Goal: Task Accomplishment & Management: Manage account settings

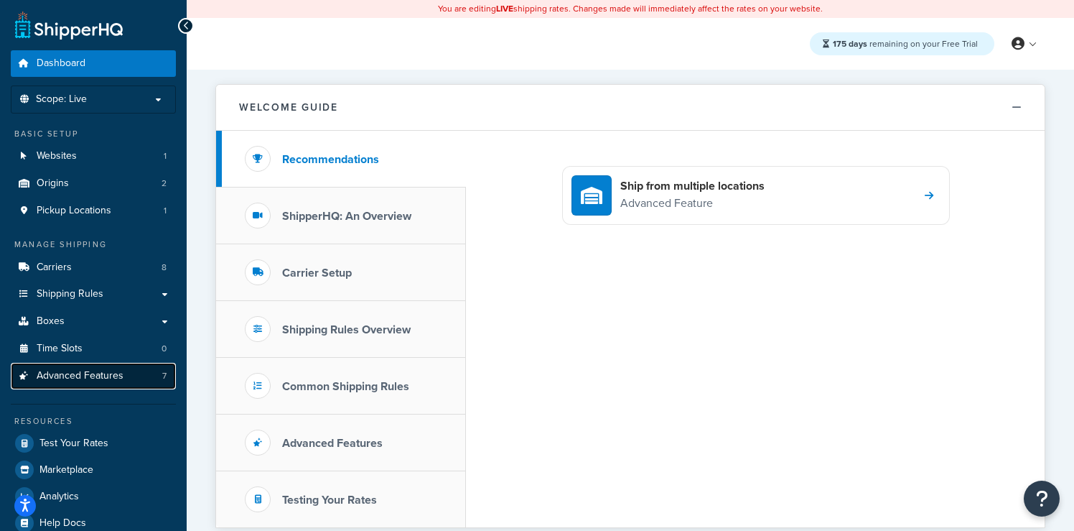
click at [77, 373] on span "Advanced Features" at bounding box center [80, 376] width 87 height 12
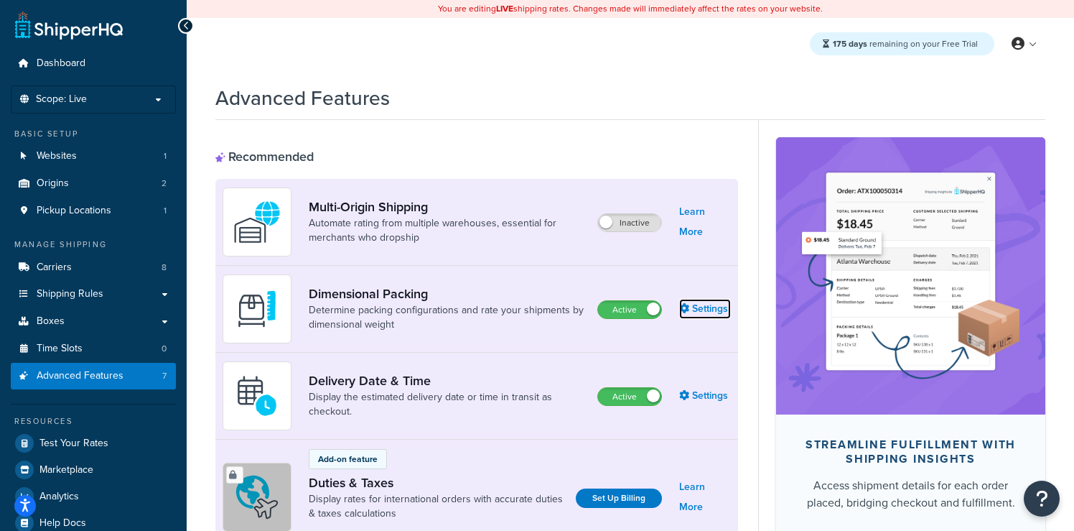
click at [706, 314] on link "Settings" at bounding box center [705, 309] width 52 height 20
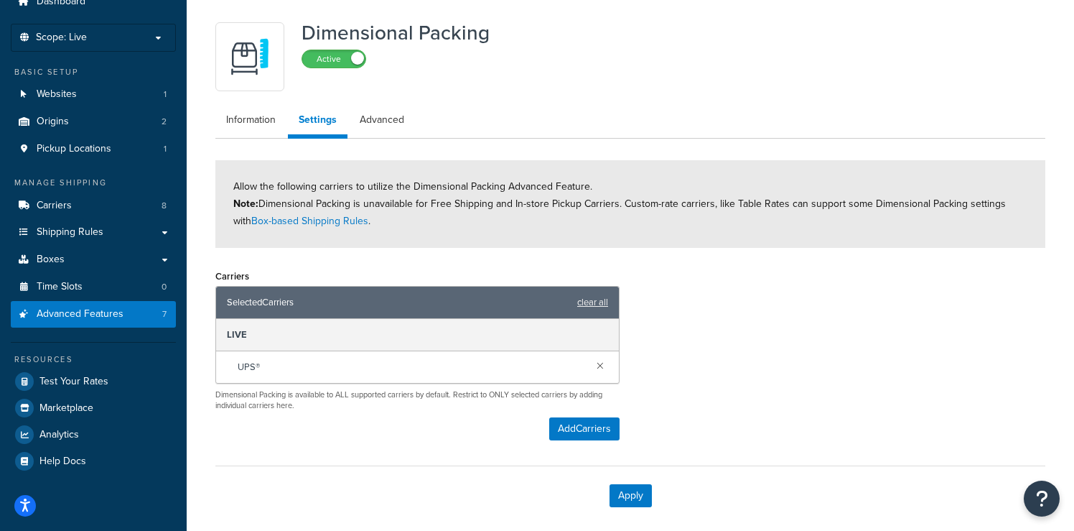
scroll to position [65, 0]
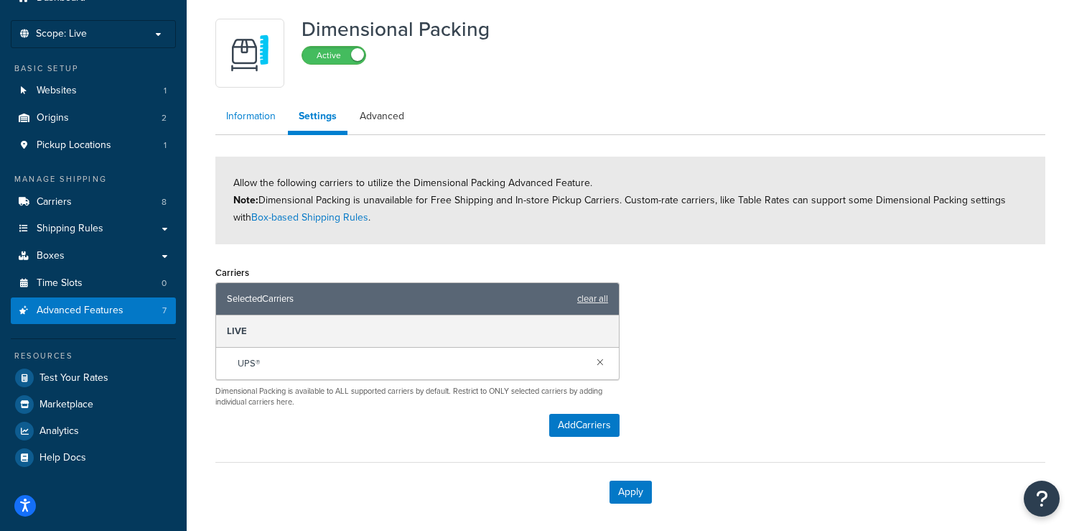
click at [256, 116] on link "Information" at bounding box center [250, 116] width 71 height 29
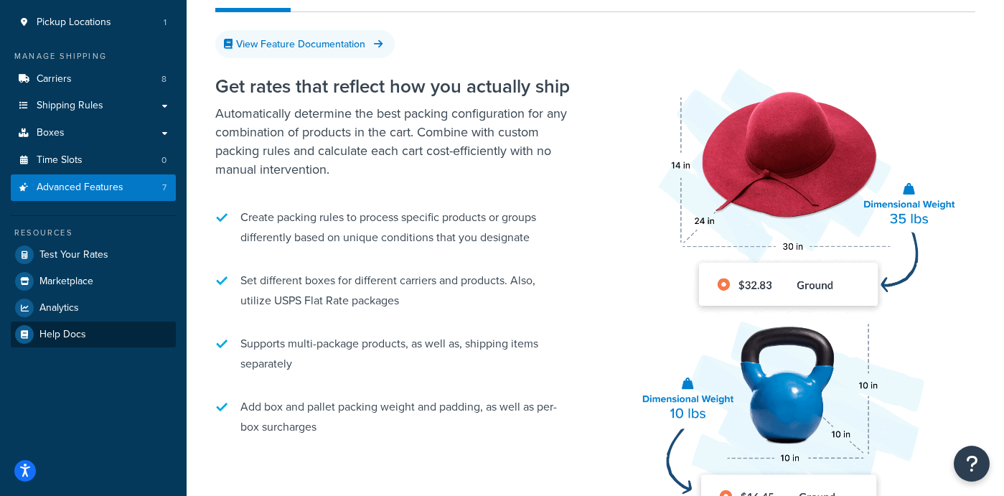
scroll to position [186, 0]
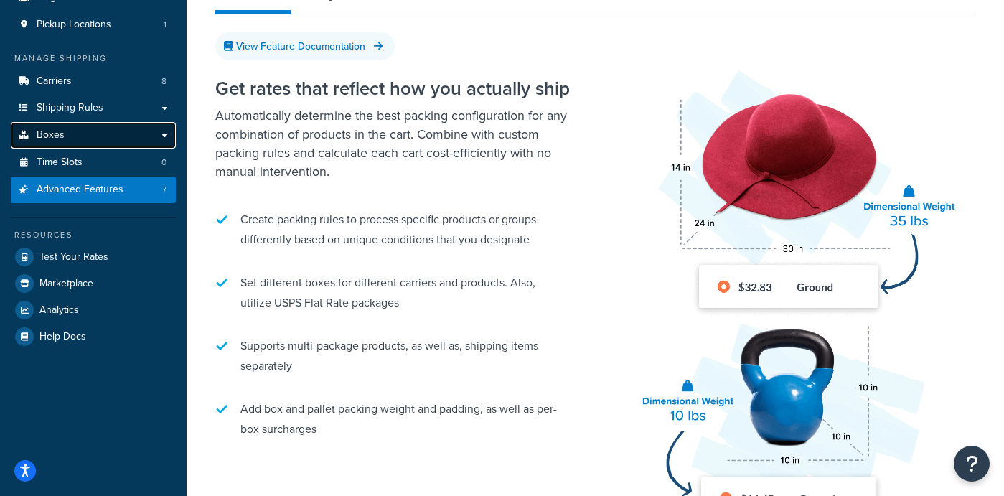
click at [50, 135] on span "Boxes" at bounding box center [51, 135] width 28 height 12
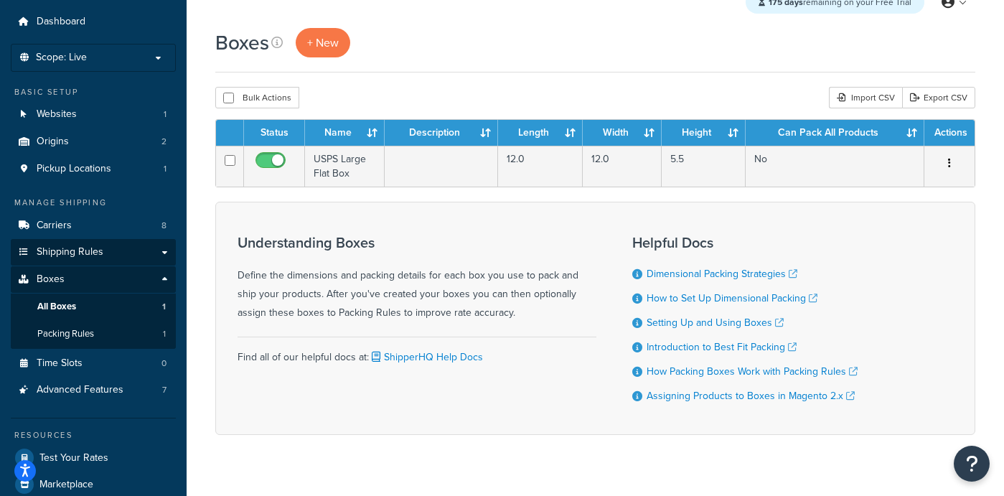
scroll to position [43, 0]
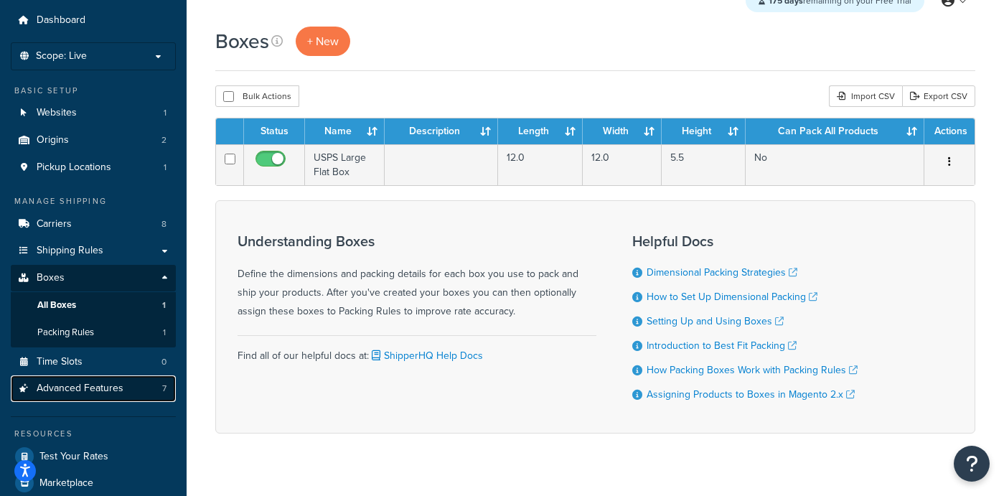
click at [106, 383] on span "Advanced Features" at bounding box center [80, 389] width 87 height 12
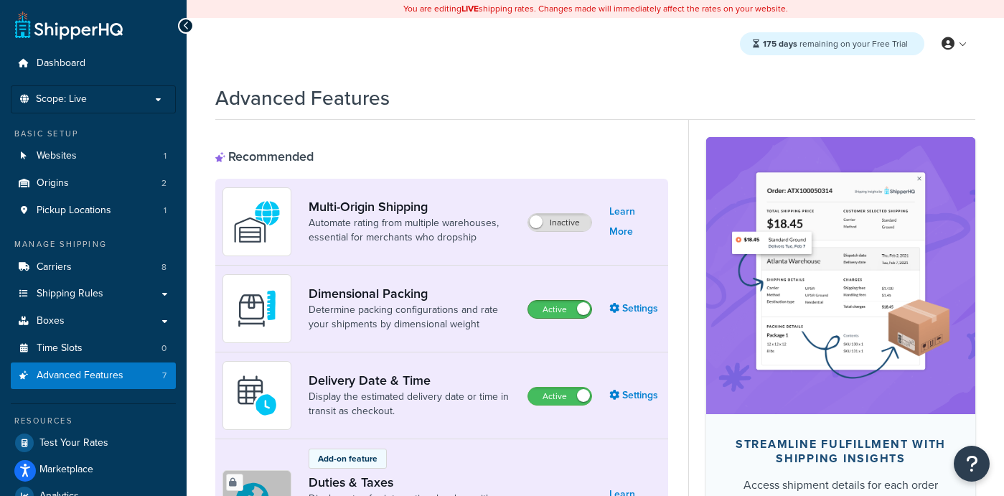
click at [581, 312] on span at bounding box center [583, 308] width 13 height 13
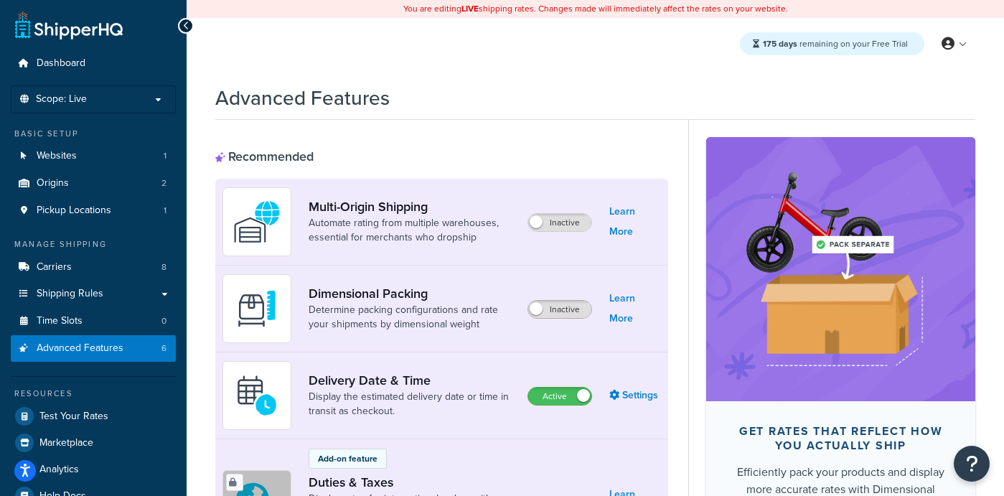
click at [534, 311] on span at bounding box center [536, 308] width 13 height 13
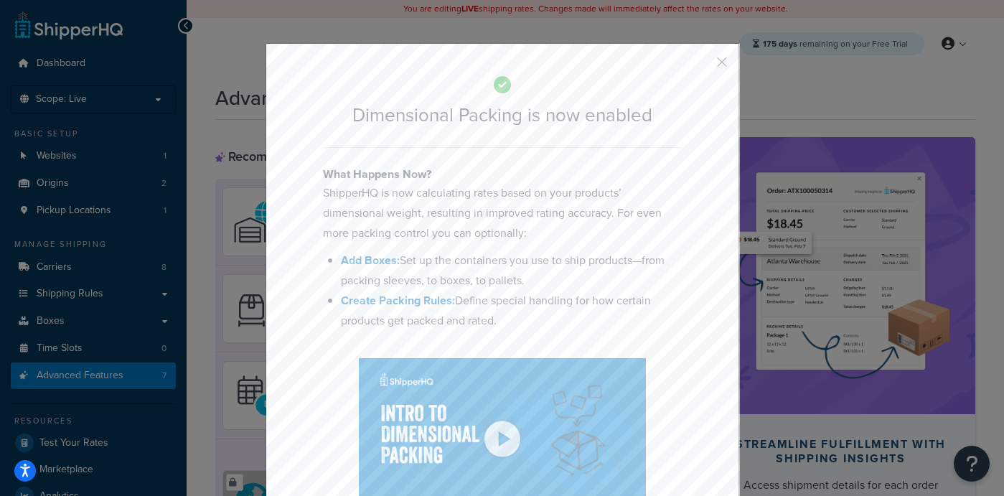
click at [703, 65] on button "button" at bounding box center [701, 67] width 4 height 4
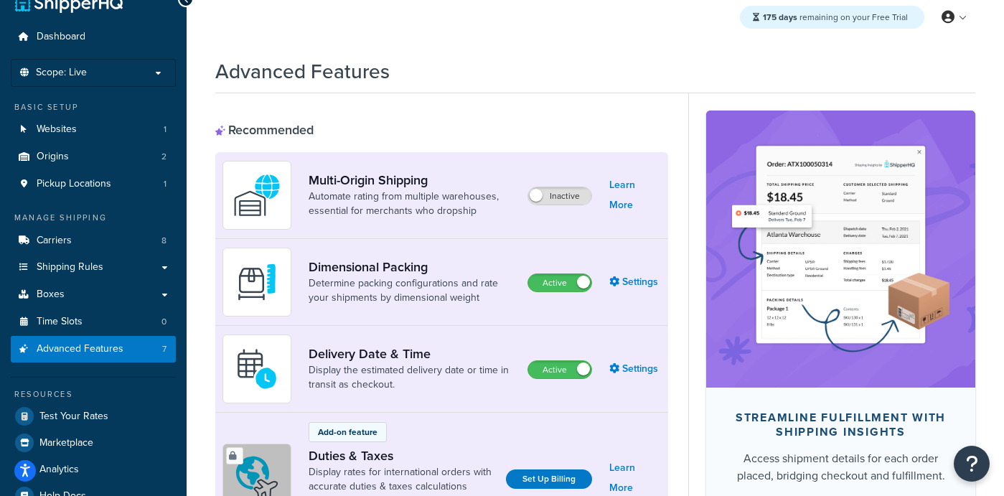
scroll to position [37, 0]
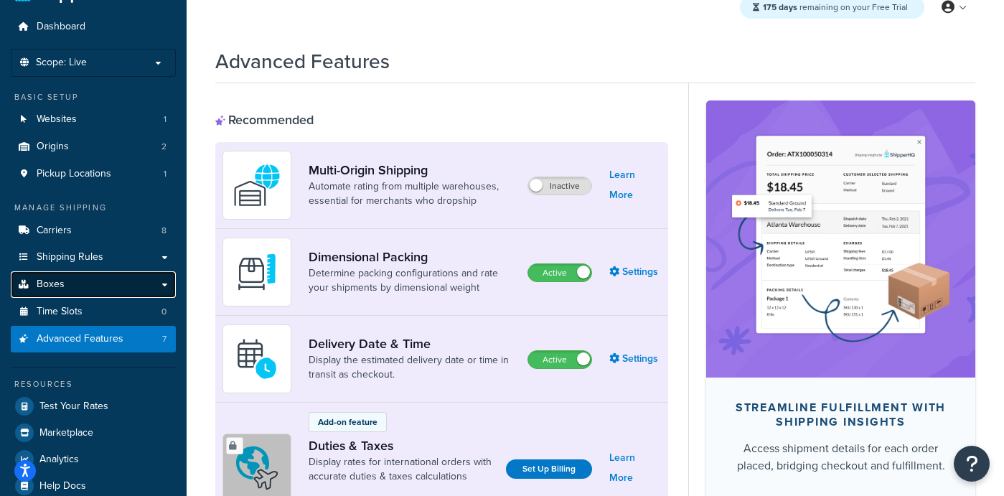
click at [86, 284] on link "Boxes" at bounding box center [93, 284] width 165 height 27
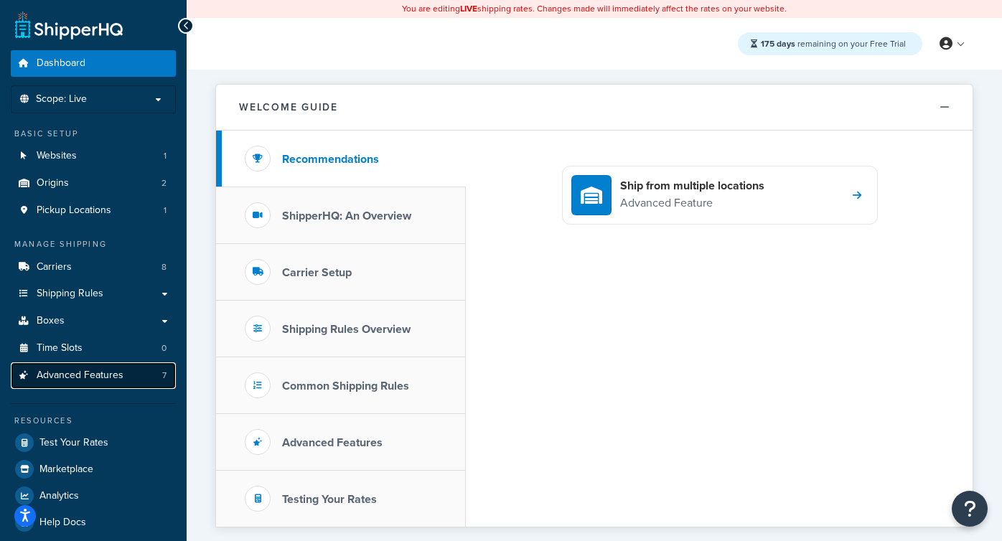
click at [73, 381] on span "Advanced Features" at bounding box center [80, 376] width 87 height 12
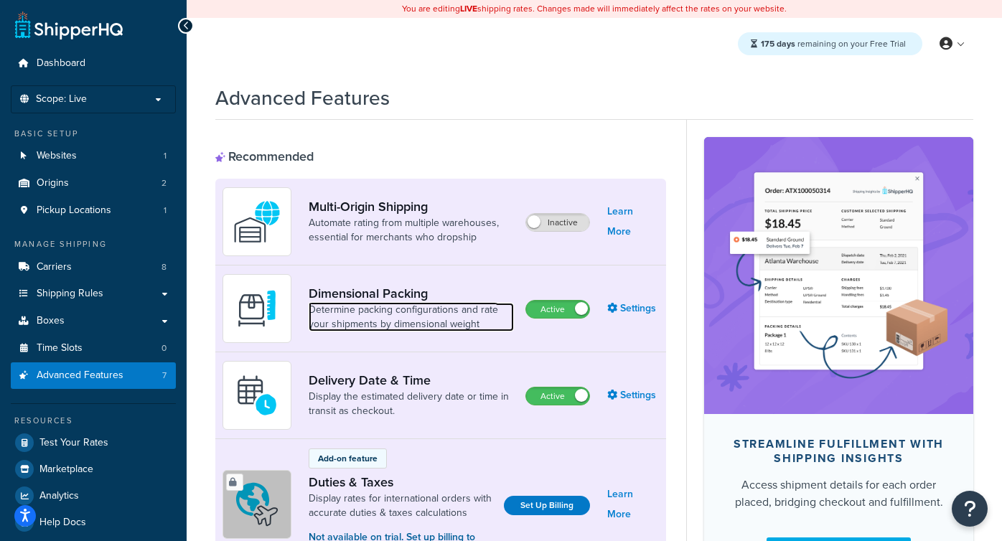
click at [407, 317] on link "Determine packing configurations and rate your shipments by dimensional weight" at bounding box center [411, 317] width 205 height 29
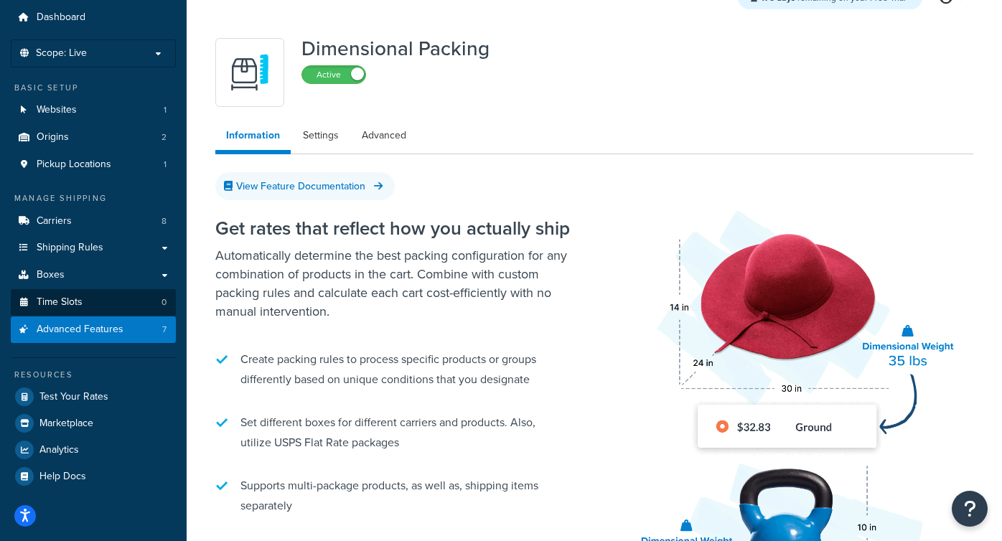
scroll to position [48, 0]
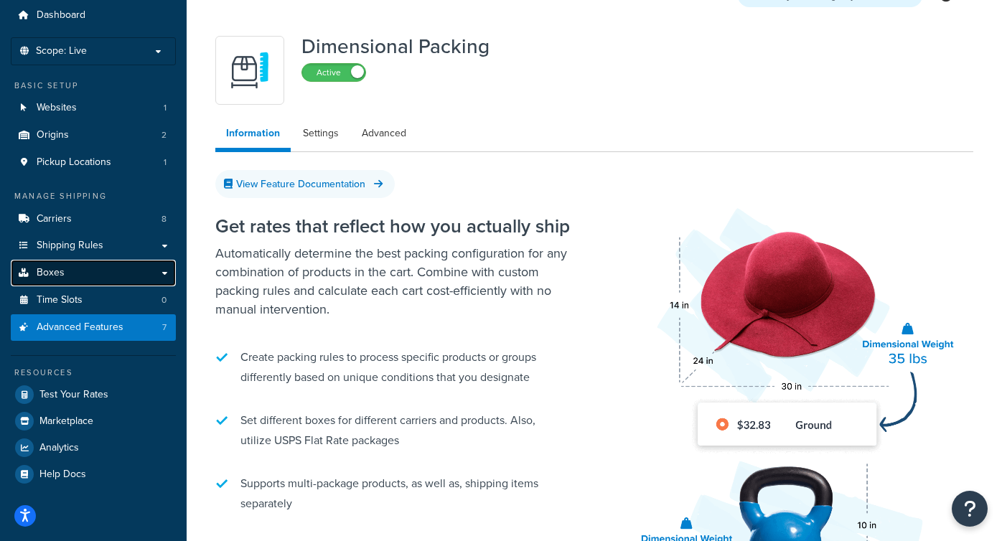
click at [73, 274] on link "Boxes" at bounding box center [93, 273] width 165 height 27
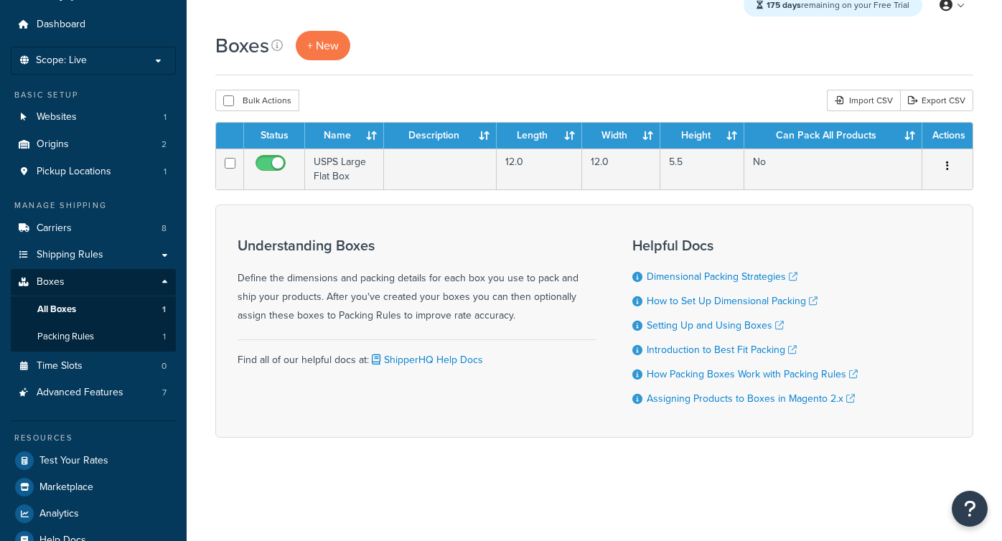
scroll to position [38, 0]
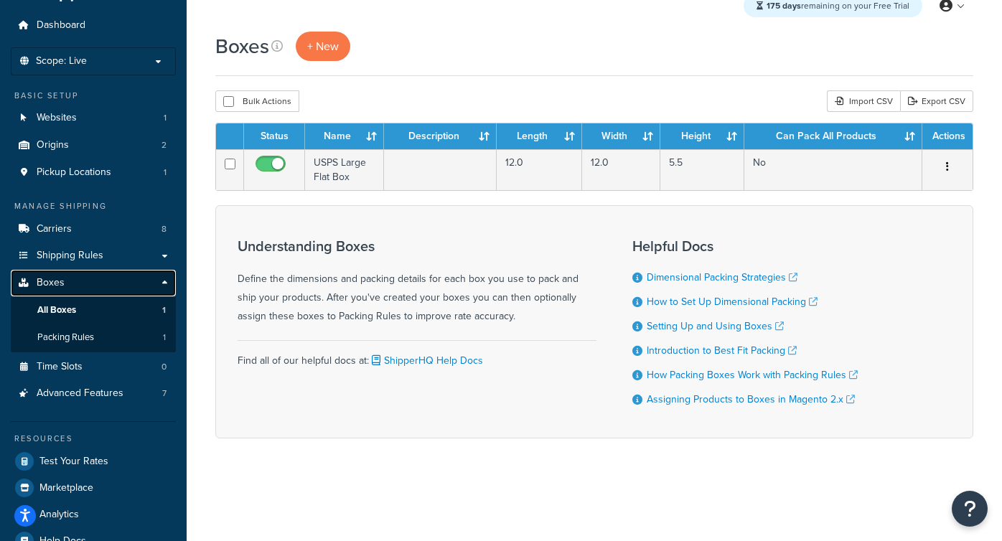
click at [47, 281] on span "Boxes" at bounding box center [51, 283] width 28 height 12
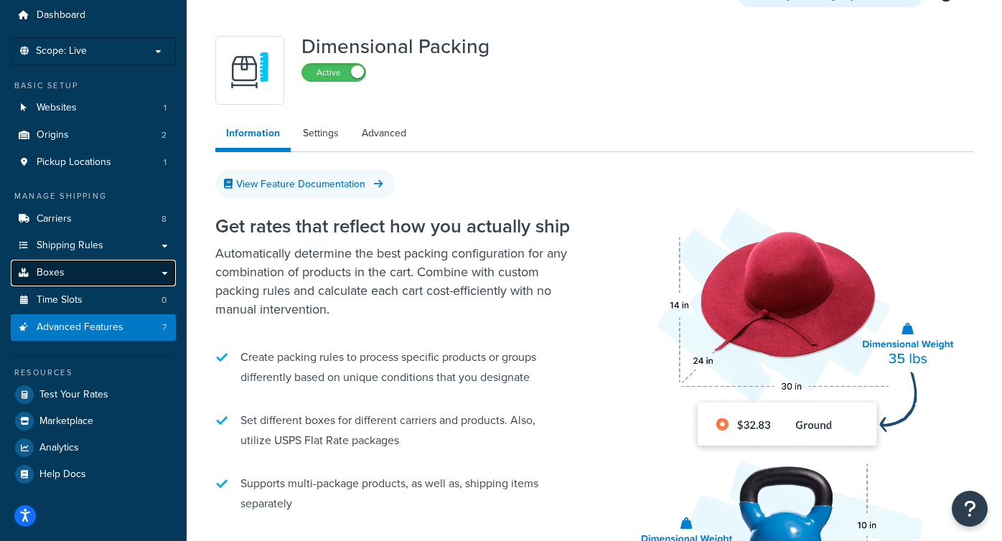
click at [45, 267] on span "Boxes" at bounding box center [51, 273] width 28 height 12
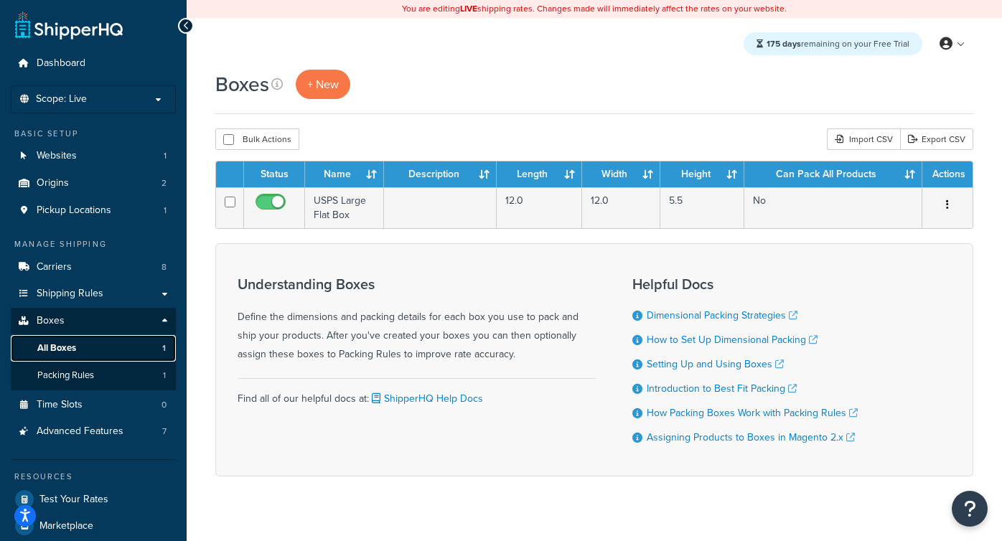
click at [89, 345] on link "All Boxes 1" at bounding box center [93, 348] width 165 height 27
click at [86, 345] on link "All Boxes 1" at bounding box center [93, 348] width 165 height 27
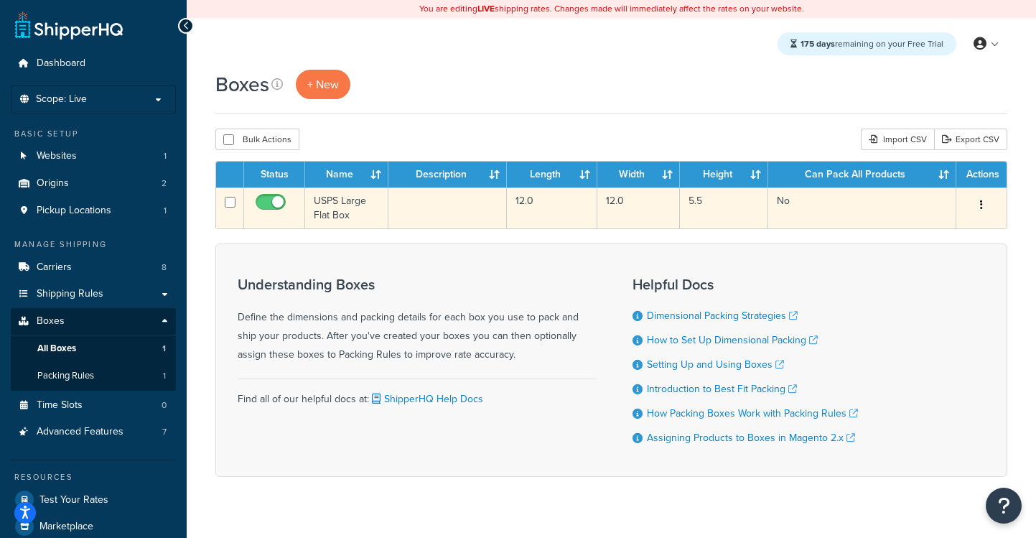
click at [344, 212] on td "USPS Large Flat Box" at bounding box center [346, 207] width 83 height 41
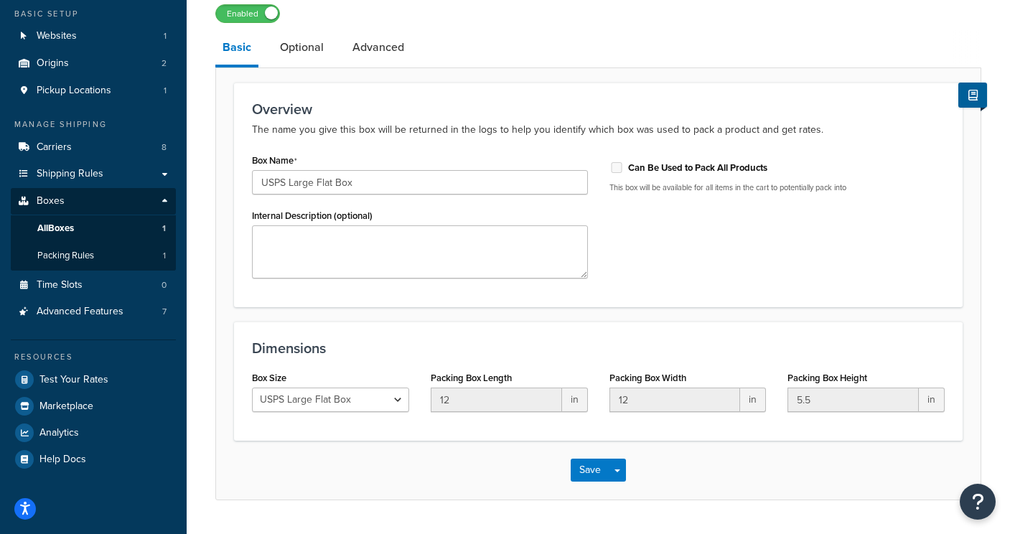
scroll to position [135, 0]
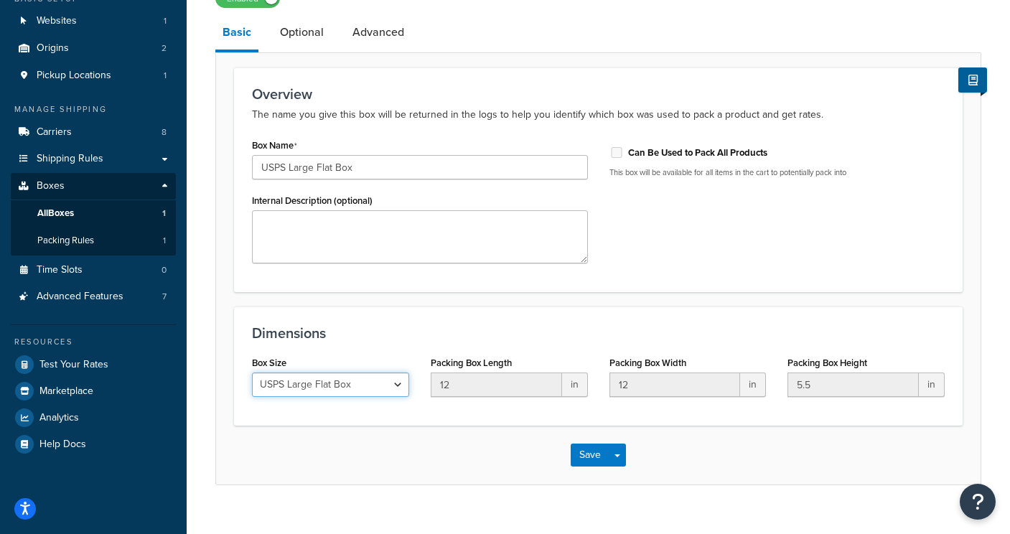
click at [349, 387] on select "Custom USPS Small Flat Box USPS Medium Flat Box USPS Large Flat Box USPS Flat E…" at bounding box center [330, 385] width 157 height 24
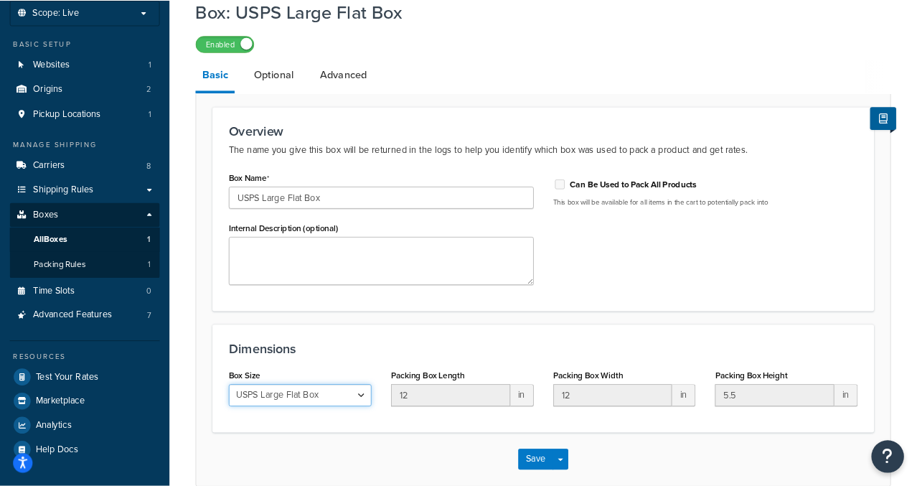
scroll to position [82, 0]
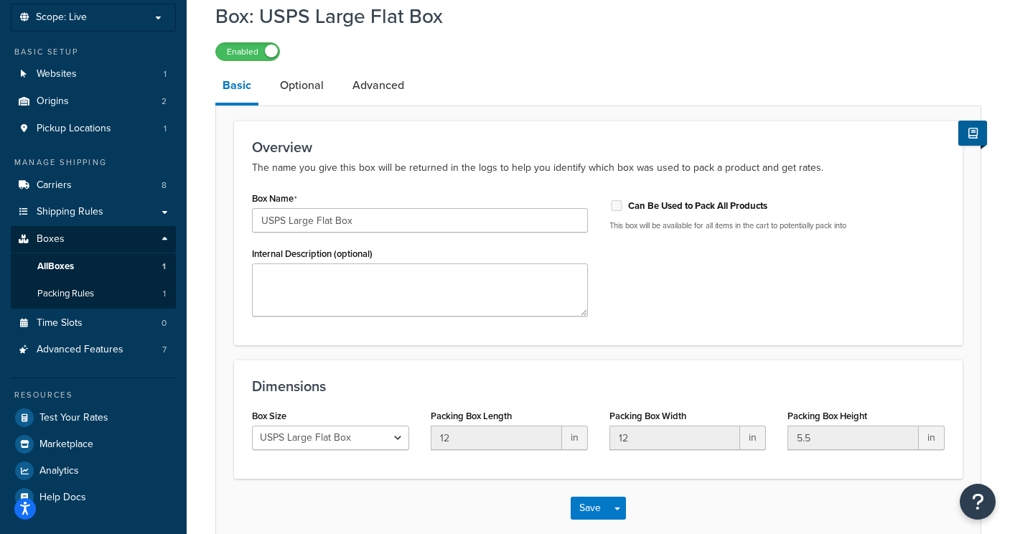
click at [334, 425] on div "Box Size Custom USPS Small Flat Box USPS Medium Flat Box USPS Large Flat Box US…" at bounding box center [330, 428] width 157 height 45
click at [338, 444] on select "Custom USPS Small Flat Box USPS Medium Flat Box USPS Large Flat Box USPS Flat E…" at bounding box center [330, 438] width 157 height 24
click at [366, 447] on select "Custom USPS Small Flat Box USPS Medium Flat Box USPS Large Flat Box USPS Flat E…" at bounding box center [330, 438] width 157 height 24
click at [352, 444] on select "Custom USPS Small Flat Box USPS Medium Flat Box USPS Large Flat Box USPS Flat E…" at bounding box center [330, 438] width 157 height 24
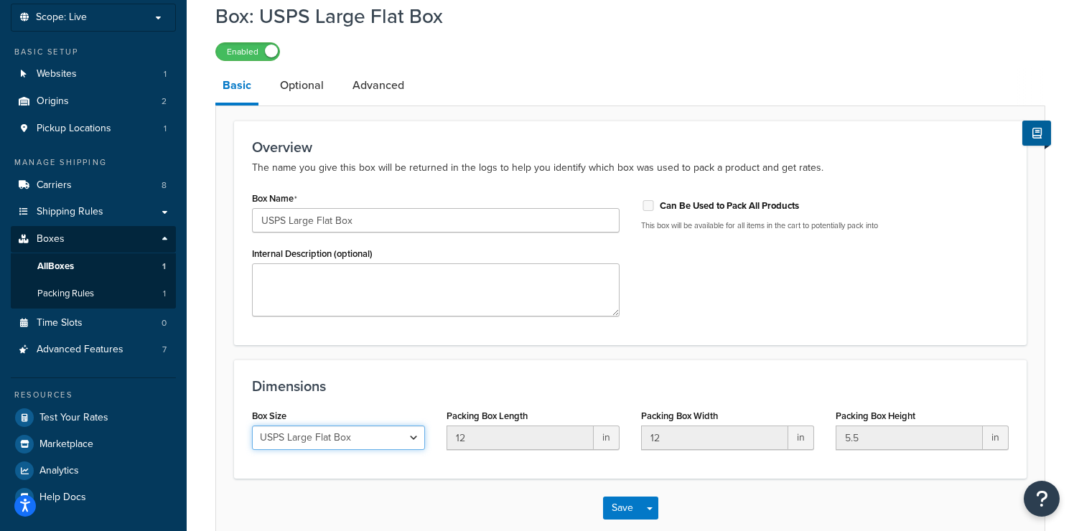
click at [353, 439] on select "Custom USPS Small Flat Box USPS Medium Flat Box USPS Large Flat Box USPS Flat E…" at bounding box center [338, 438] width 173 height 24
select select "usps_medium_2"
click at [252, 427] on select "Custom USPS Small Flat Box USPS Medium Flat Box USPS Large Flat Box USPS Flat E…" at bounding box center [338, 438] width 173 height 24
type input "13.5"
type input "11.5"
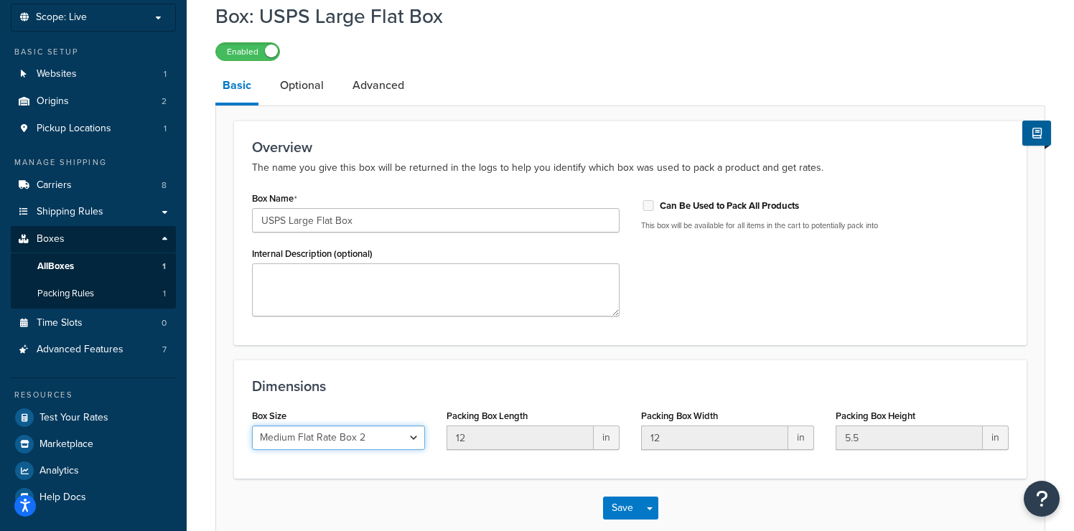
type input "3"
click at [362, 442] on select "Custom USPS Small Flat Box USPS Medium Flat Box USPS Large Flat Box USPS Flat E…" at bounding box center [338, 438] width 173 height 24
select select "usps_small_flat_rate_evelope"
click at [252, 427] on select "Custom USPS Small Flat Box USPS Medium Flat Box USPS Large Flat Box USPS Flat E…" at bounding box center [338, 438] width 173 height 24
type input "9.5"
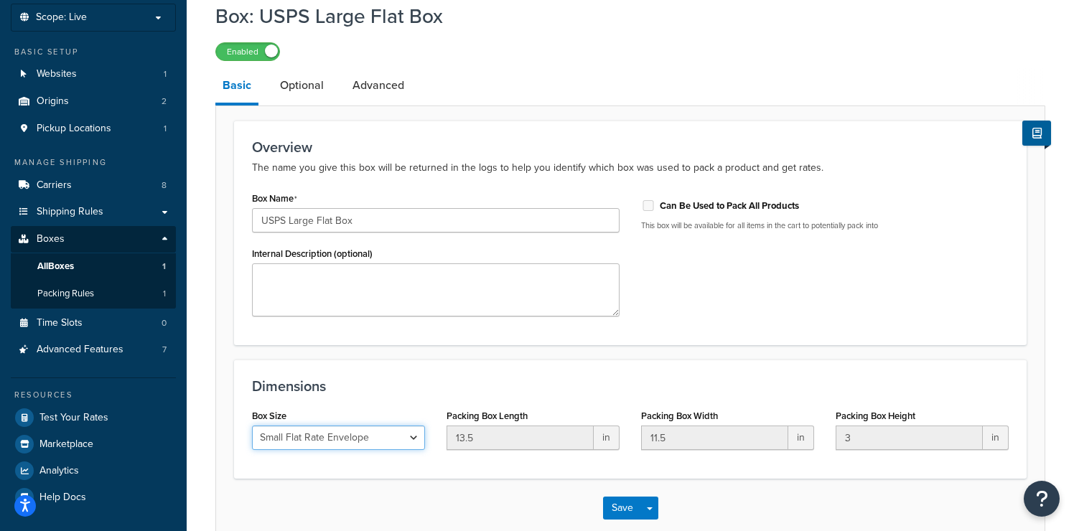
type input "5.5"
type input "0.5"
click at [365, 441] on select "Custom USPS Small Flat Box USPS Medium Flat Box USPS Large Flat Box USPS Flat E…" at bounding box center [338, 438] width 173 height 24
select select "usps_large_game_box"
click at [252, 427] on select "Custom USPS Small Flat Box USPS Medium Flat Box USPS Large Flat Box USPS Flat E…" at bounding box center [338, 438] width 173 height 24
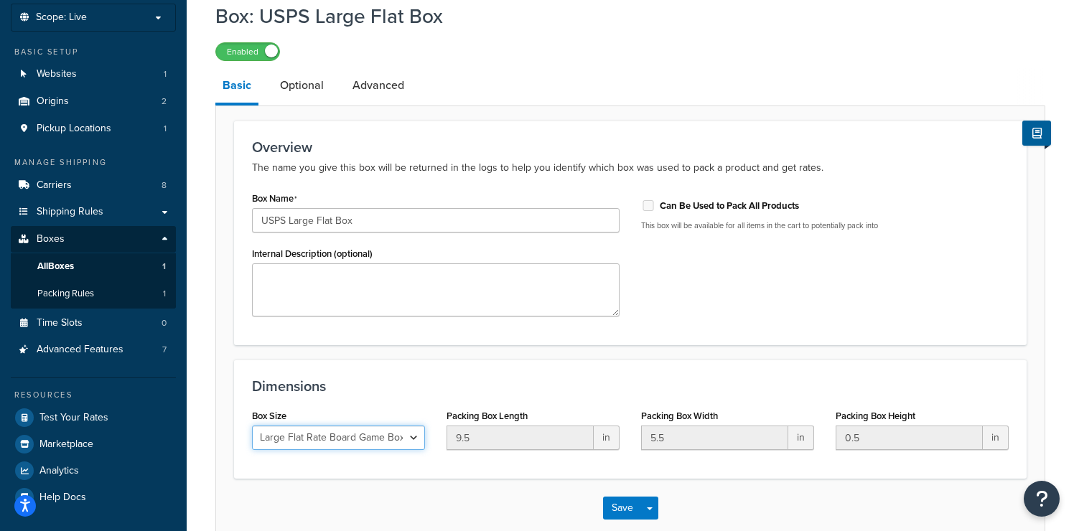
type input "23.5"
type input "11.5"
type input "3"
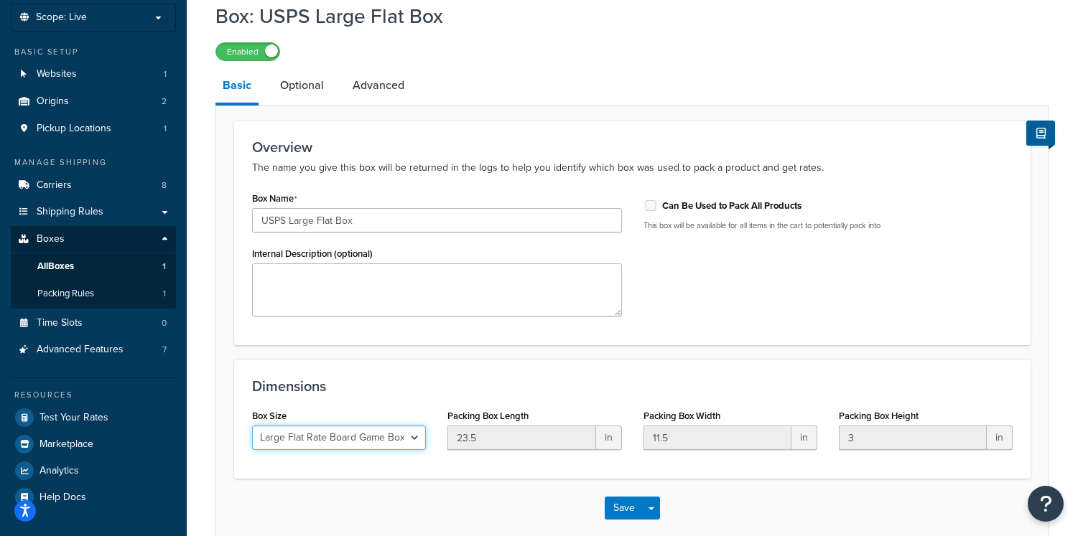
click at [293, 441] on select "Custom USPS Small Flat Box USPS Medium Flat Box USPS Large Flat Box USPS Flat E…" at bounding box center [339, 438] width 174 height 24
select select "usps_legal_flat_rate_evelope"
type input "14.5"
type input "9"
type input "0.5"
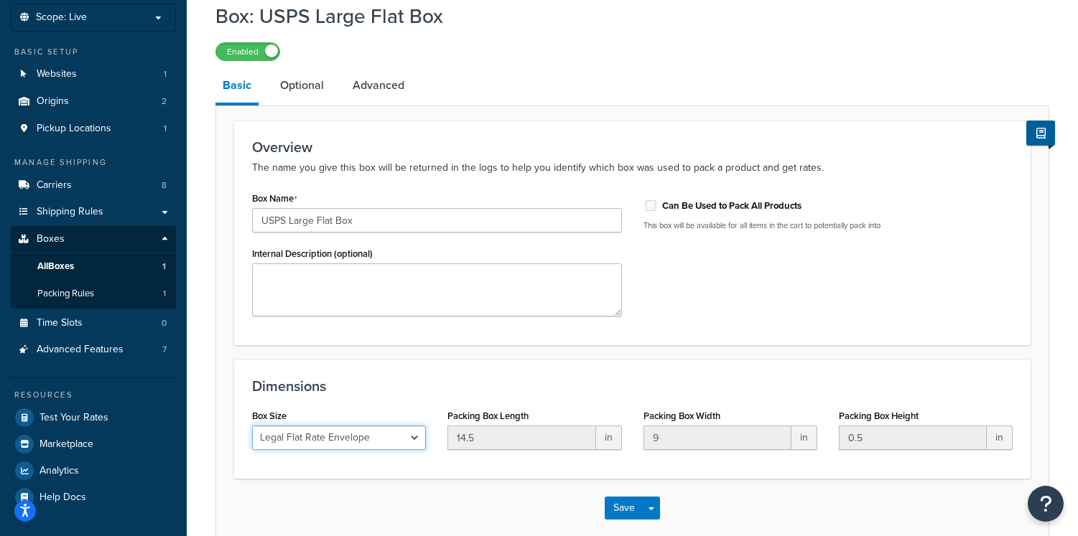
select select "usps_large_game_box"
type input "23.5"
type input "11.5"
type input "3"
click at [358, 443] on select "Custom USPS Small Flat Box USPS Medium Flat Box USPS Large Flat Box USPS Flat E…" at bounding box center [339, 438] width 174 height 24
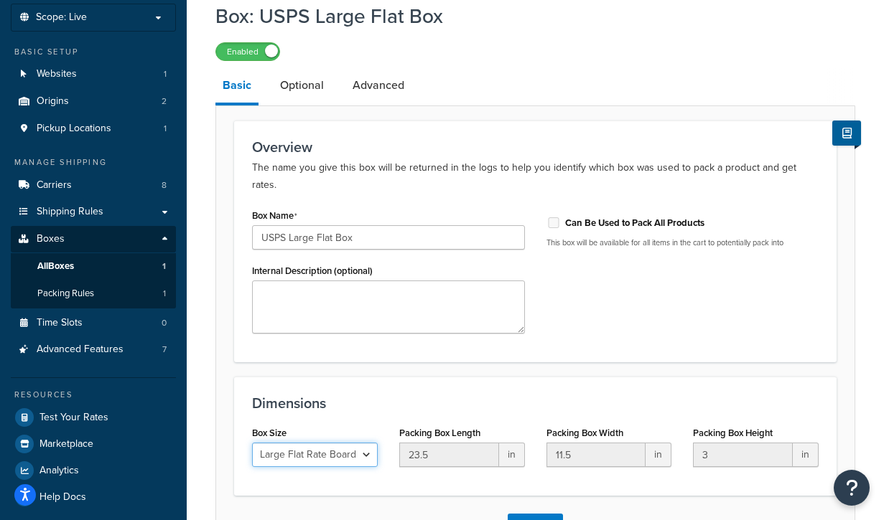
click at [340, 443] on select "Custom USPS Small Flat Box USPS Medium Flat Box USPS Large Flat Box USPS Flat E…" at bounding box center [315, 455] width 126 height 24
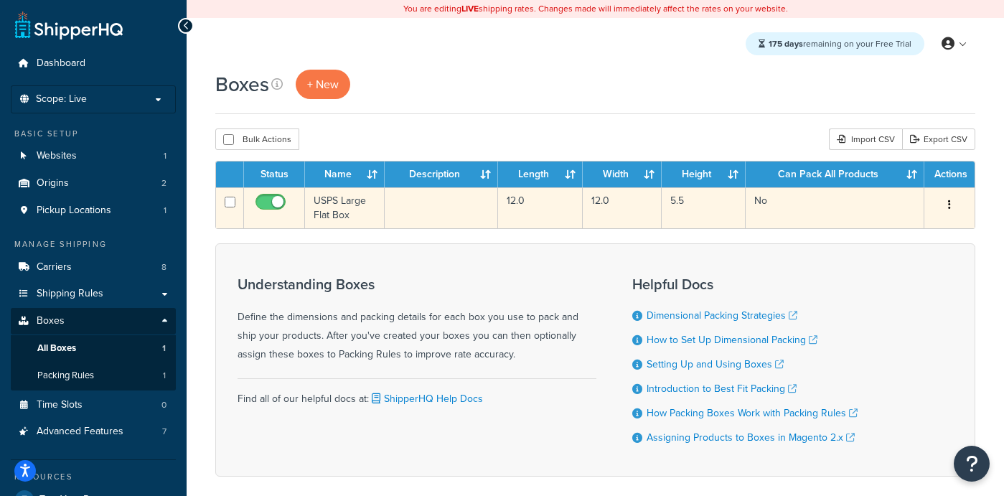
click at [355, 214] on td "USPS Large Flat Box" at bounding box center [345, 207] width 80 height 41
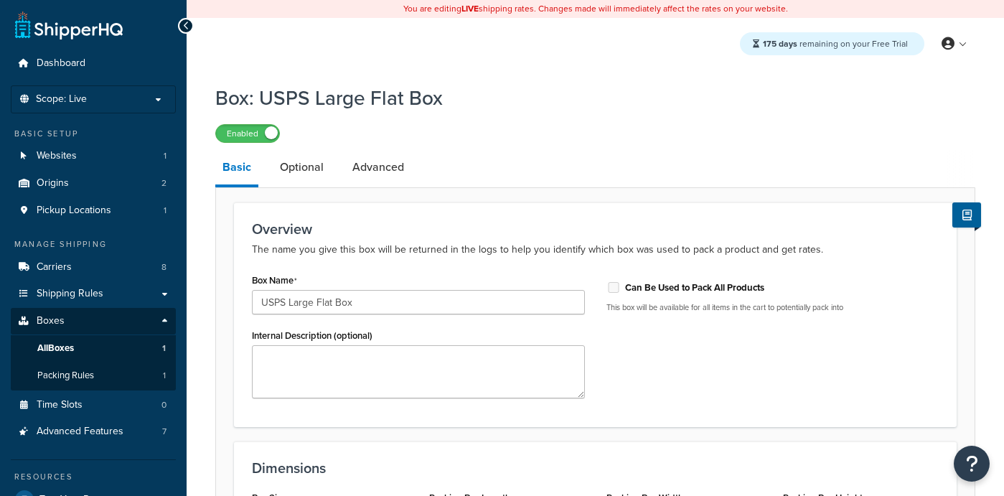
select select "usps_large"
click at [332, 109] on h1 "Box: USPS Large Flat Box" at bounding box center [586, 98] width 742 height 28
click at [93, 343] on link "All Boxes 1" at bounding box center [93, 348] width 165 height 27
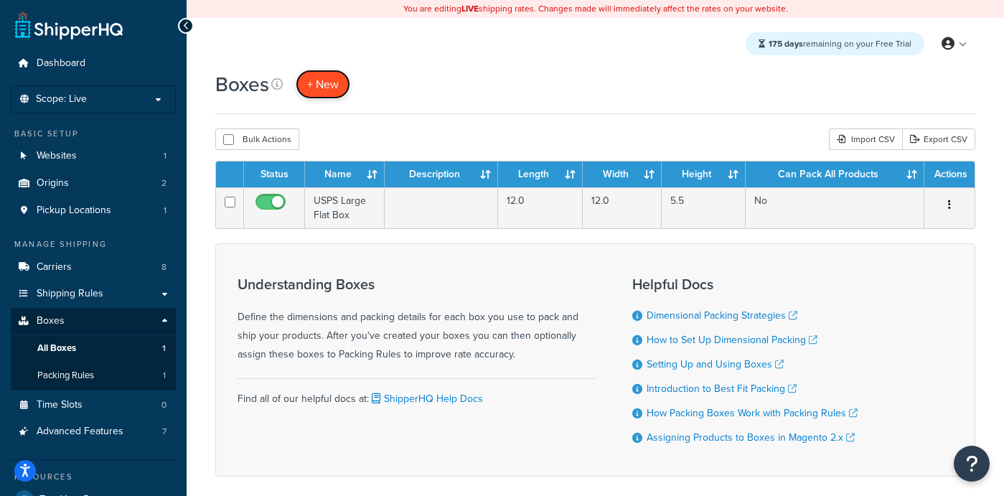
click at [330, 90] on span "+ New" at bounding box center [323, 84] width 32 height 17
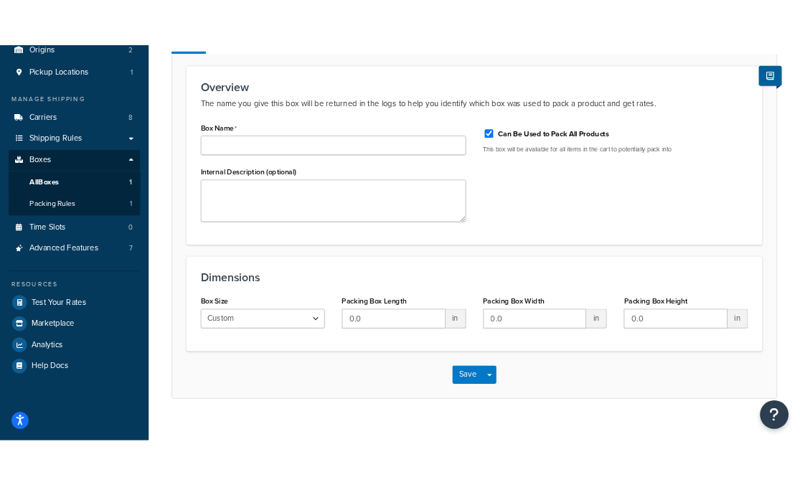
scroll to position [93, 0]
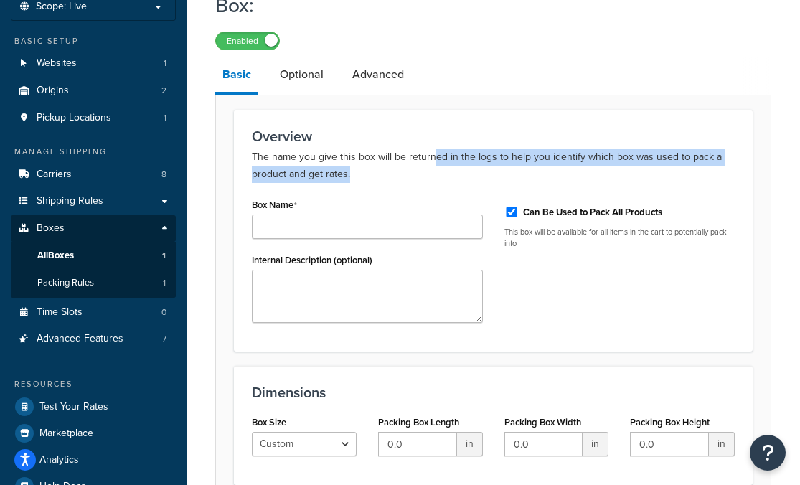
drag, startPoint x: 432, startPoint y: 162, endPoint x: 484, endPoint y: 169, distance: 52.2
click at [484, 169] on p "The name you give this box will be returned in the logs to help you identify wh…" at bounding box center [493, 166] width 483 height 34
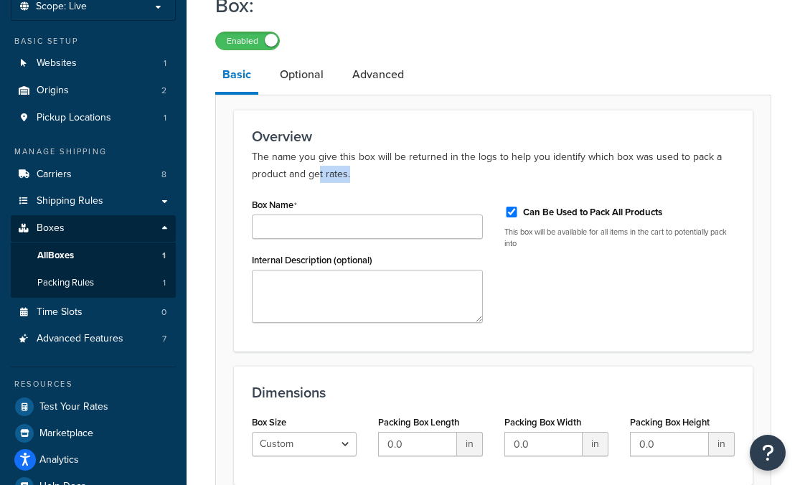
drag, startPoint x: 374, startPoint y: 169, endPoint x: 320, endPoint y: 169, distance: 53.8
click at [320, 169] on p "The name you give this box will be returned in the logs to help you identify wh…" at bounding box center [493, 166] width 483 height 34
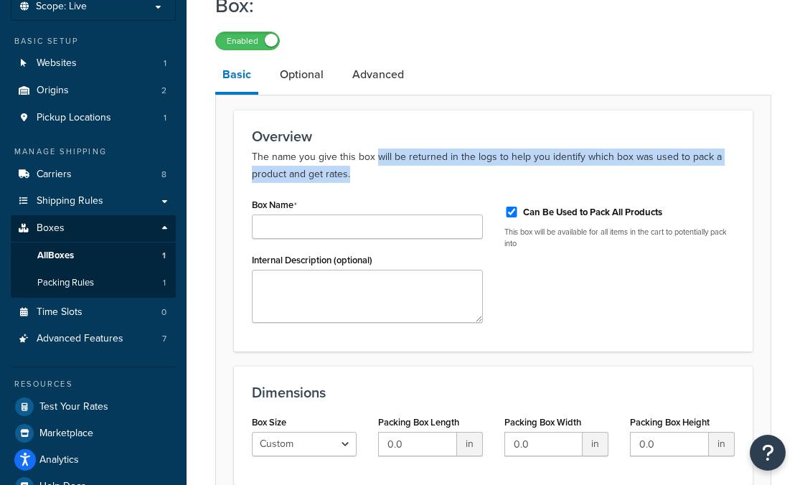
drag, startPoint x: 377, startPoint y: 159, endPoint x: 377, endPoint y: 171, distance: 11.5
click at [377, 171] on p "The name you give this box will be returned in the logs to help you identify wh…" at bounding box center [493, 166] width 483 height 34
copy p "will be returned in the logs to help you identify which box was used to pack a …"
click at [472, 160] on p "The name you give this box will be returned in the logs to help you identify wh…" at bounding box center [493, 166] width 483 height 34
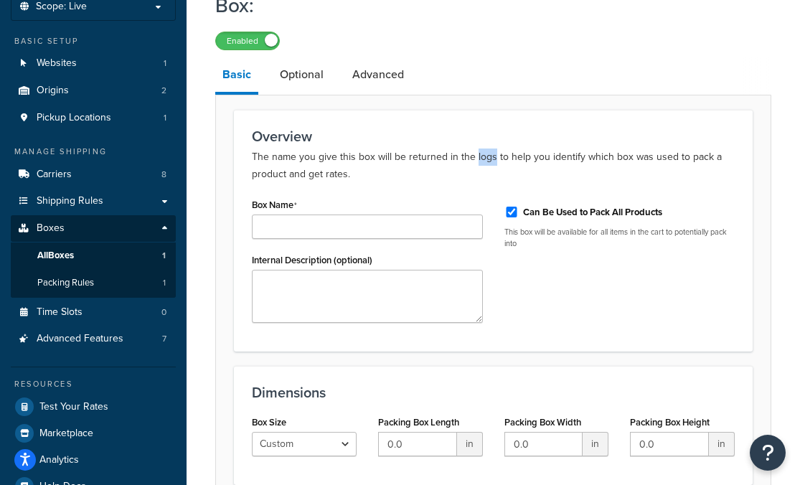
click at [472, 160] on p "The name you give this box will be returned in the logs to help you identify wh…" at bounding box center [493, 166] width 483 height 34
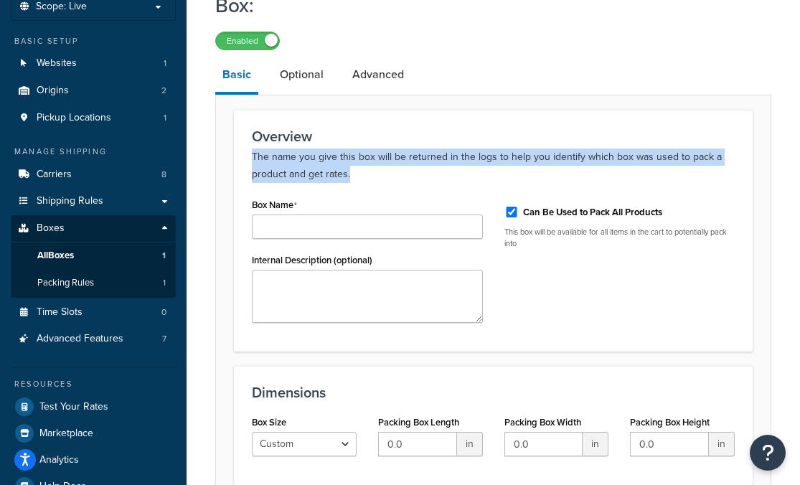
click at [472, 160] on p "The name you give this box will be returned in the logs to help you identify wh…" at bounding box center [493, 166] width 483 height 34
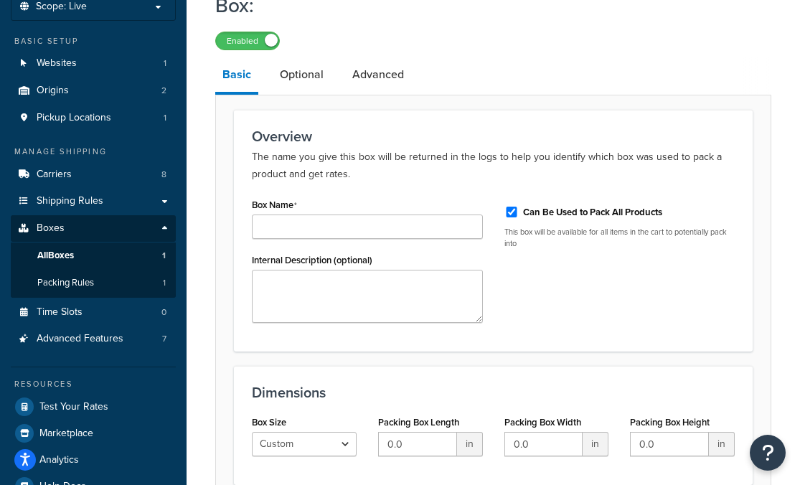
click at [439, 163] on p "The name you give this box will be returned in the logs to help you identify wh…" at bounding box center [493, 166] width 483 height 34
click at [475, 175] on p "The name you give this box will be returned in the logs to help you identify wh…" at bounding box center [493, 166] width 483 height 34
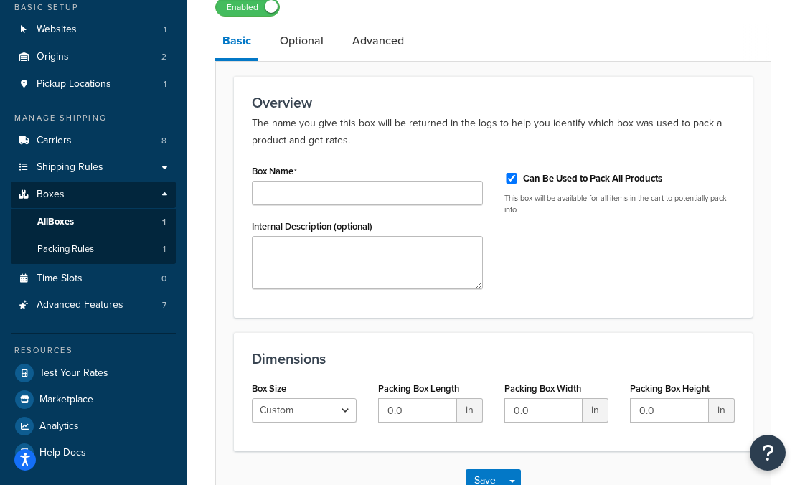
click at [398, 136] on p "The name you give this box will be returned in the logs to help you identify wh…" at bounding box center [493, 132] width 483 height 34
click at [509, 180] on input "Can Be Used to Pack All Products" at bounding box center [512, 178] width 14 height 11
checkbox input "false"
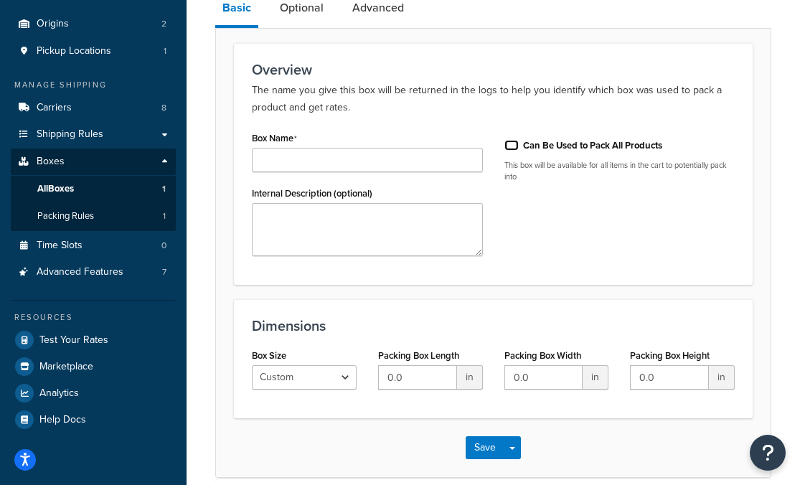
scroll to position [151, 0]
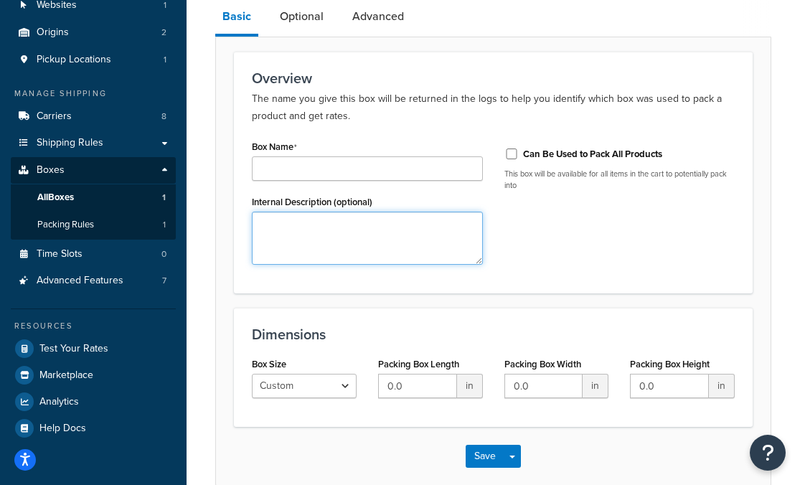
click at [359, 235] on textarea "Internal Description (optional)" at bounding box center [367, 238] width 231 height 53
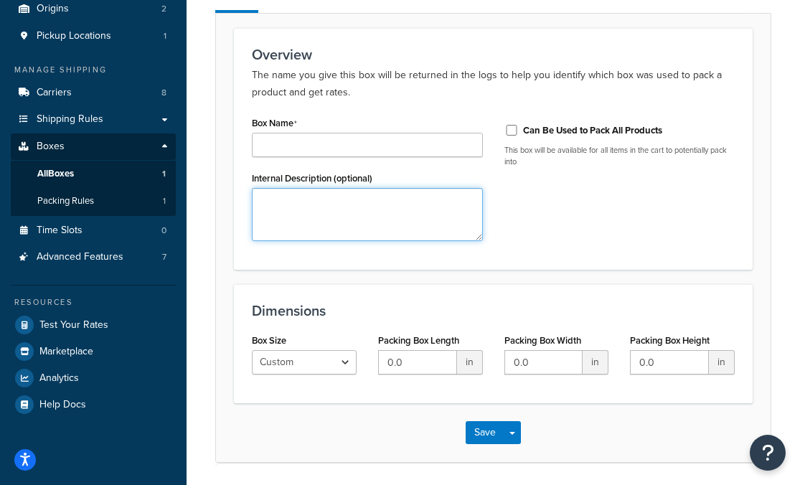
click at [384, 190] on textarea "Internal Description (optional)" at bounding box center [367, 214] width 231 height 53
click at [387, 207] on textarea "Internal Description (optional)" at bounding box center [367, 214] width 231 height 53
click at [376, 210] on textarea "Internal Description (optional)" at bounding box center [367, 214] width 231 height 53
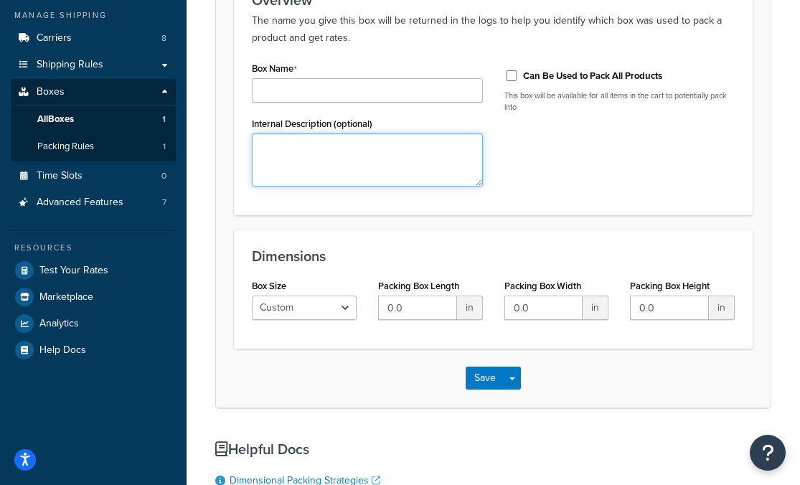
scroll to position [228, 0]
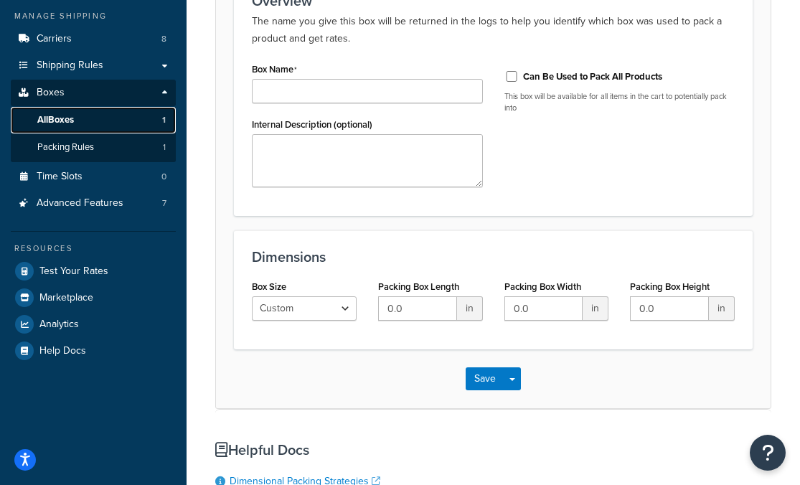
click at [83, 124] on link "All Boxes 1" at bounding box center [93, 120] width 165 height 27
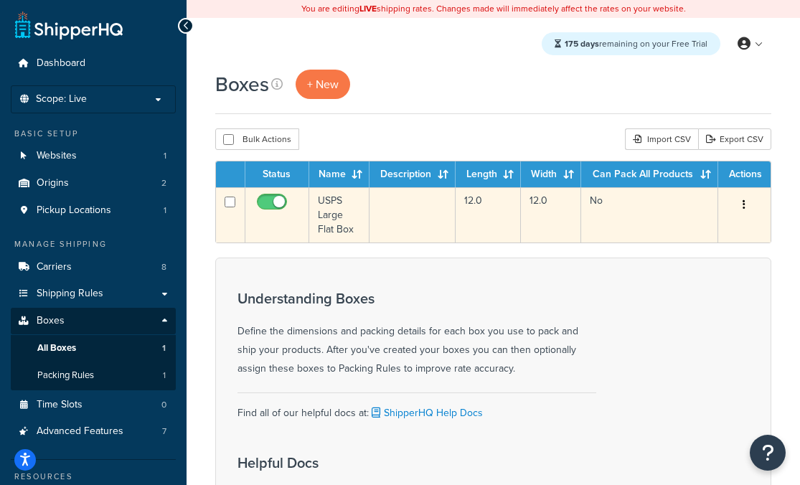
click at [339, 220] on td "USPS Large Flat Box" at bounding box center [339, 214] width 61 height 55
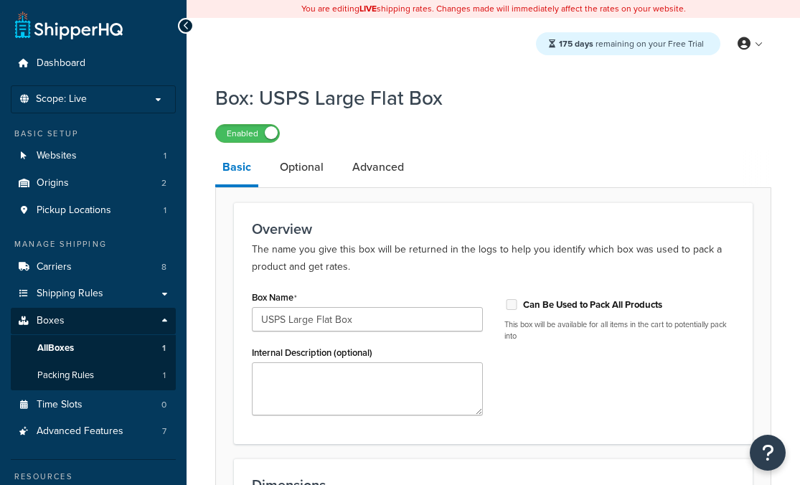
select select "usps_large"
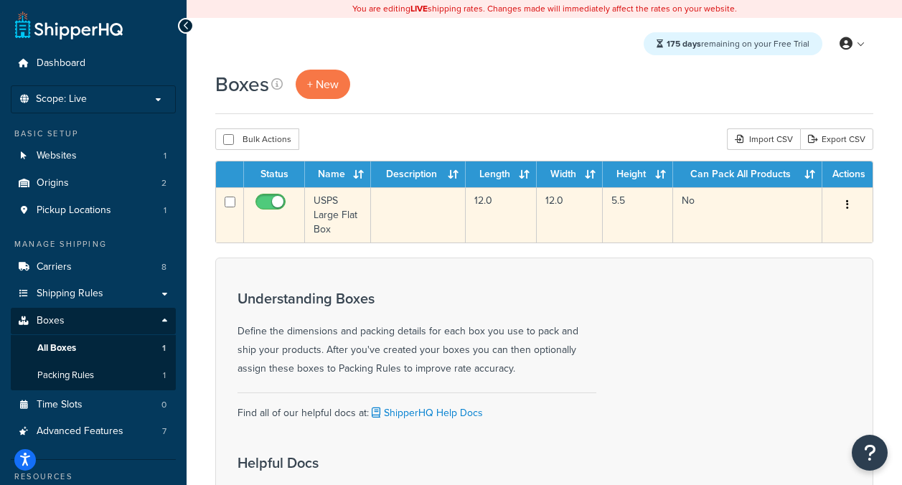
scroll to position [22, 0]
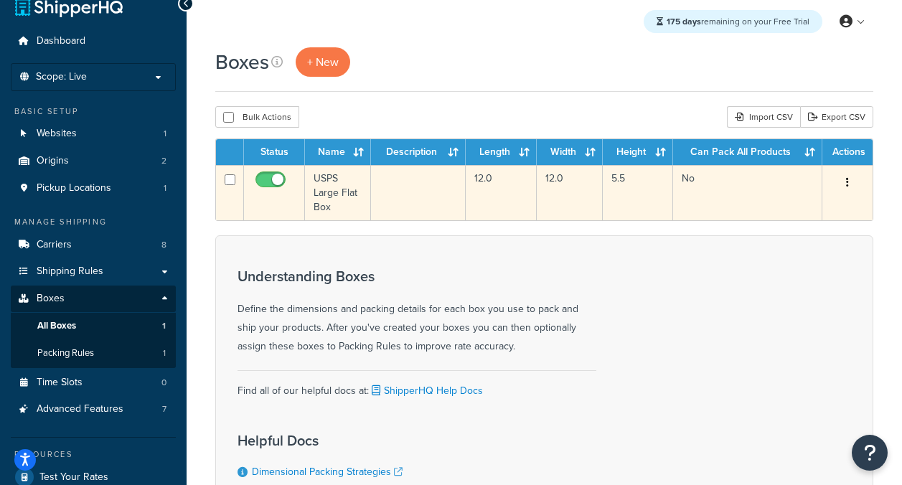
click at [325, 188] on td "USPS Large Flat Box" at bounding box center [338, 192] width 66 height 55
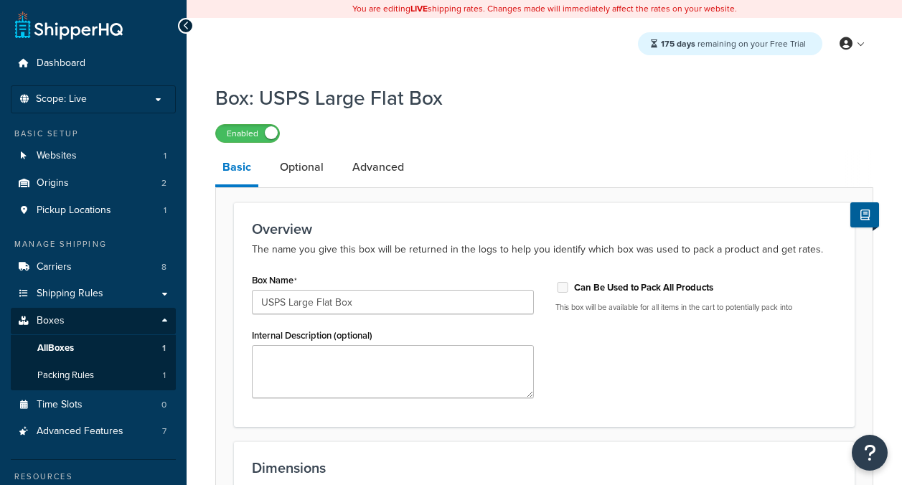
select select "usps_large"
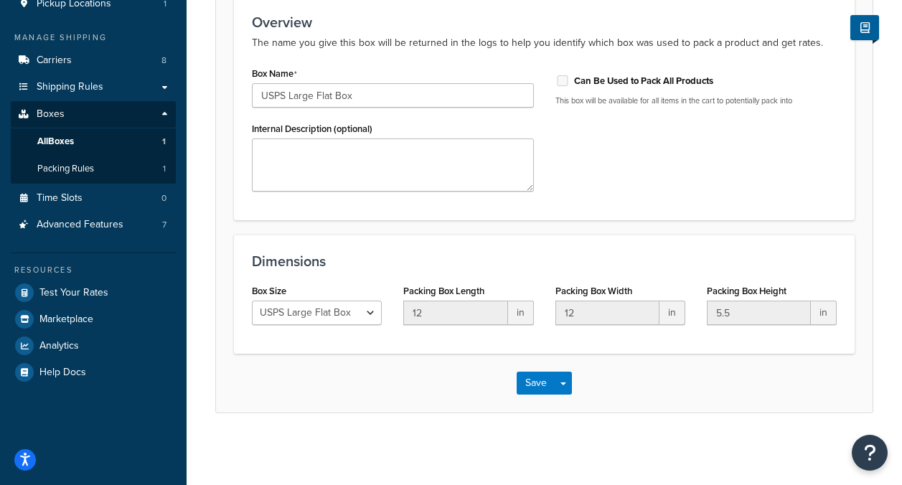
scroll to position [119, 0]
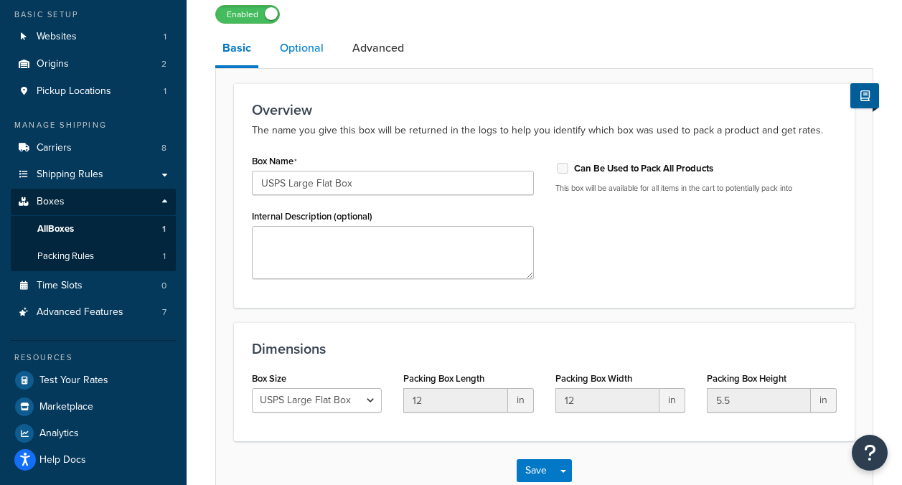
click at [311, 45] on link "Optional" at bounding box center [302, 48] width 58 height 34
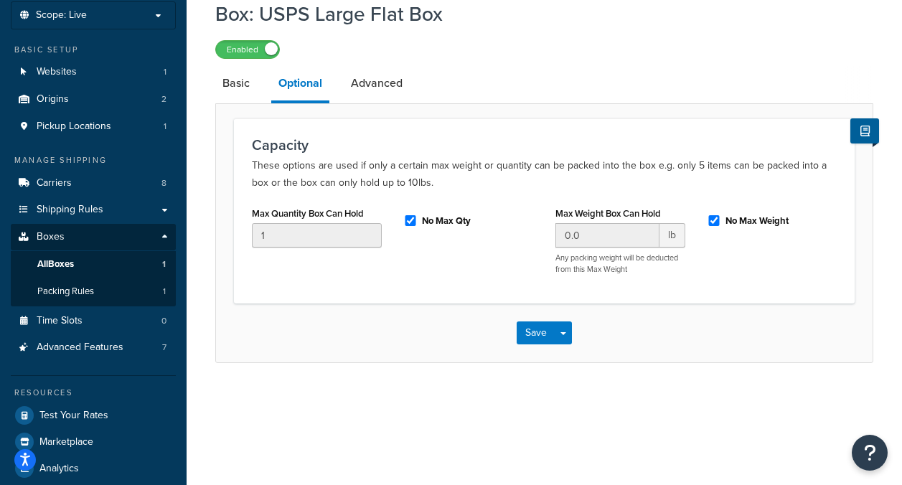
scroll to position [87, 0]
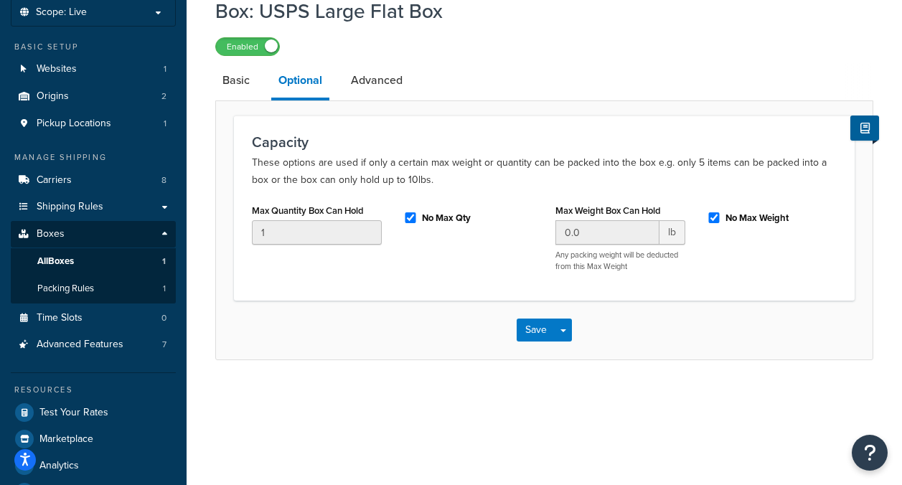
click at [403, 215] on div "No Max Qty" at bounding box center [468, 219] width 151 height 38
click at [408, 215] on input "No Max Qty" at bounding box center [410, 217] width 14 height 11
click at [412, 219] on input "No Max Qty" at bounding box center [410, 217] width 14 height 11
checkbox input "true"
click at [714, 218] on input "No Max Weight" at bounding box center [714, 217] width 14 height 11
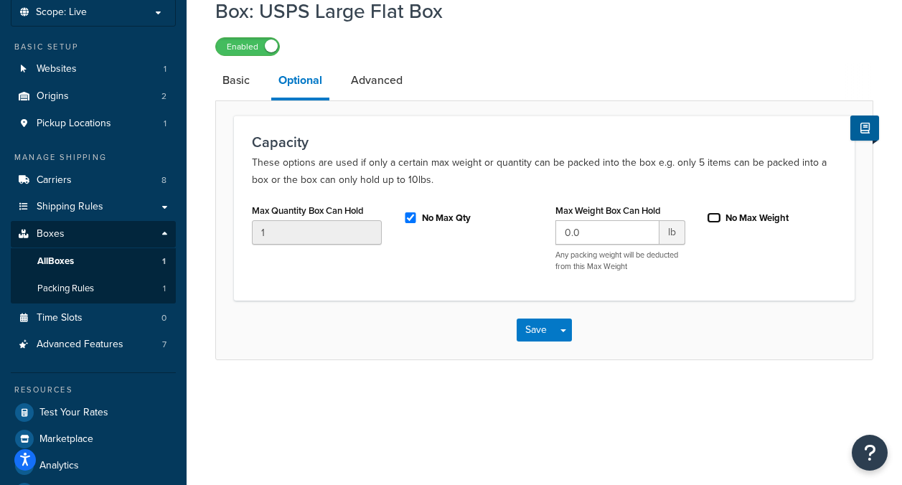
click at [717, 221] on input "No Max Weight" at bounding box center [714, 217] width 14 height 11
click at [726, 223] on label "No Max Weight" at bounding box center [757, 218] width 63 height 13
click at [721, 223] on input "No Max Weight" at bounding box center [714, 217] width 14 height 11
click at [720, 223] on input "No Max Weight" at bounding box center [714, 217] width 14 height 11
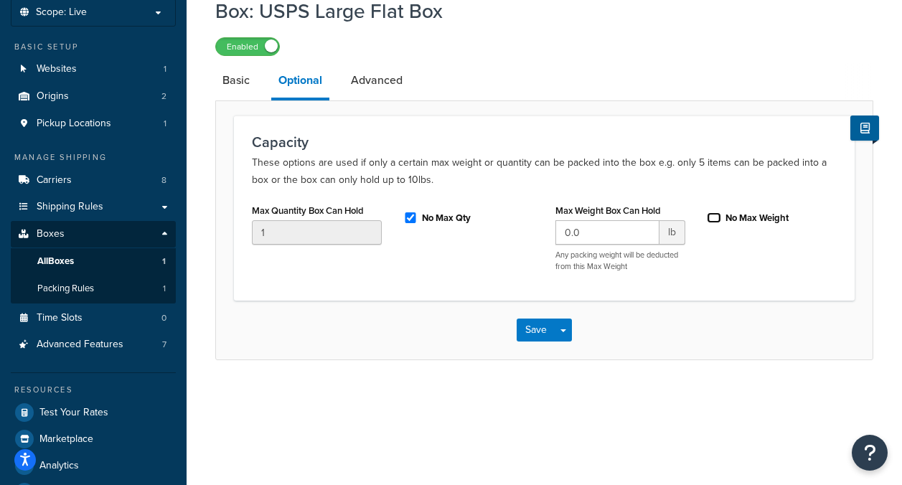
click at [716, 223] on input "No Max Weight" at bounding box center [714, 217] width 14 height 11
checkbox input "true"
click at [95, 238] on link "Boxes" at bounding box center [93, 234] width 165 height 27
click at [88, 259] on link "All Boxes 1" at bounding box center [93, 261] width 165 height 27
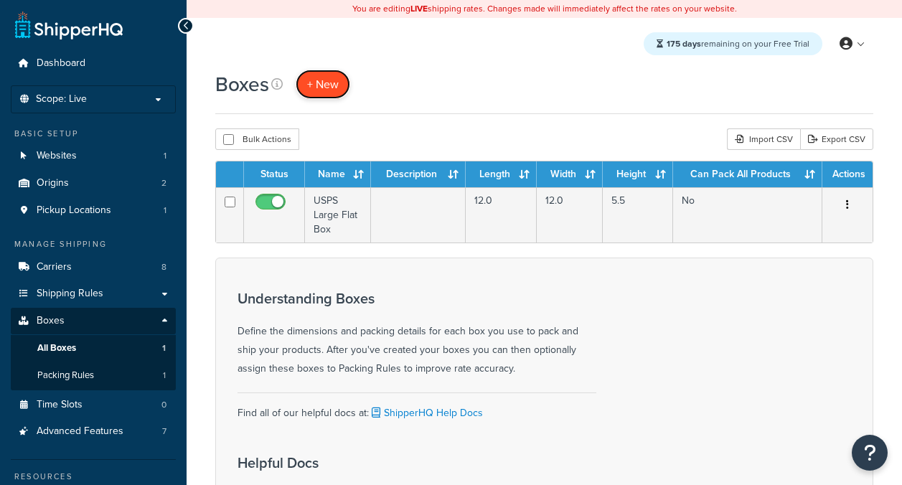
click at [323, 83] on span "+ New" at bounding box center [323, 84] width 32 height 17
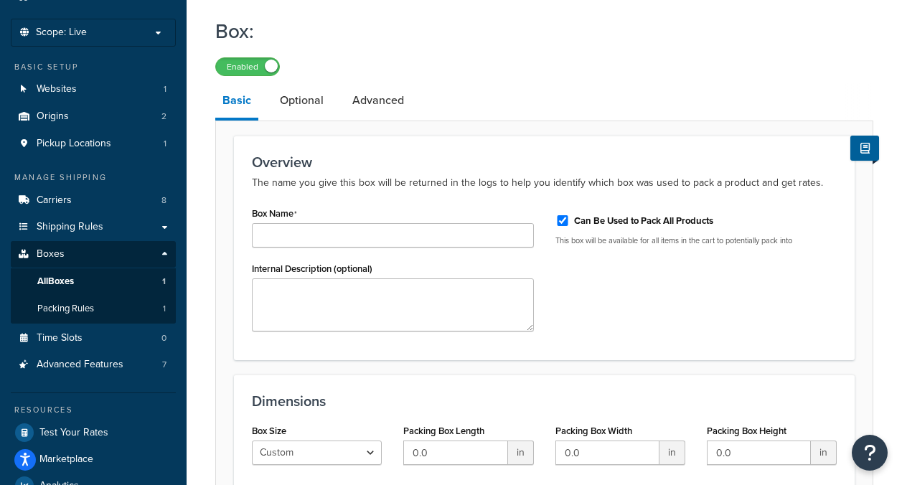
scroll to position [90, 0]
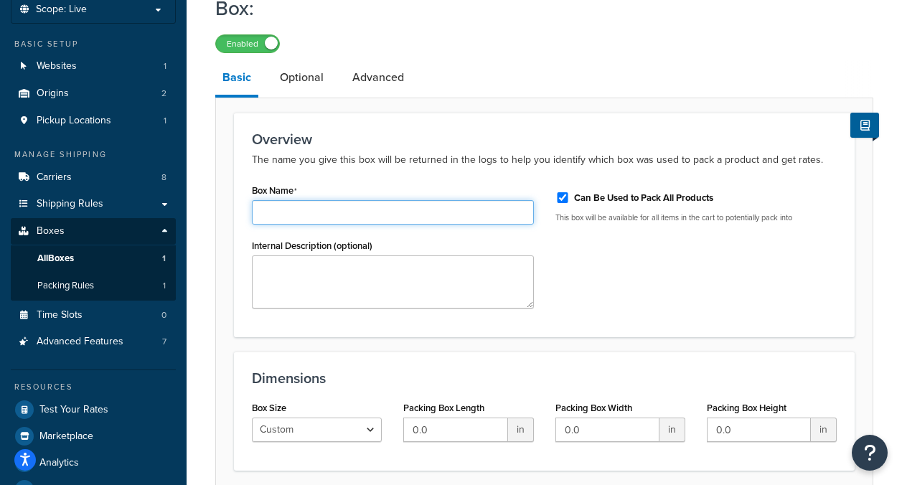
click at [363, 209] on input "Box Name" at bounding box center [393, 212] width 282 height 24
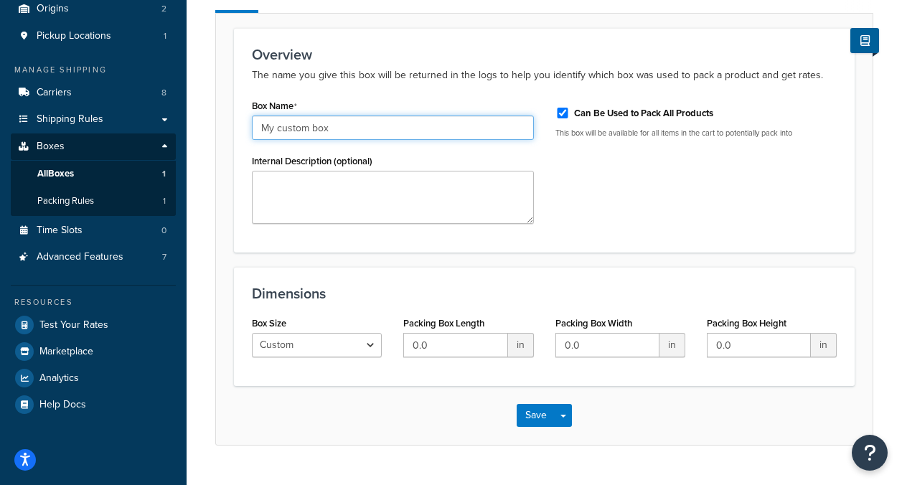
scroll to position [183, 0]
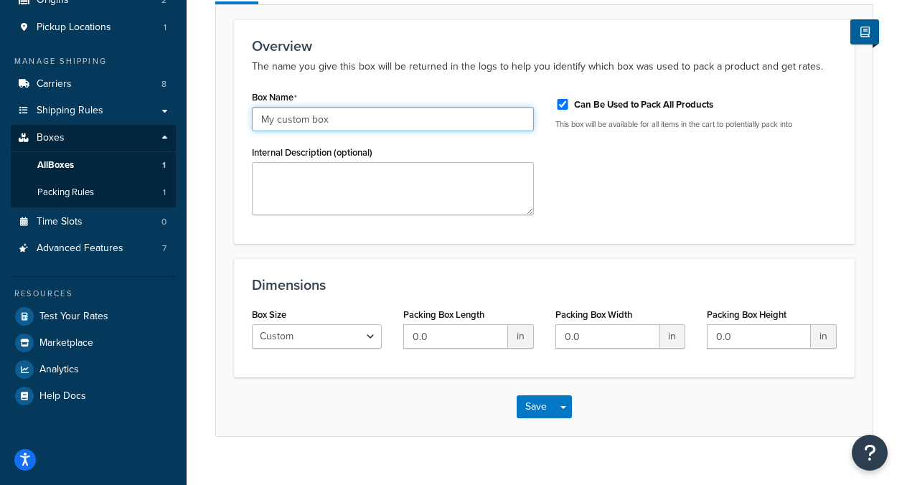
type input "My custom box"
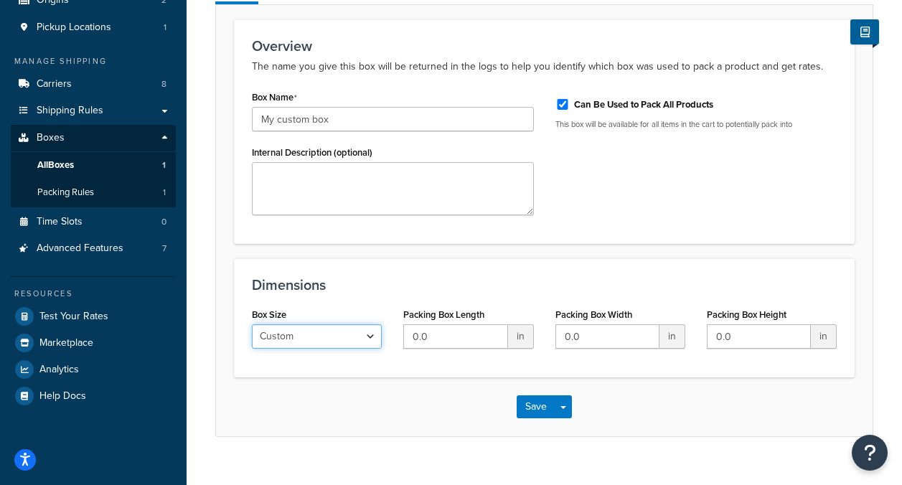
click at [325, 346] on select "Custom USPS Small Flat Box USPS Medium Flat Box USPS Large Flat Box USPS Flat E…" at bounding box center [317, 336] width 130 height 24
select select "usps_small"
click at [252, 326] on select "Custom USPS Small Flat Box USPS Medium Flat Box USPS Large Flat Box USPS Flat E…" at bounding box center [317, 336] width 130 height 24
type input "8.5"
type input "5"
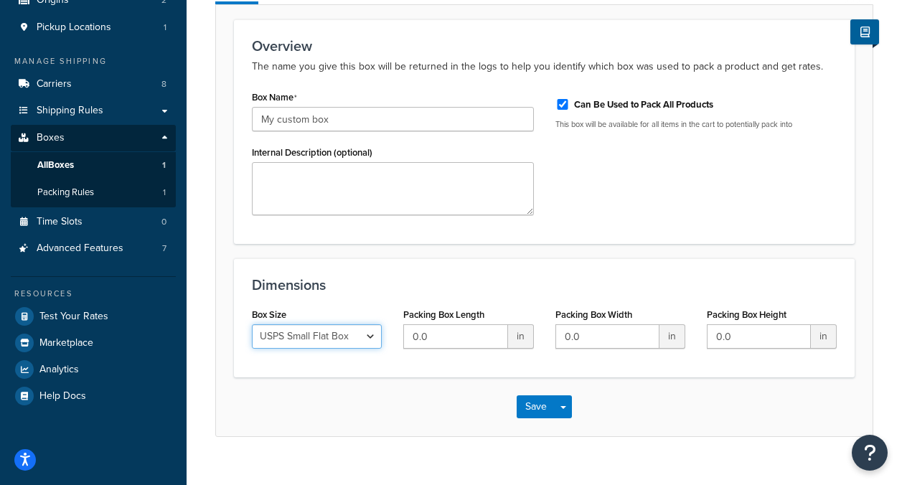
type input "1.5"
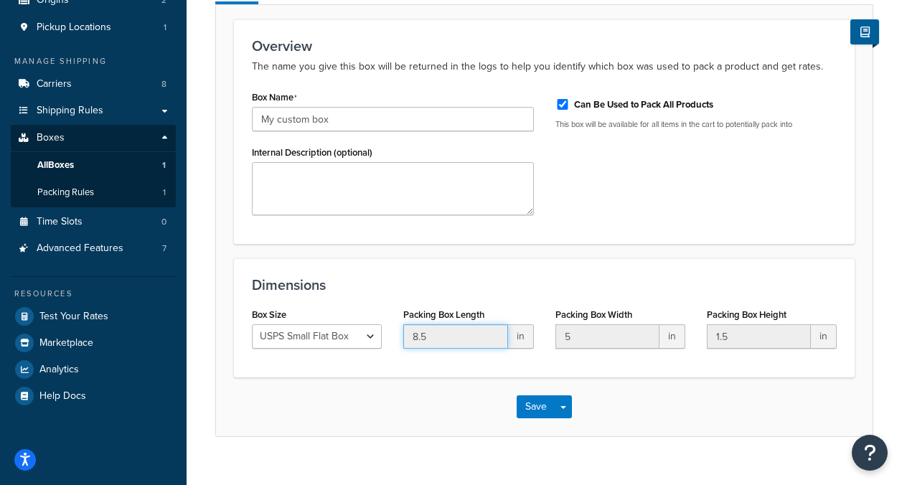
click at [492, 334] on input "8.5" at bounding box center [455, 336] width 104 height 24
click at [322, 336] on select "Custom USPS Small Flat Box USPS Medium Flat Box USPS Large Flat Box USPS Flat E…" at bounding box center [317, 336] width 130 height 24
select select "custom"
click at [252, 326] on select "Custom USPS Small Flat Box USPS Medium Flat Box USPS Large Flat Box USPS Flat E…" at bounding box center [317, 336] width 130 height 24
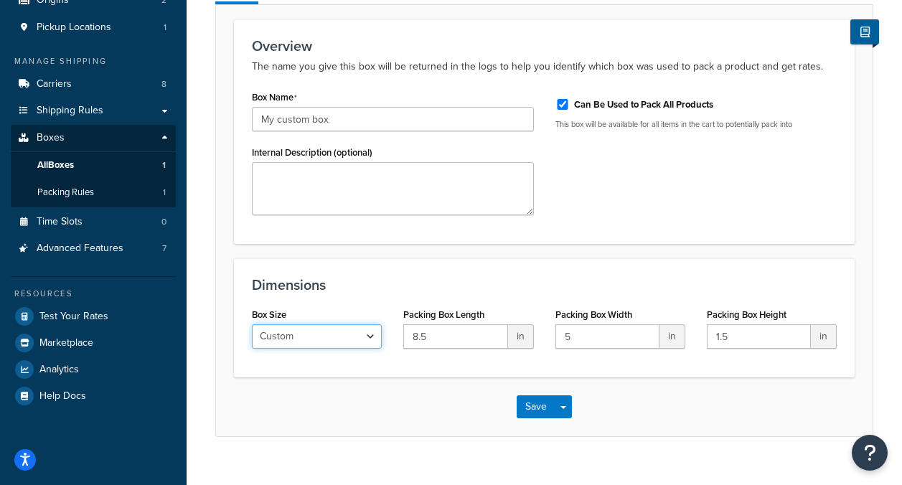
scroll to position [209, 0]
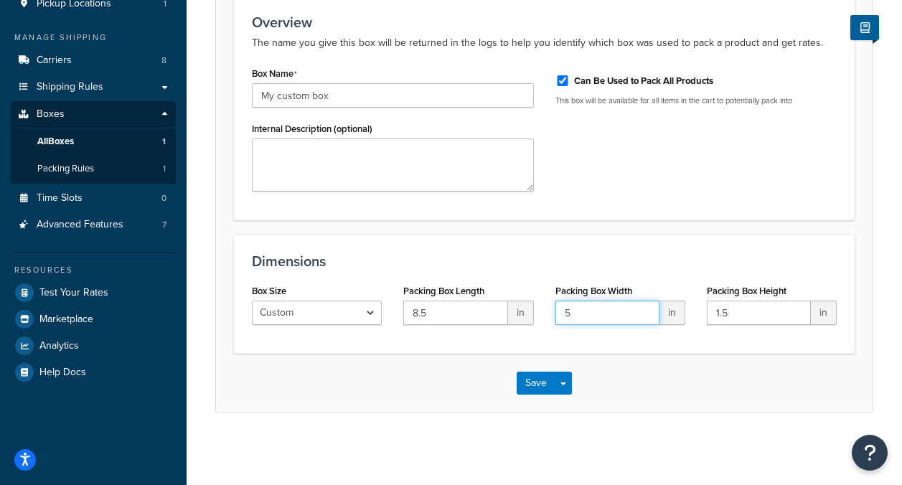
click at [603, 318] on input "5" at bounding box center [608, 313] width 104 height 24
type input "6"
click at [538, 378] on button "Save" at bounding box center [536, 383] width 39 height 23
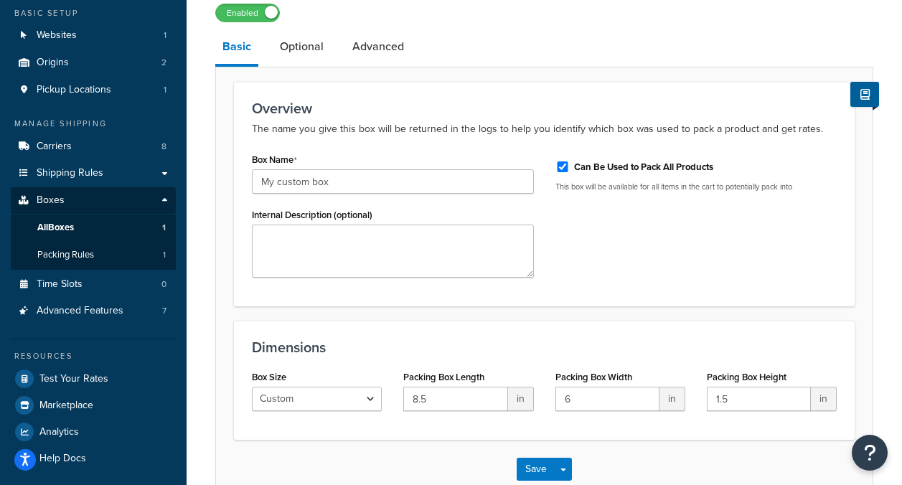
scroll to position [138, 0]
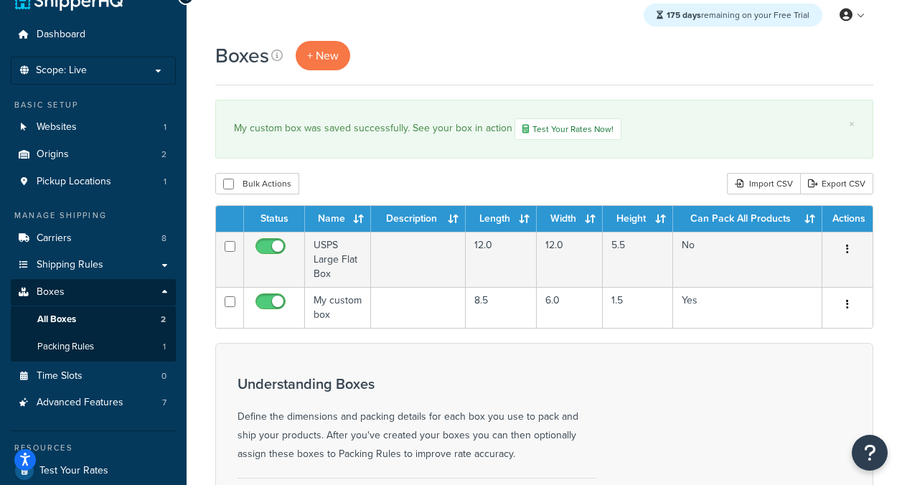
scroll to position [57, 0]
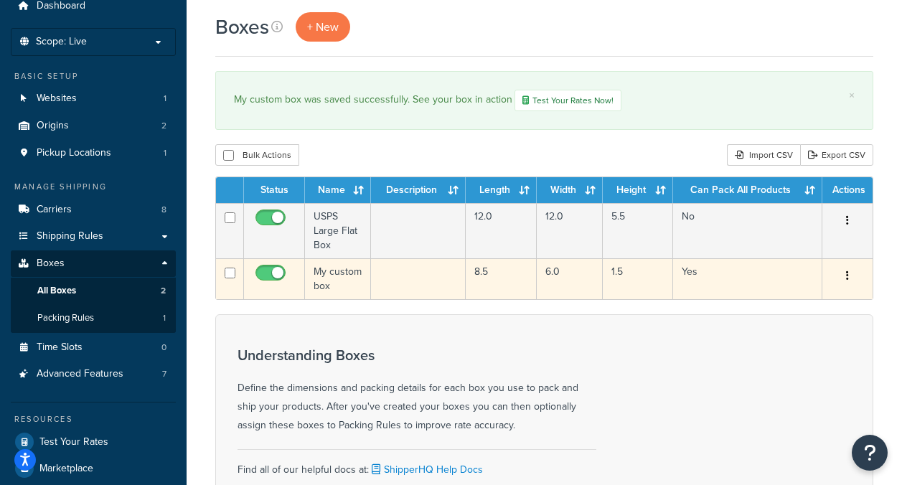
click at [426, 284] on td at bounding box center [418, 278] width 95 height 41
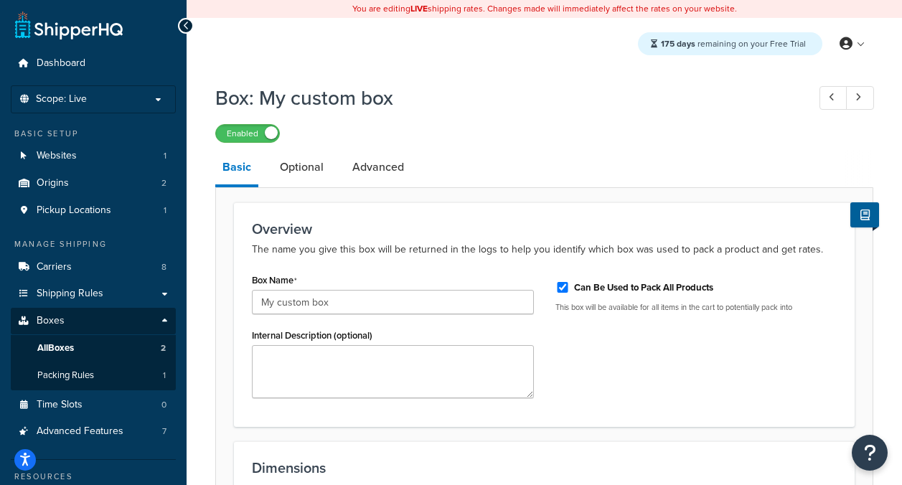
click at [240, 171] on link "Basic" at bounding box center [236, 168] width 43 height 37
click at [310, 171] on link "Optional" at bounding box center [302, 167] width 58 height 34
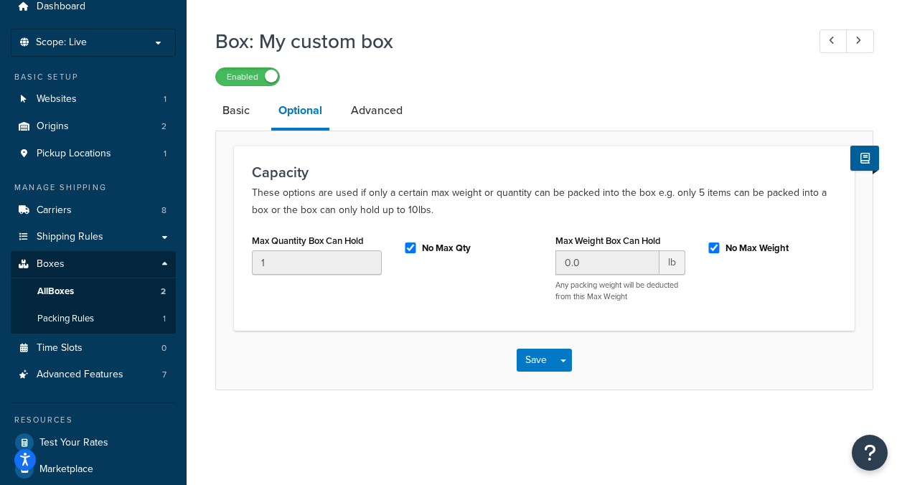
scroll to position [78, 0]
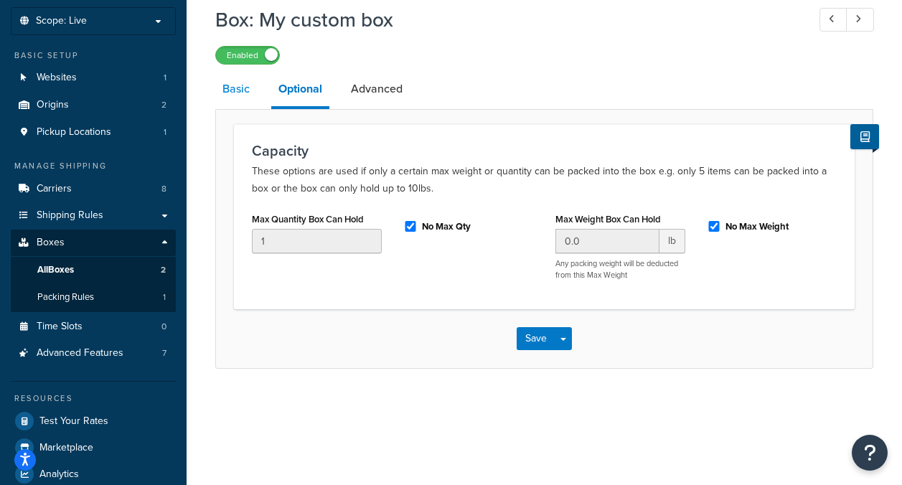
click at [241, 93] on link "Basic" at bounding box center [236, 89] width 42 height 34
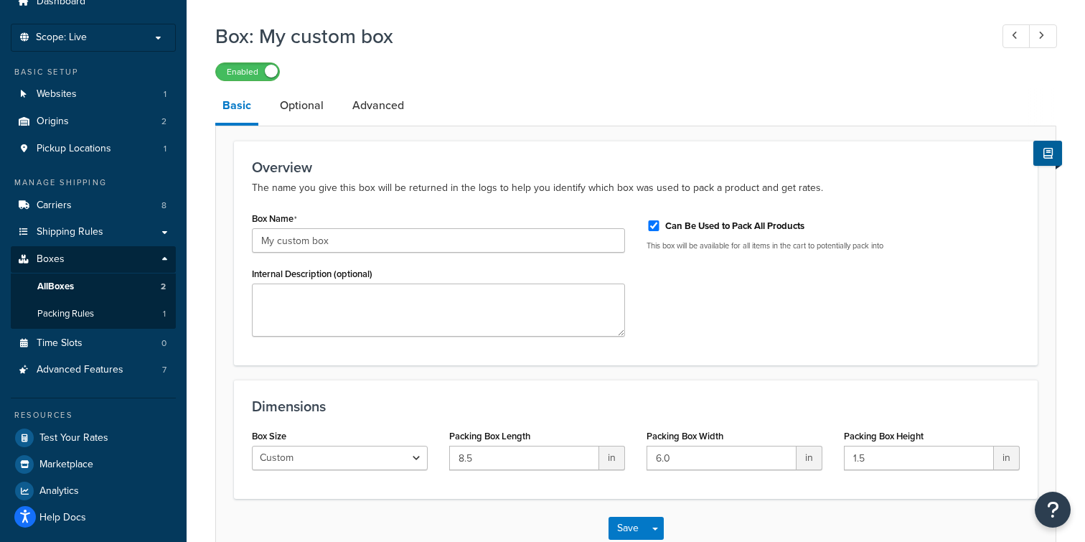
scroll to position [64, 0]
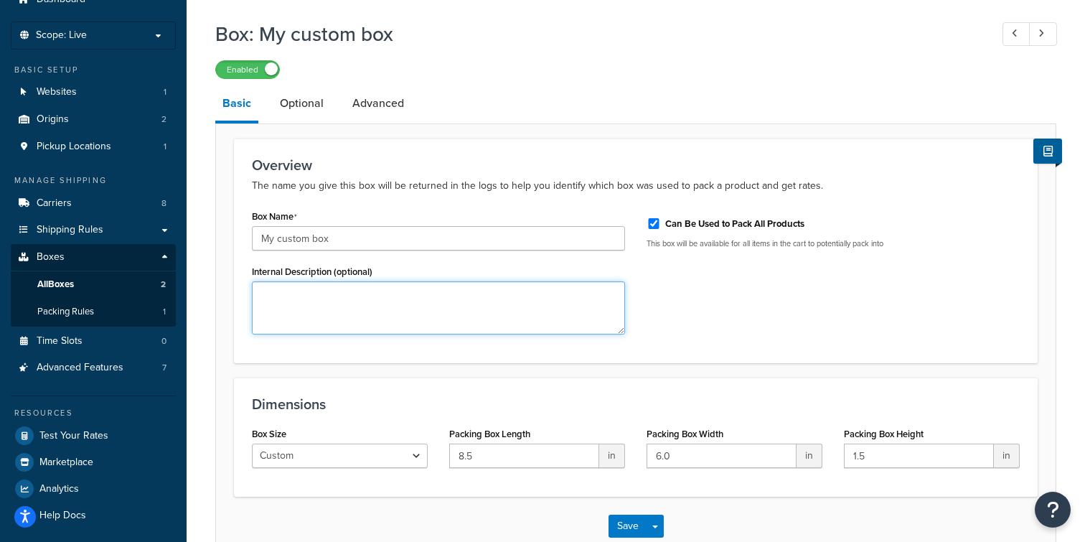
click at [502, 315] on textarea "Internal Description (optional)" at bounding box center [438, 307] width 373 height 53
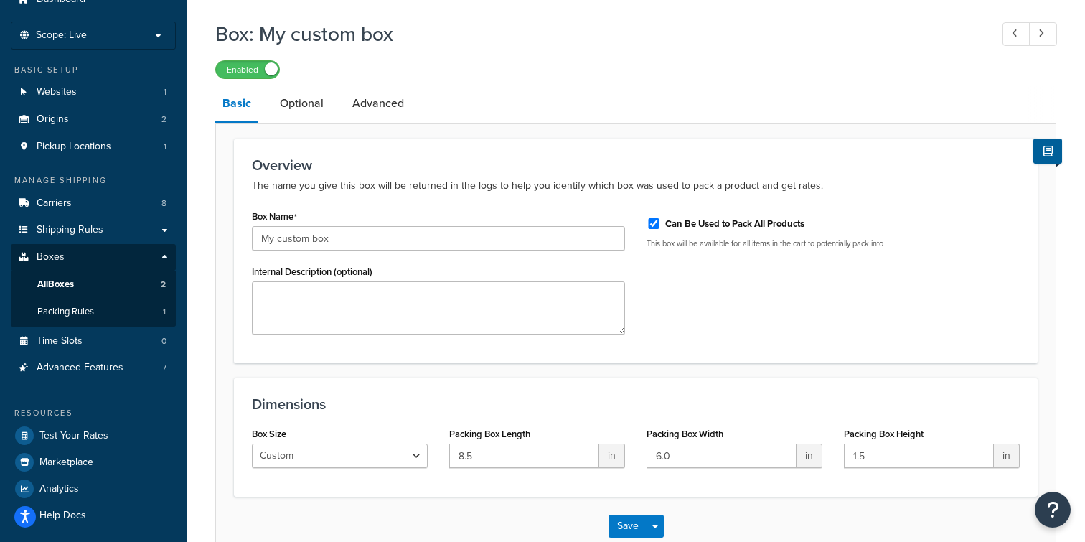
click at [897, 309] on div "Box Name My custom box Internal Description (optional) Can Be Used to Pack All …" at bounding box center [636, 275] width 790 height 139
click at [279, 253] on div "Box Name My custom box Internal Description (optional)" at bounding box center [438, 275] width 395 height 139
click at [279, 236] on input "My custom box" at bounding box center [438, 238] width 373 height 24
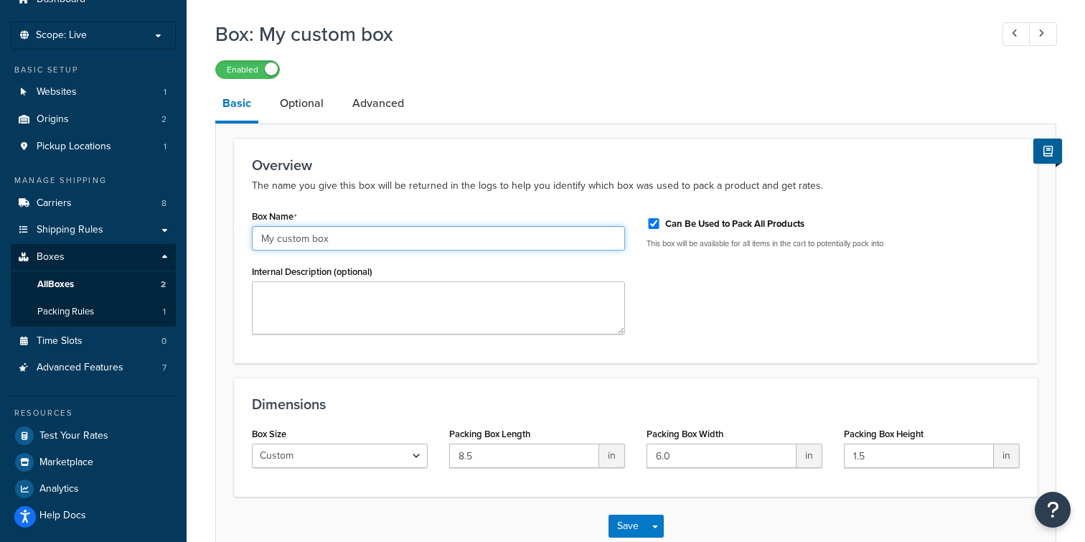
click at [321, 236] on input "My custom box" at bounding box center [438, 238] width 373 height 24
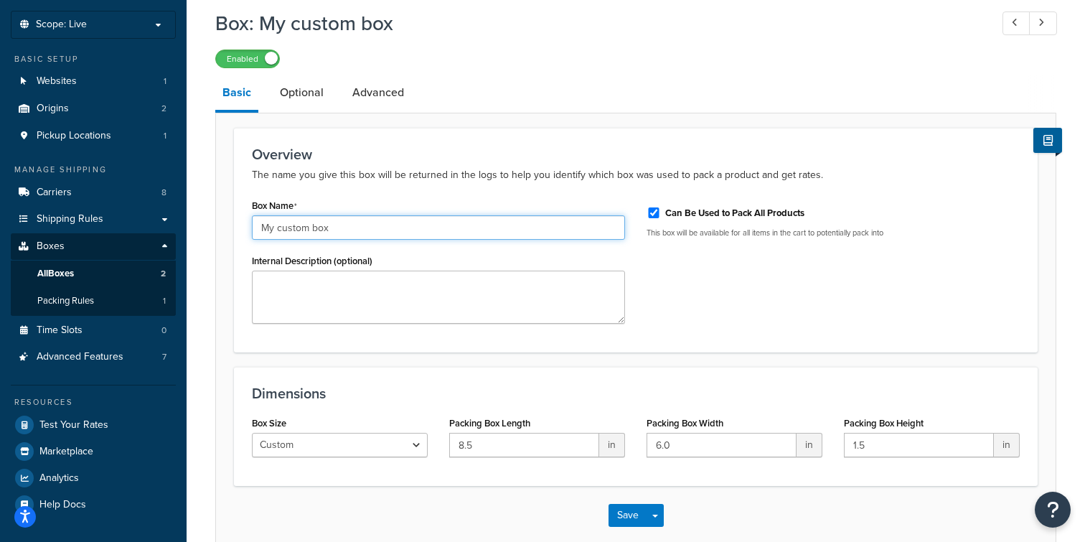
scroll to position [76, 0]
type input "Small Envo"
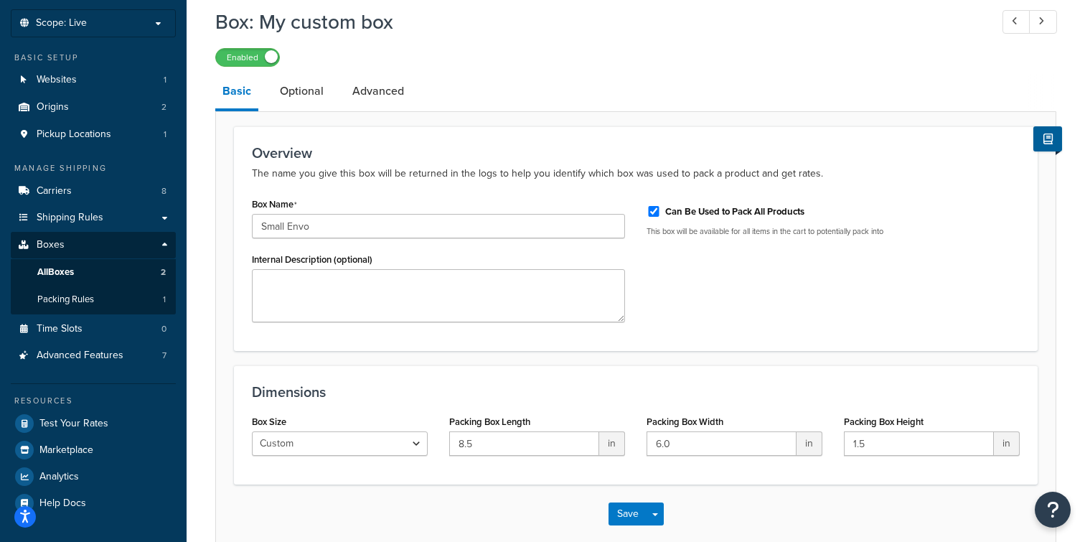
click at [358, 458] on div "Box Size Custom USPS Small Flat Box USPS Medium Flat Box USPS Large Flat Box US…" at bounding box center [339, 438] width 197 height 55
click at [357, 447] on select "Custom USPS Small Flat Box USPS Medium Flat Box USPS Large Flat Box USPS Flat E…" at bounding box center [340, 443] width 176 height 24
select select "usps_large"
click at [252, 433] on select "Custom USPS Small Flat Box USPS Medium Flat Box USPS Large Flat Box USPS Flat E…" at bounding box center [340, 443] width 176 height 24
type input "12"
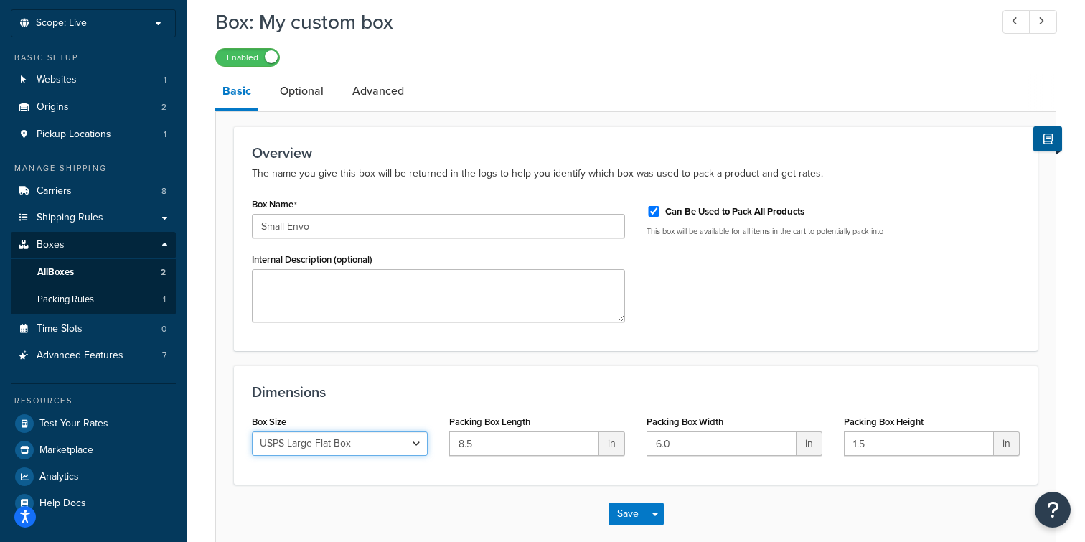
type input "12"
type input "5.5"
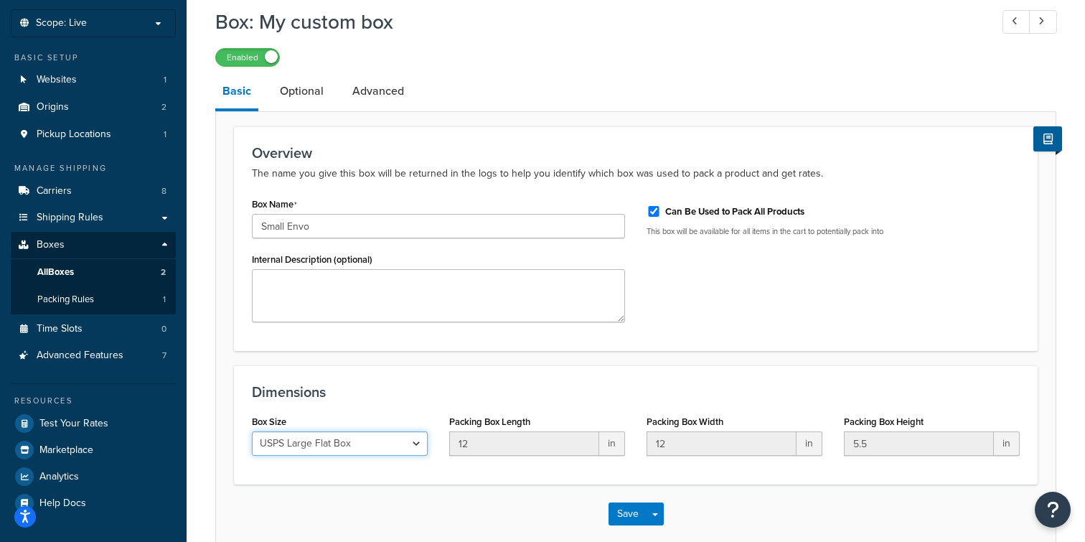
click at [373, 452] on select "Custom USPS Small Flat Box USPS Medium Flat Box USPS Large Flat Box USPS Flat E…" at bounding box center [340, 443] width 176 height 24
select select "usps_small_flat_rate_evelope"
click at [252, 433] on select "Custom USPS Small Flat Box USPS Medium Flat Box USPS Large Flat Box USPS Flat E…" at bounding box center [340, 443] width 176 height 24
type input "9.5"
type input "5.5"
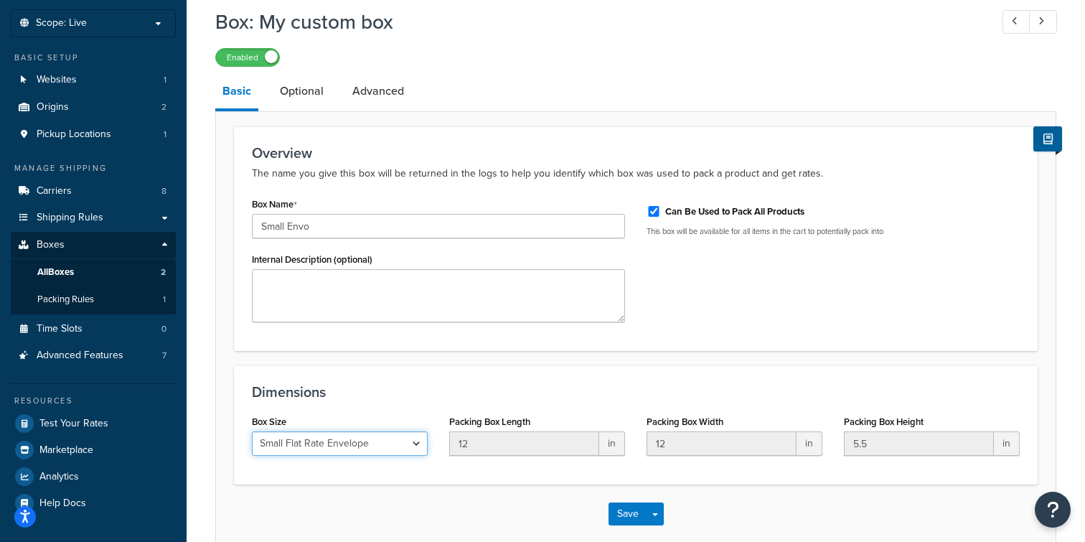
type input "0.5"
click at [379, 450] on select "Custom USPS Small Flat Box USPS Medium Flat Box USPS Large Flat Box USPS Flat E…" at bounding box center [340, 443] width 176 height 24
select select "usps_small"
click at [252, 433] on select "Custom USPS Small Flat Box USPS Medium Flat Box USPS Large Flat Box USPS Flat E…" at bounding box center [340, 443] width 176 height 24
type input "8.5"
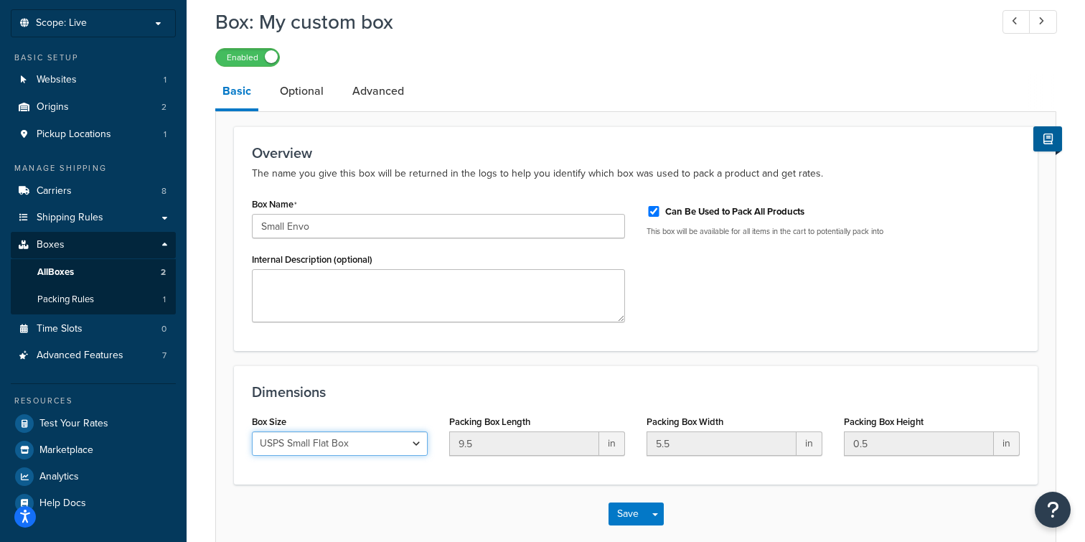
type input "5"
type input "1.5"
click at [350, 448] on select "Custom USPS Small Flat Box USPS Medium Flat Box USPS Large Flat Box USPS Flat E…" at bounding box center [340, 443] width 176 height 24
select select "custom"
click at [252, 433] on select "Custom USPS Small Flat Box USPS Medium Flat Box USPS Large Flat Box USPS Flat E…" at bounding box center [340, 443] width 176 height 24
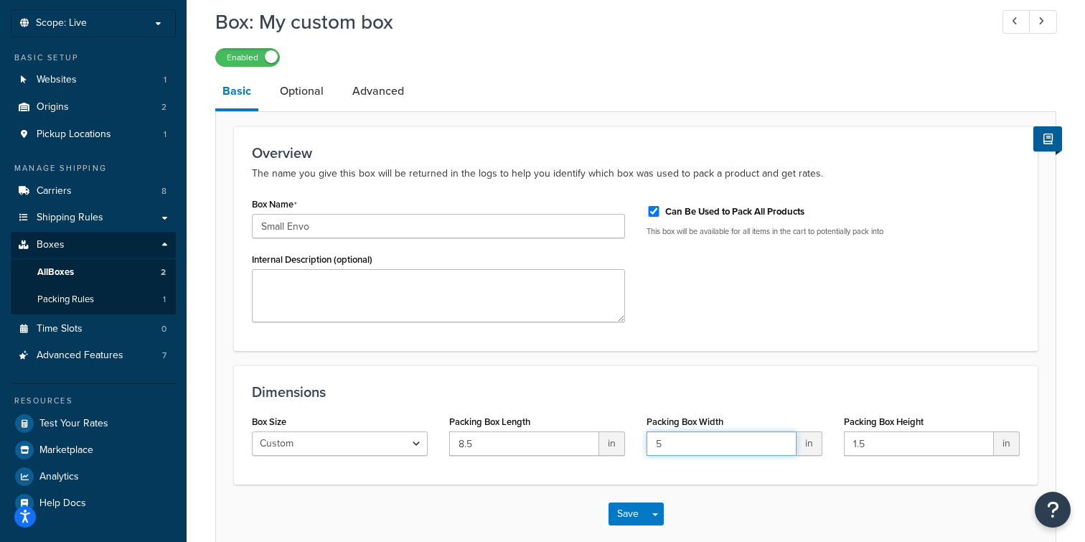
click at [720, 446] on input "5" at bounding box center [722, 443] width 150 height 24
drag, startPoint x: 720, startPoint y: 446, endPoint x: 660, endPoint y: 446, distance: 60.3
click at [660, 446] on input "5" at bounding box center [722, 443] width 150 height 24
type input "6"
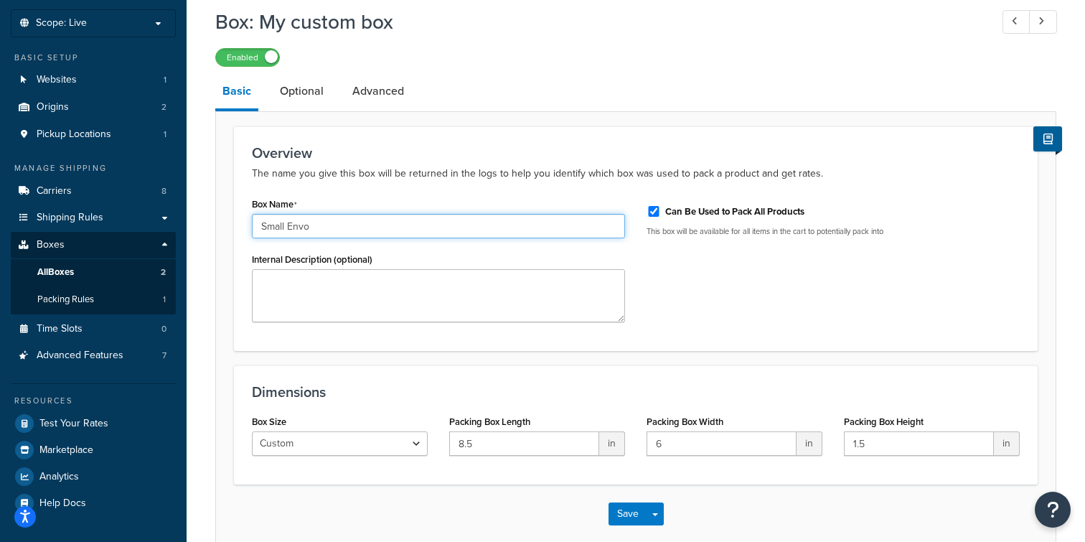
click at [330, 231] on input "Small Envo" at bounding box center [438, 226] width 373 height 24
type input "Small Box"
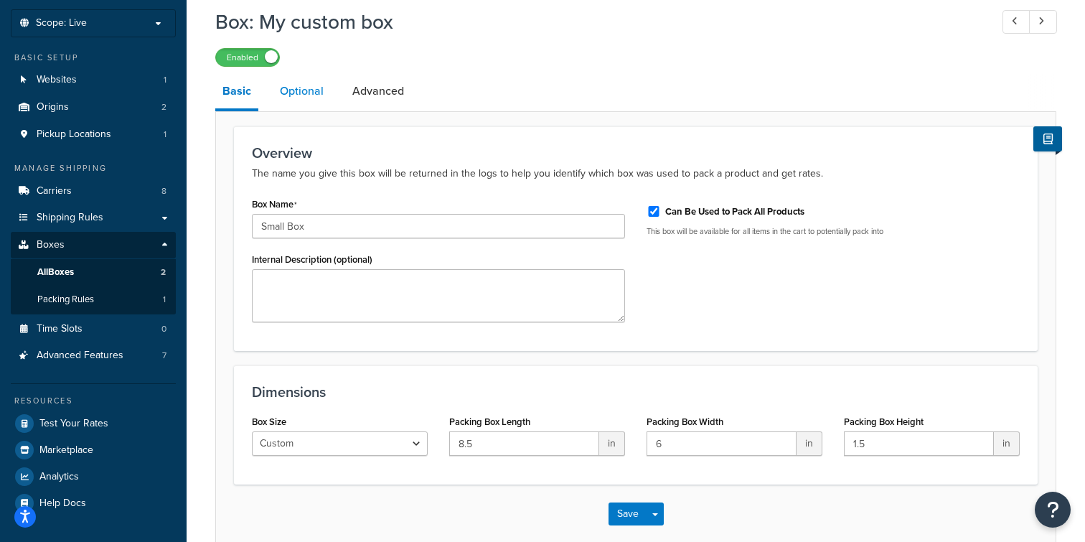
click at [296, 96] on link "Optional" at bounding box center [302, 91] width 58 height 34
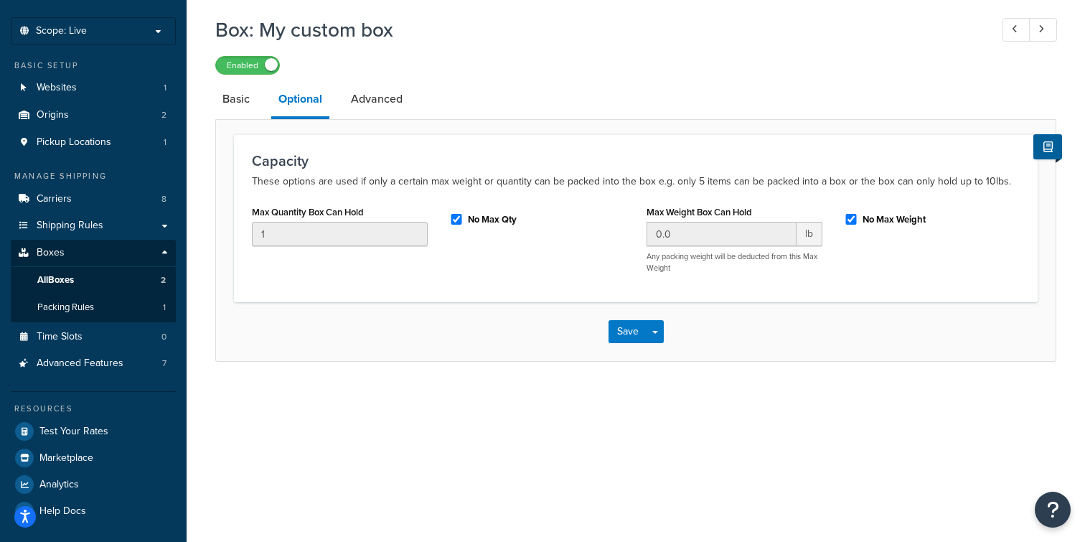
scroll to position [68, 0]
click at [238, 96] on link "Basic" at bounding box center [236, 99] width 42 height 34
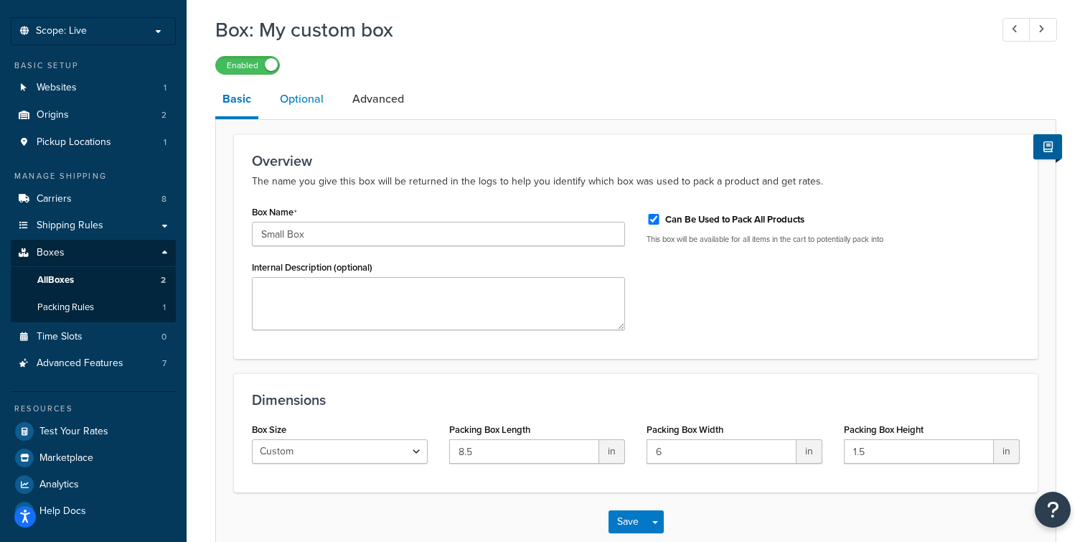
click at [307, 98] on link "Optional" at bounding box center [302, 99] width 58 height 34
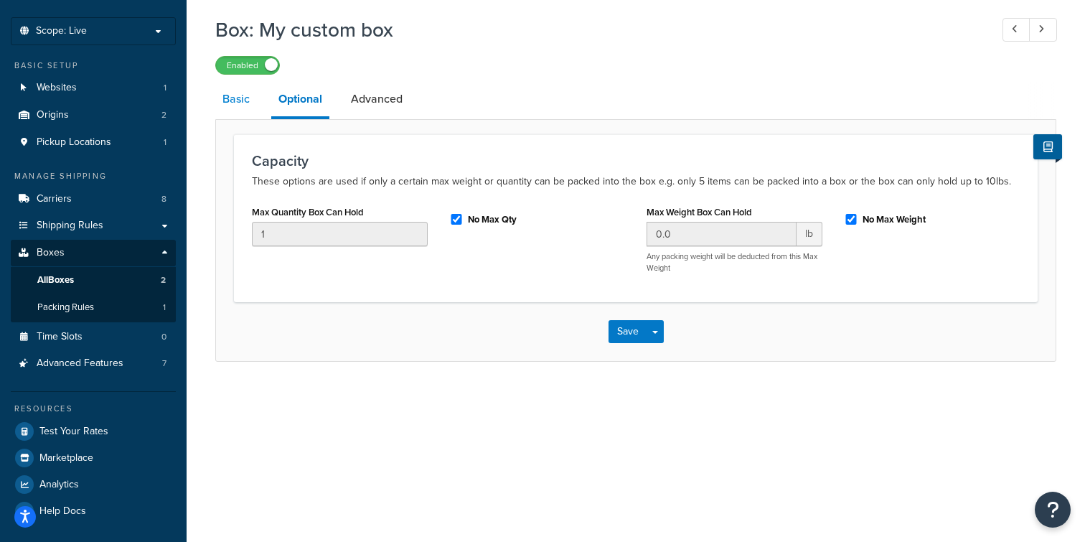
click at [240, 102] on link "Basic" at bounding box center [236, 99] width 42 height 34
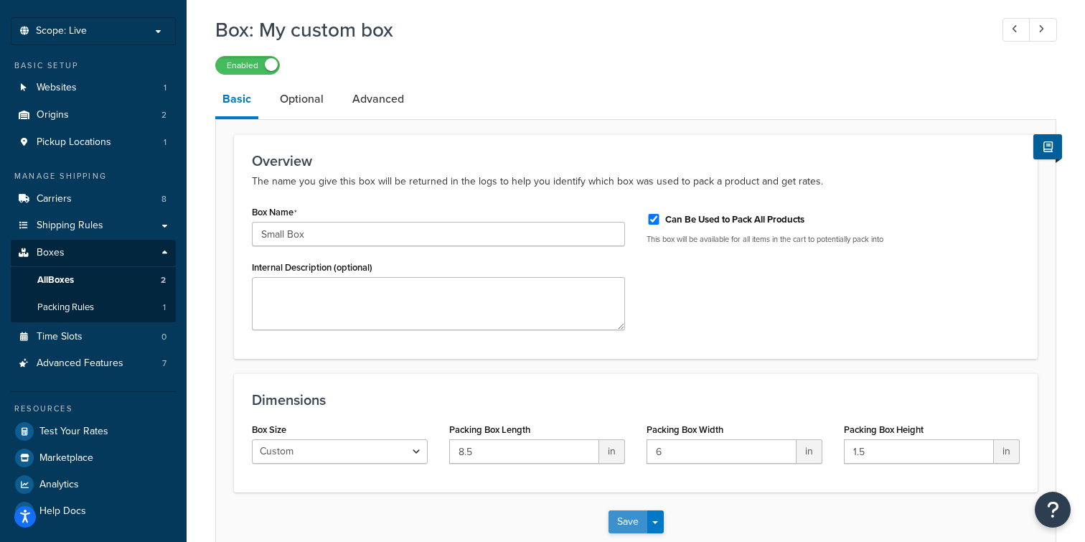
click at [636, 485] on button "Save" at bounding box center [628, 521] width 39 height 23
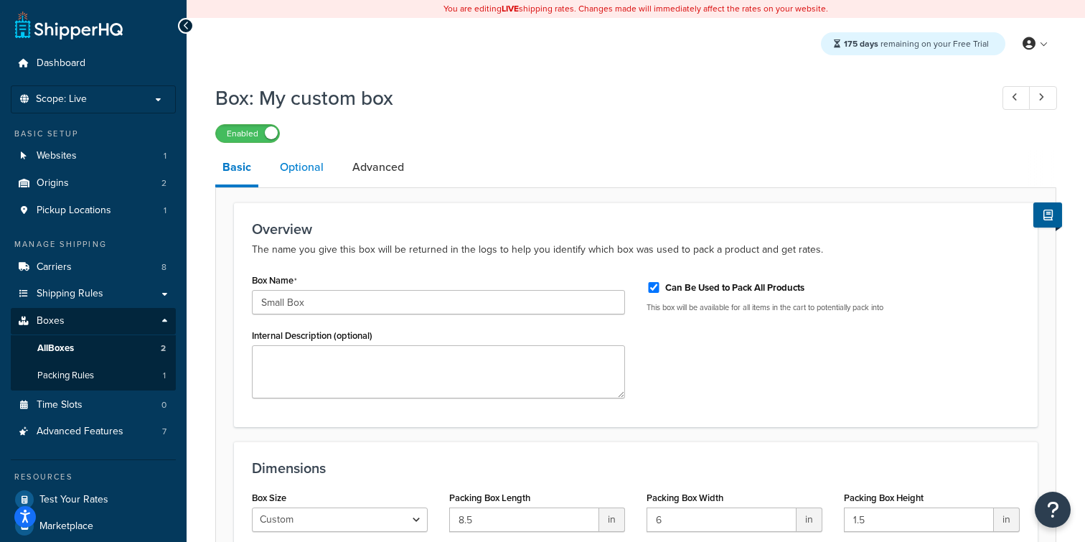
click at [309, 168] on link "Optional" at bounding box center [302, 167] width 58 height 34
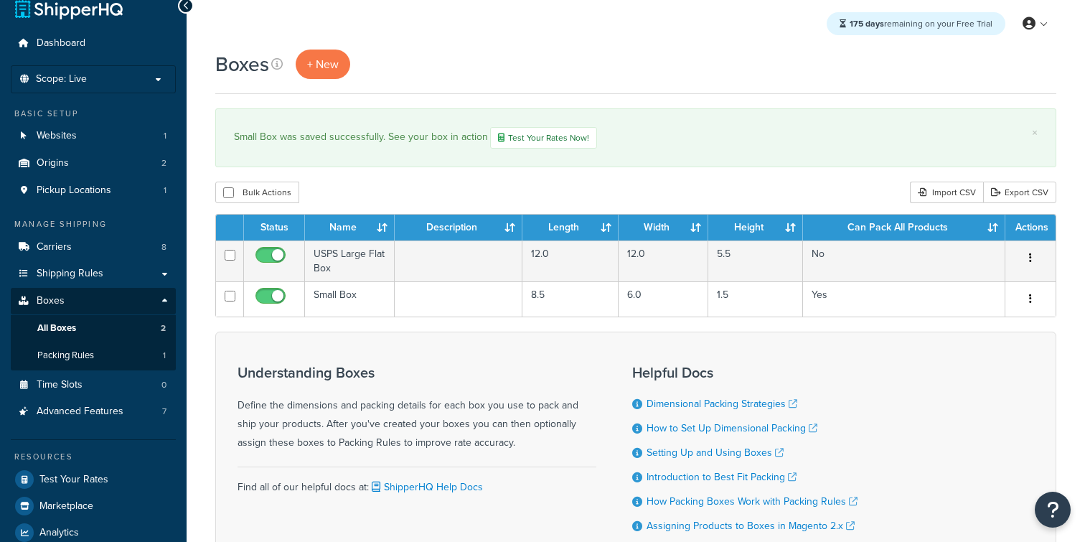
scroll to position [34, 0]
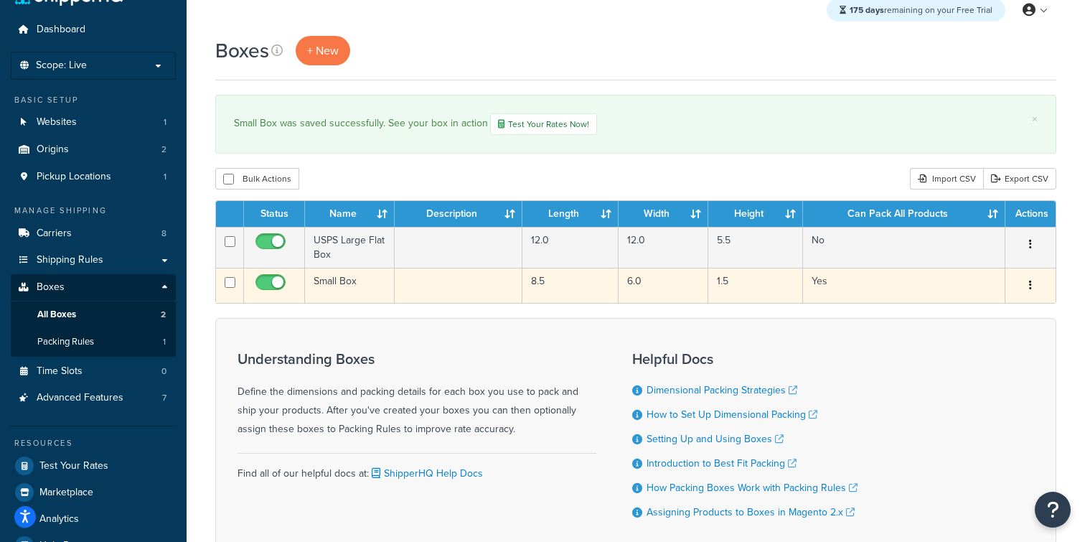
click at [360, 286] on td "Small Box" at bounding box center [350, 285] width 90 height 35
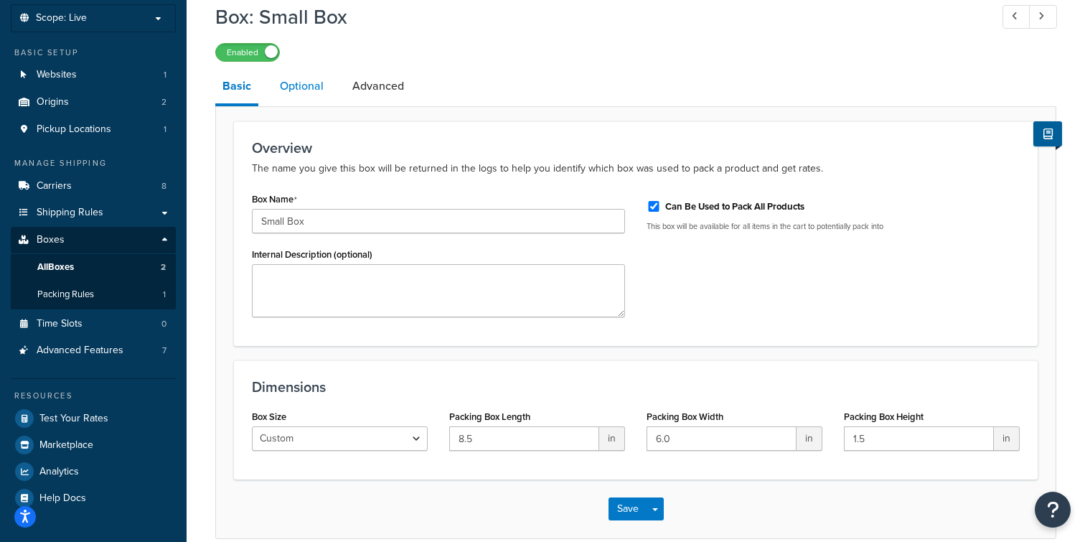
click at [301, 88] on link "Optional" at bounding box center [302, 86] width 58 height 34
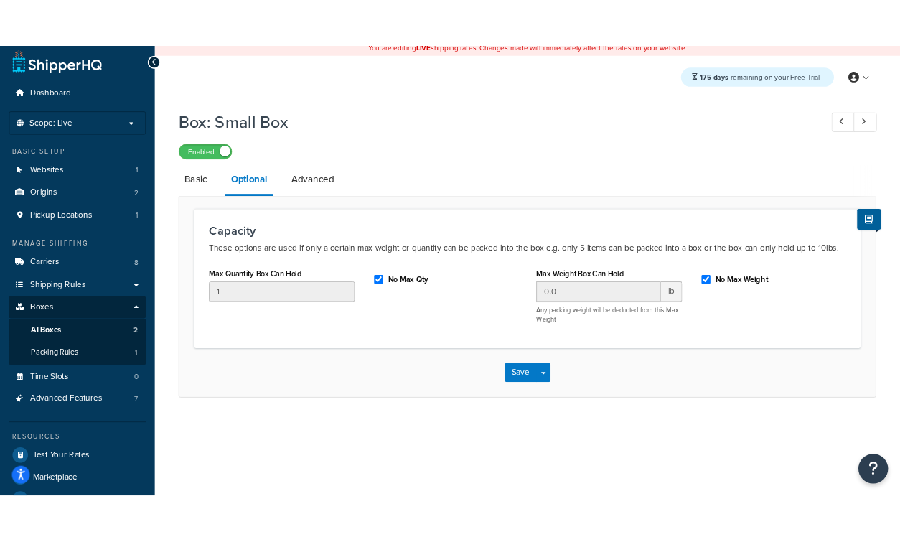
scroll to position [4, 0]
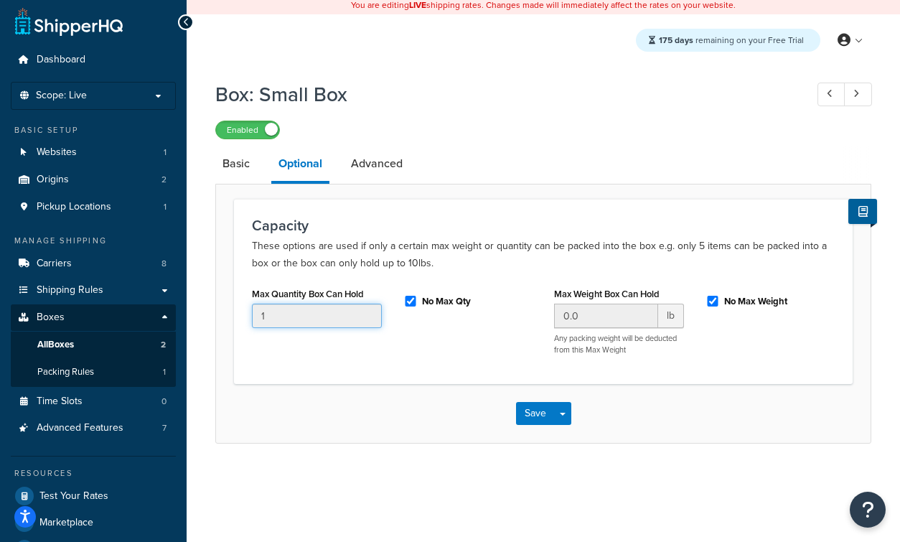
click at [324, 311] on input "1" at bounding box center [317, 316] width 130 height 24
click at [342, 317] on input "1" at bounding box center [317, 316] width 130 height 24
click at [411, 304] on input "No Max Qty" at bounding box center [410, 301] width 14 height 11
click at [309, 340] on div "Max Quantity Box Can Hold 1 No Max Qty Max Weight Box Can Hold 0.0 lb Any packi…" at bounding box center [543, 325] width 604 height 83
click at [309, 328] on input "1" at bounding box center [317, 316] width 130 height 24
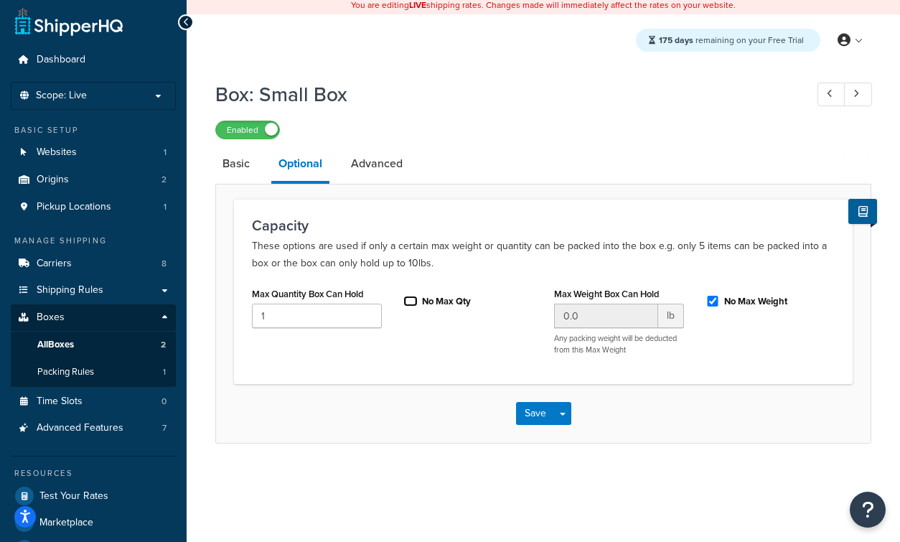
click at [407, 304] on input "No Max Qty" at bounding box center [410, 301] width 14 height 11
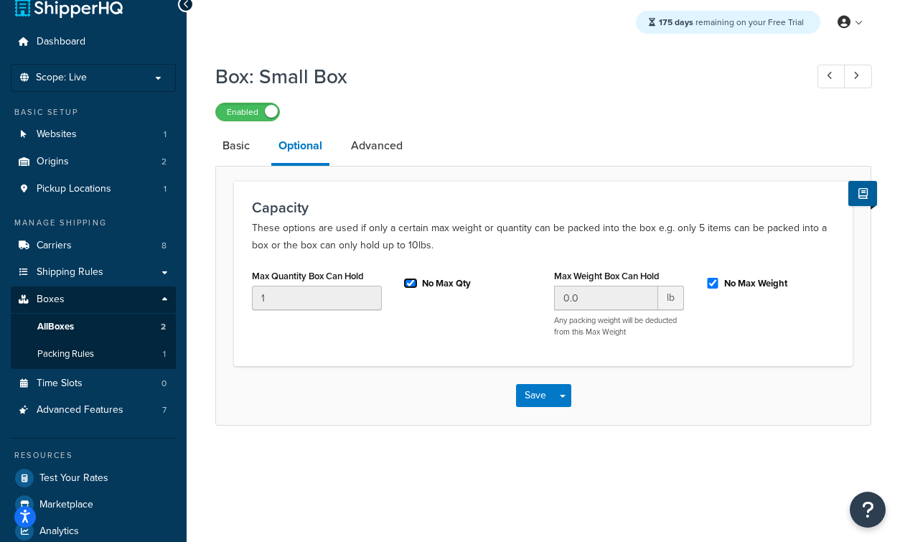
scroll to position [23, 0]
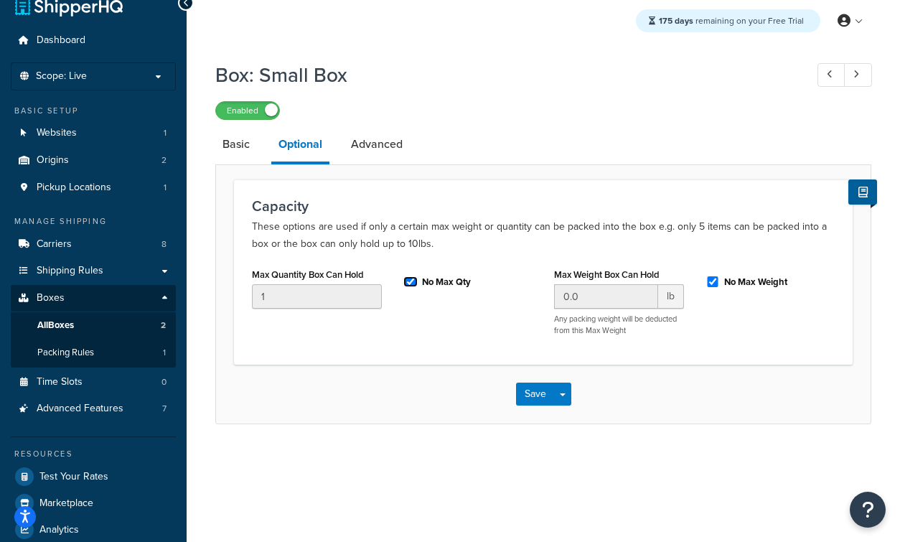
click at [412, 284] on input "No Max Qty" at bounding box center [410, 281] width 14 height 11
checkbox input "false"
click at [327, 296] on input "1" at bounding box center [317, 296] width 130 height 24
type input "5"
click at [406, 302] on div "No Max Qty" at bounding box center [468, 283] width 151 height 38
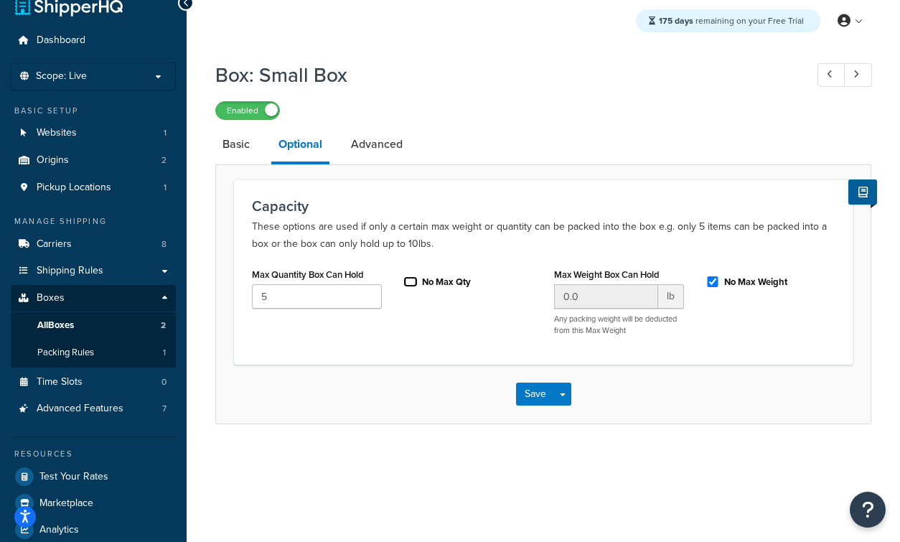
click at [409, 286] on input "No Max Qty" at bounding box center [410, 281] width 14 height 11
checkbox input "true"
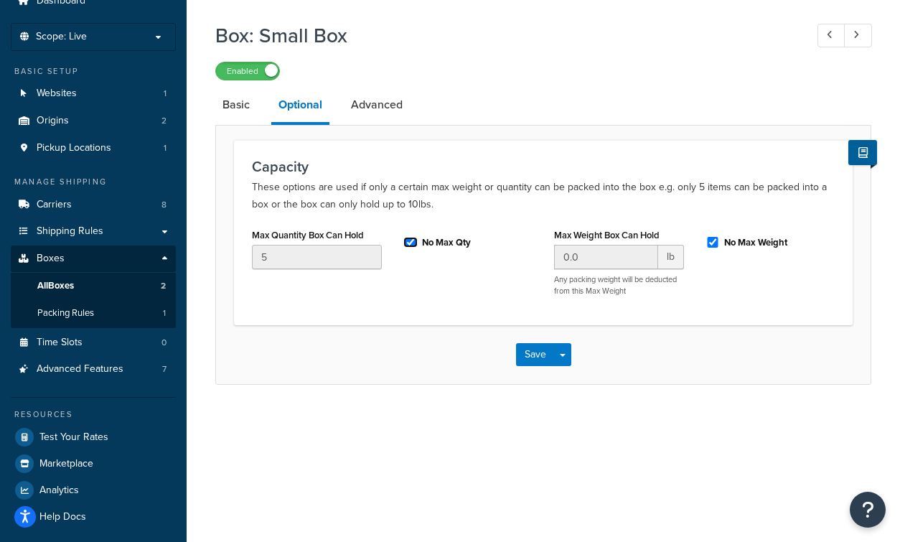
scroll to position [68, 0]
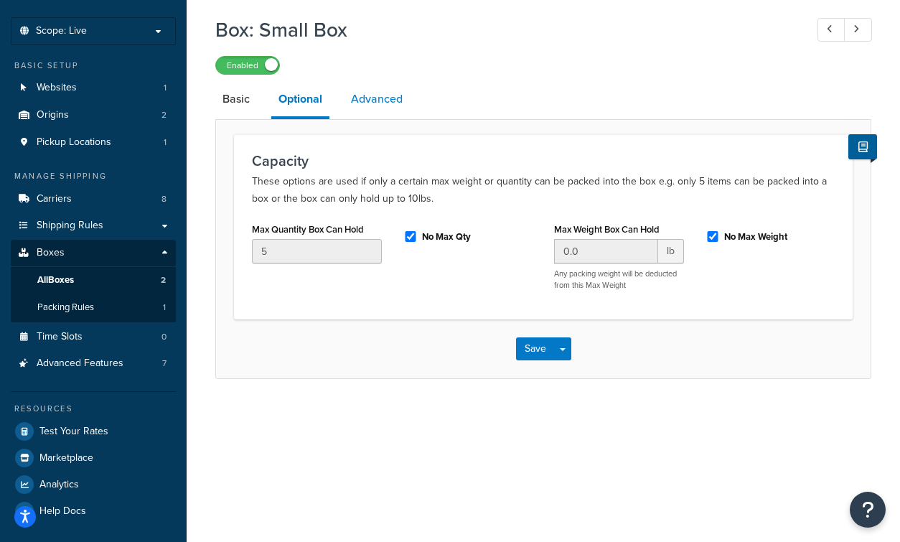
click at [379, 85] on link "Advanced" at bounding box center [377, 99] width 66 height 34
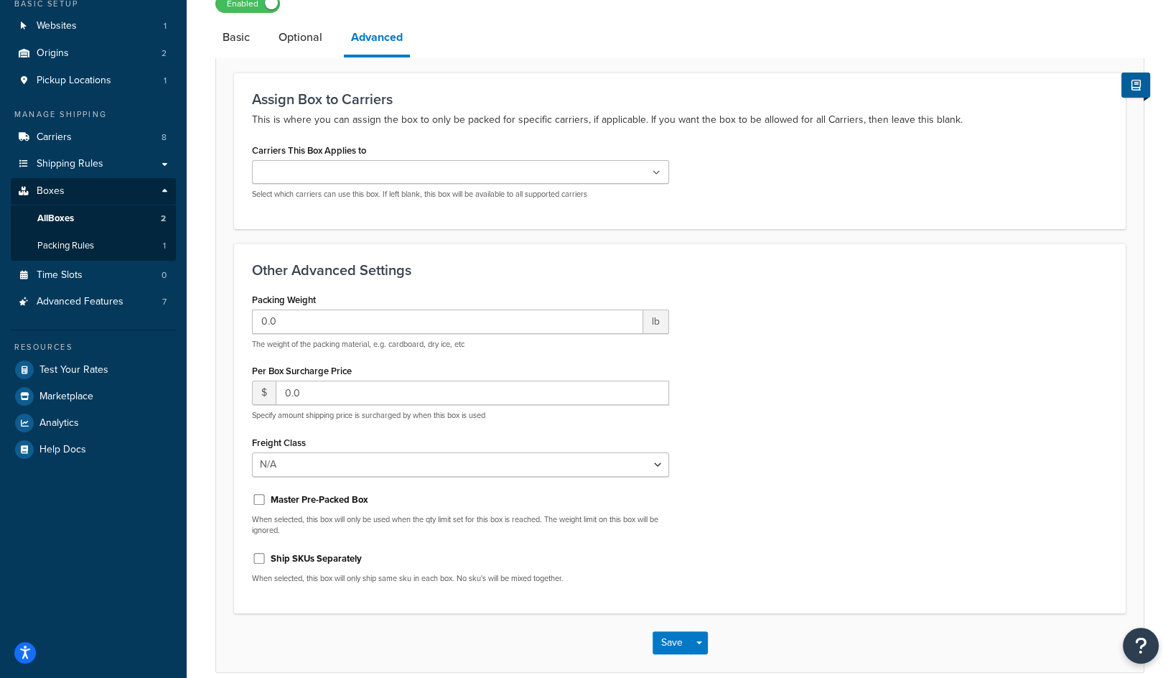
scroll to position [122, 0]
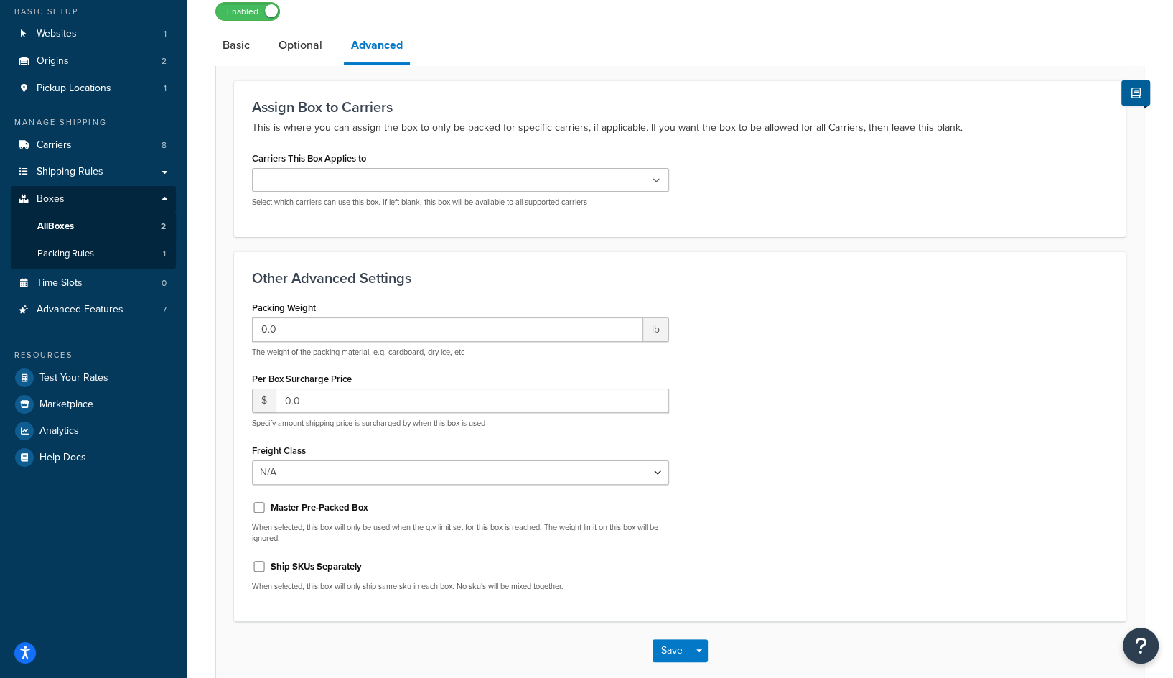
click at [391, 188] on ul at bounding box center [460, 180] width 417 height 24
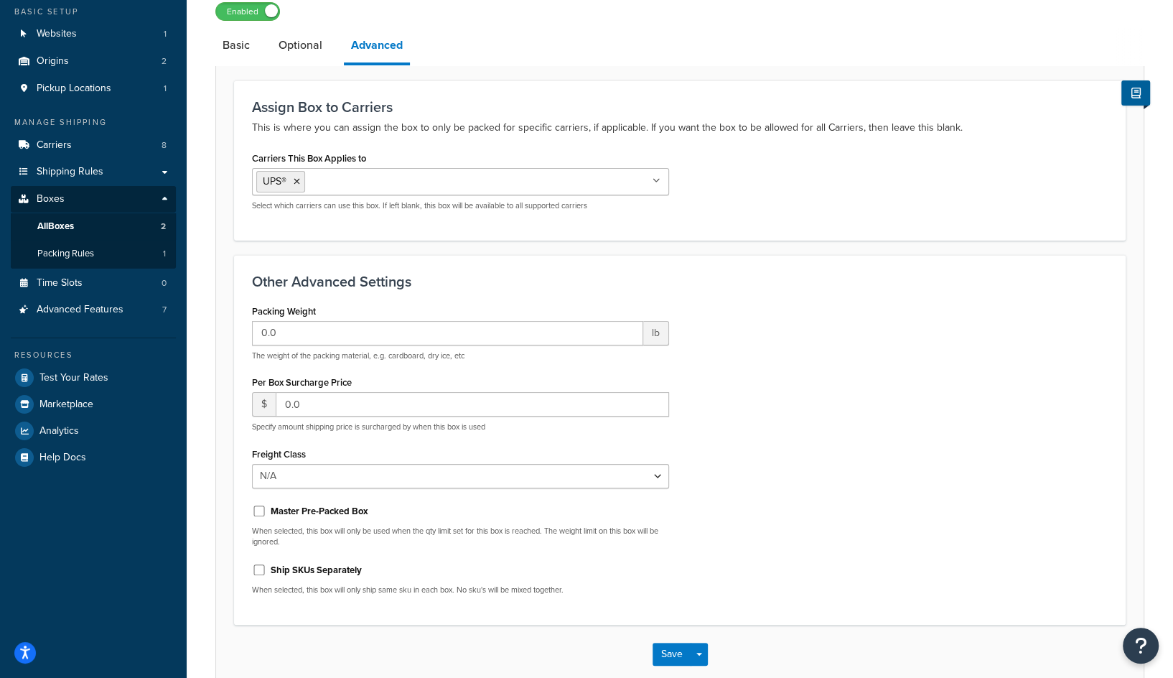
click at [463, 158] on div "Carriers This Box Applies to UPS® FedEx Andrea's Special Carrier Free Shipping …" at bounding box center [460, 179] width 417 height 63
click at [468, 184] on ul "UPS®" at bounding box center [460, 181] width 417 height 27
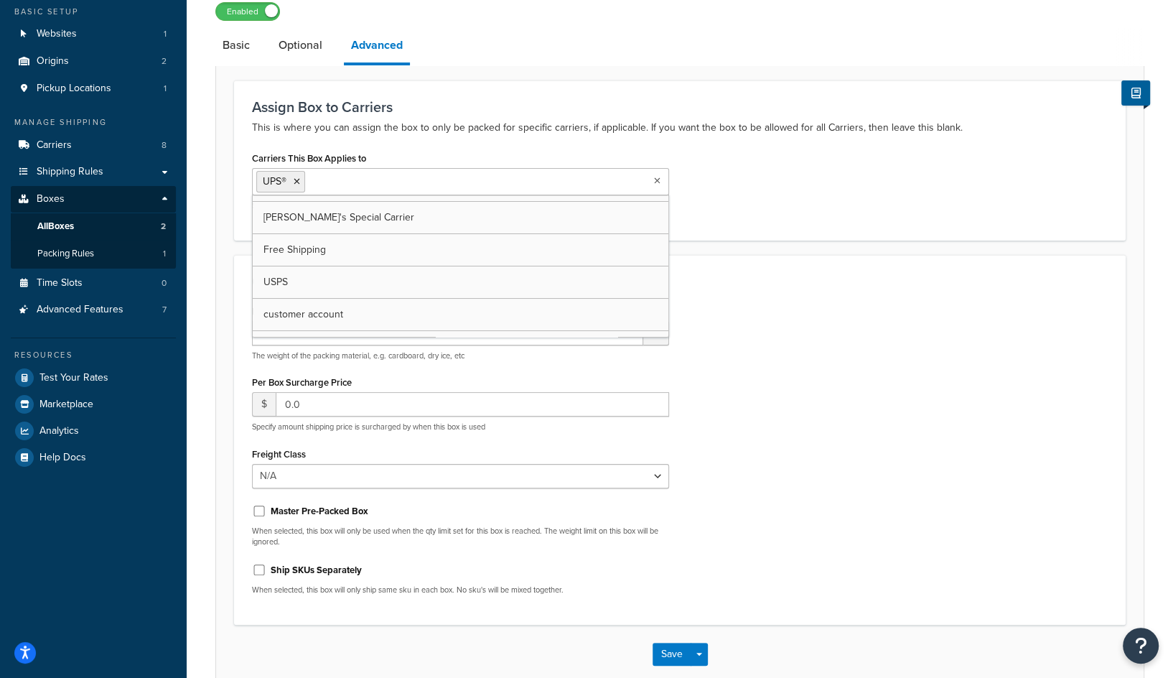
scroll to position [0, 0]
click at [777, 347] on div "Packing Weight 0.0 lb The weight of the packing material, e.g. cardboard, dry i…" at bounding box center [679, 454] width 877 height 306
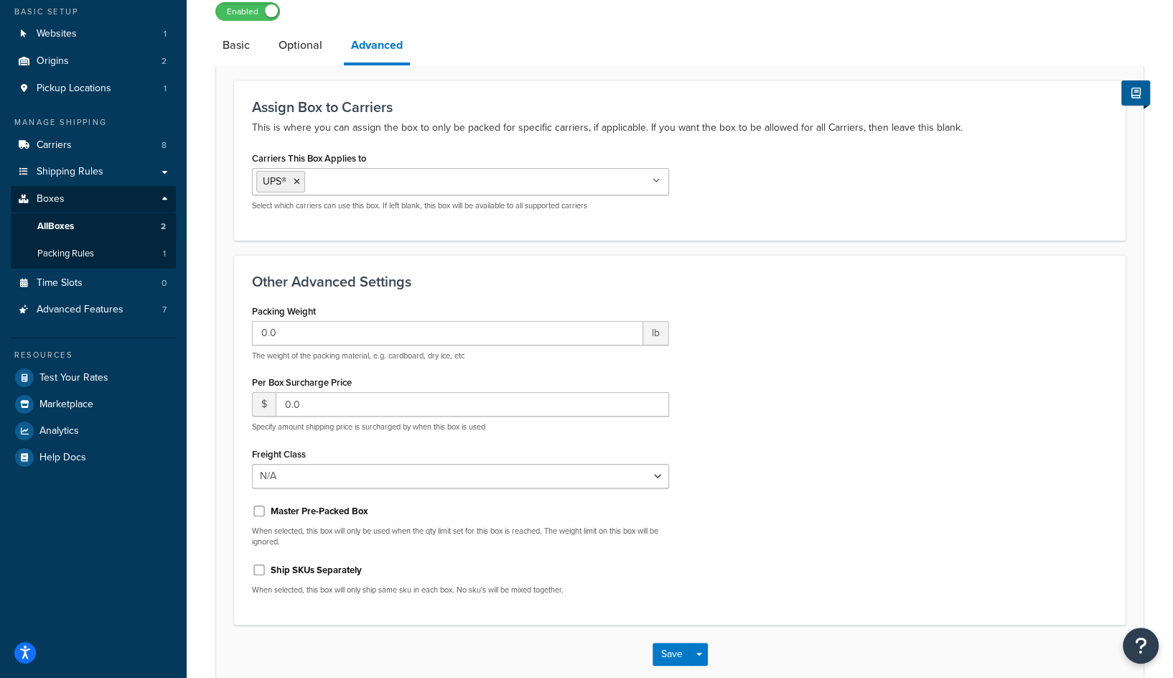
scroll to position [166, 0]
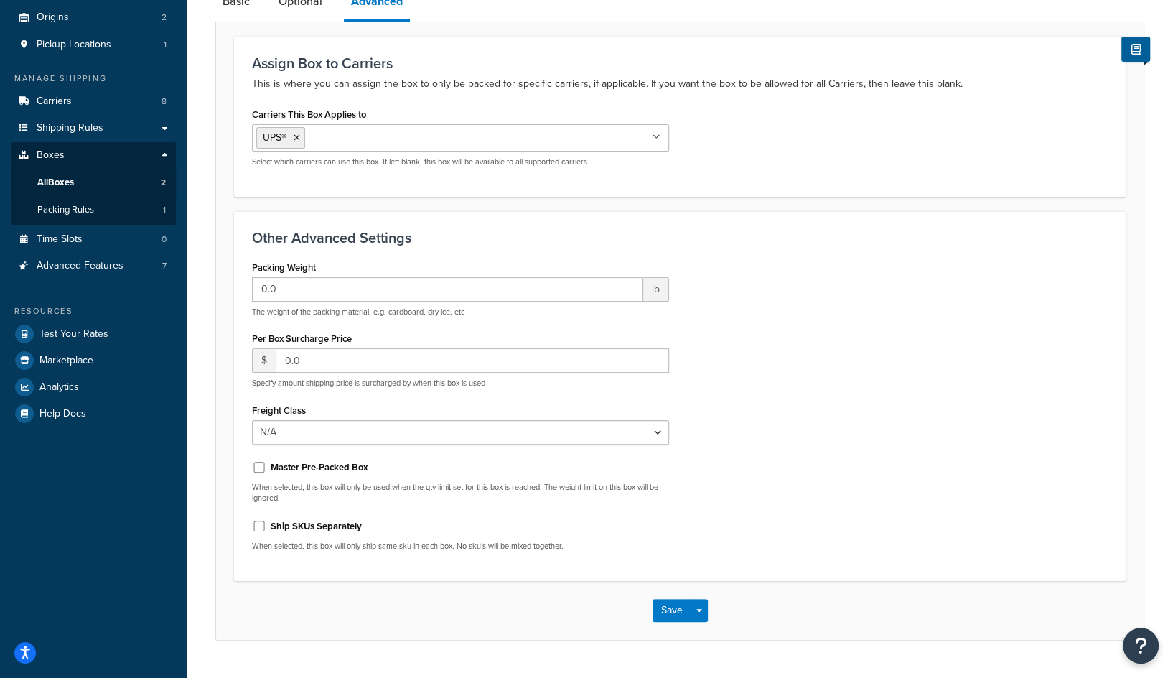
click at [405, 321] on div "Packing Weight 0.0 lb The weight of the packing material, e.g. cardboard, dry i…" at bounding box center [460, 410] width 439 height 306
click at [405, 314] on p "The weight of the packing material, e.g. cardboard, dry ice, etc" at bounding box center [460, 312] width 417 height 11
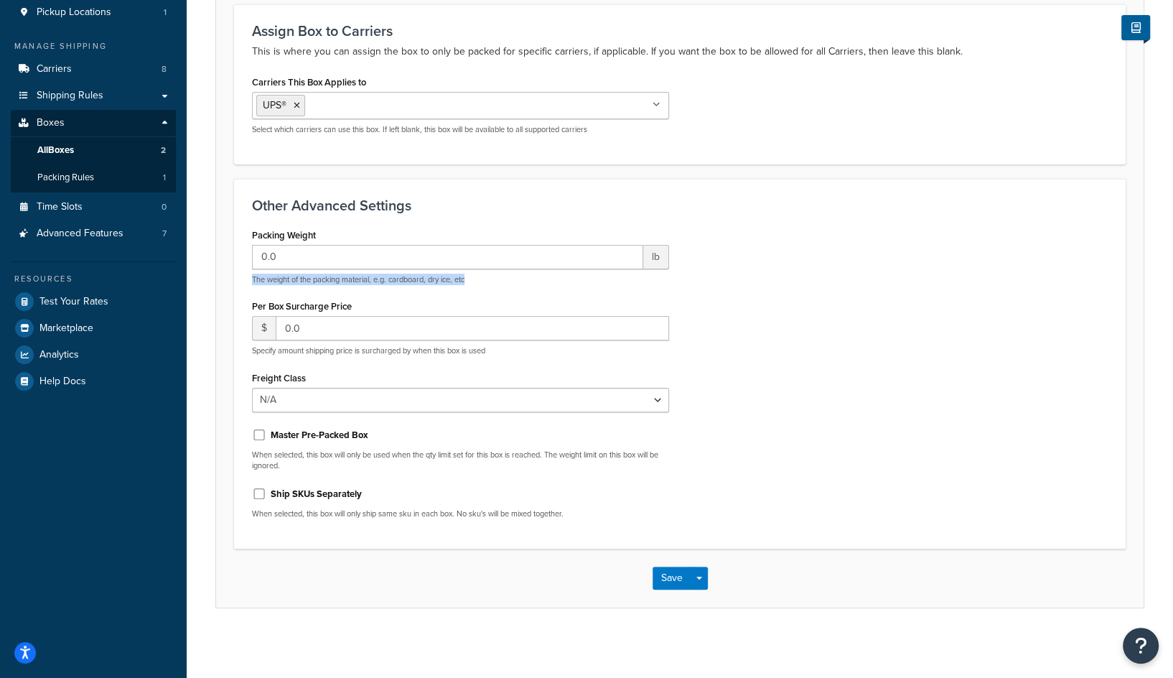
copy p "The weight of the packing material, e.g. cardboard, dry ice, etc"
click at [389, 282] on p "The weight of the packing material, e.g. cardboard, dry ice, etc" at bounding box center [460, 279] width 417 height 11
click at [454, 282] on p "The weight of the packing material, e.g. cardboard, dry ice, etc" at bounding box center [460, 279] width 417 height 11
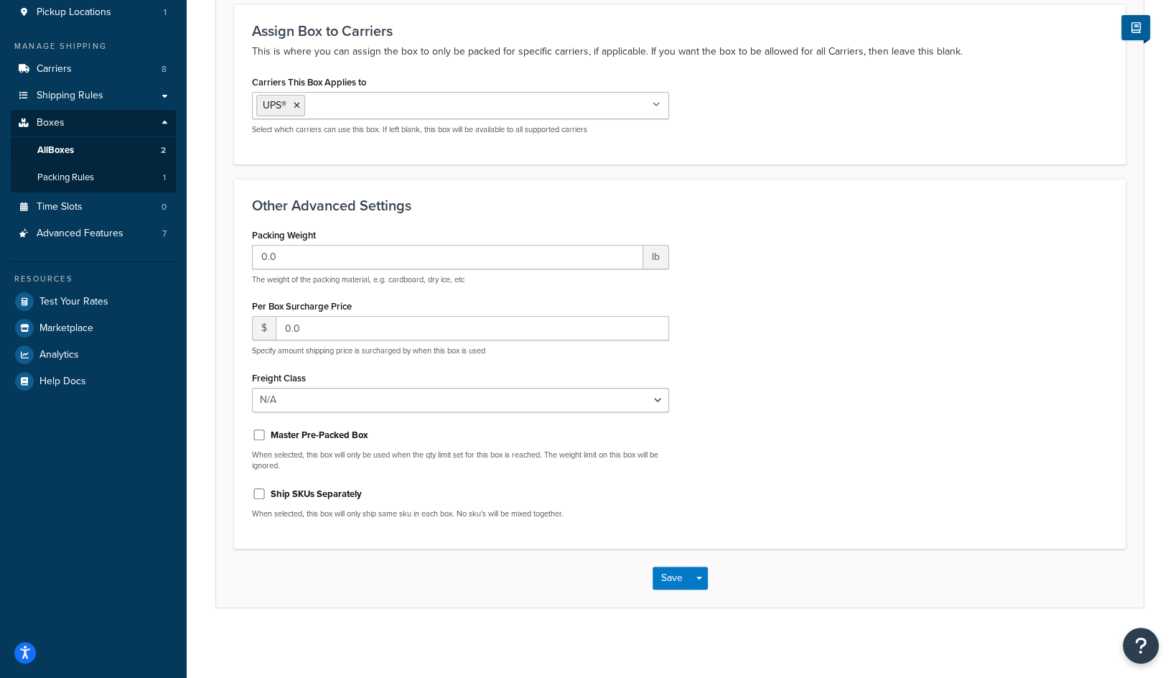
click at [448, 279] on p "The weight of the packing material, e.g. cardboard, dry ice, etc" at bounding box center [460, 279] width 417 height 11
copy p "The weight of the packing material, e.g. cardboard, dry ice, etc"
click at [662, 256] on span "lb" at bounding box center [656, 257] width 26 height 24
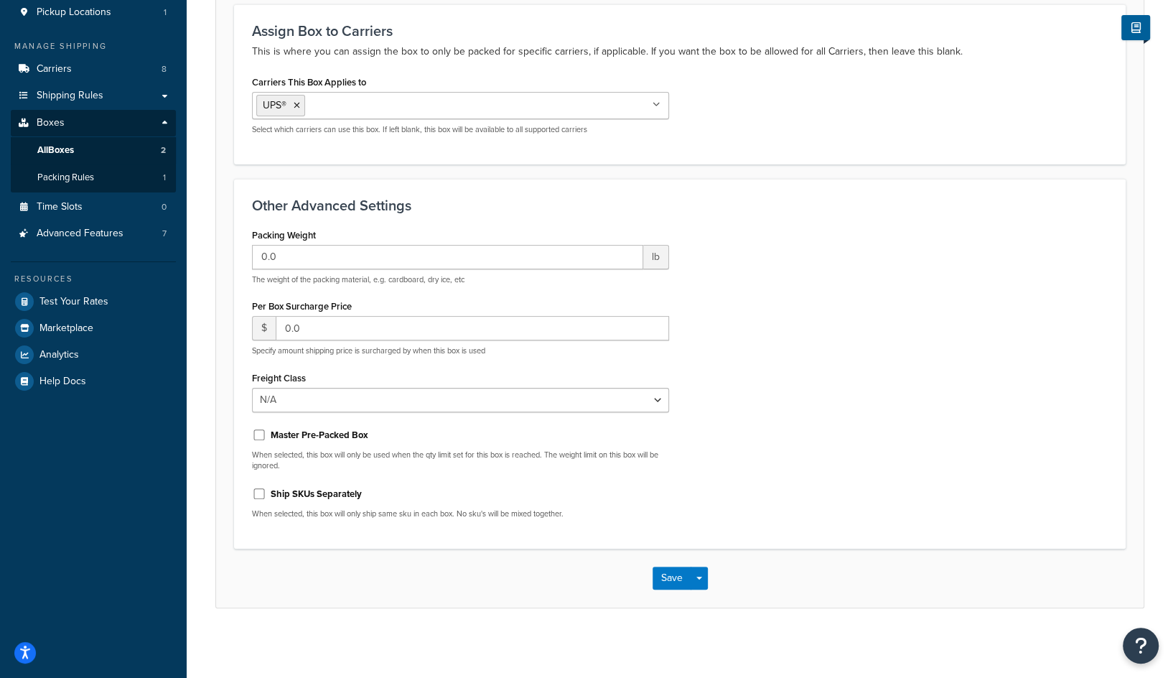
click at [653, 254] on span "lb" at bounding box center [656, 257] width 26 height 24
click at [478, 276] on p "The weight of the packing material, e.g. cardboard, dry ice, etc" at bounding box center [460, 279] width 417 height 11
click at [476, 253] on input "0.0" at bounding box center [447, 257] width 391 height 24
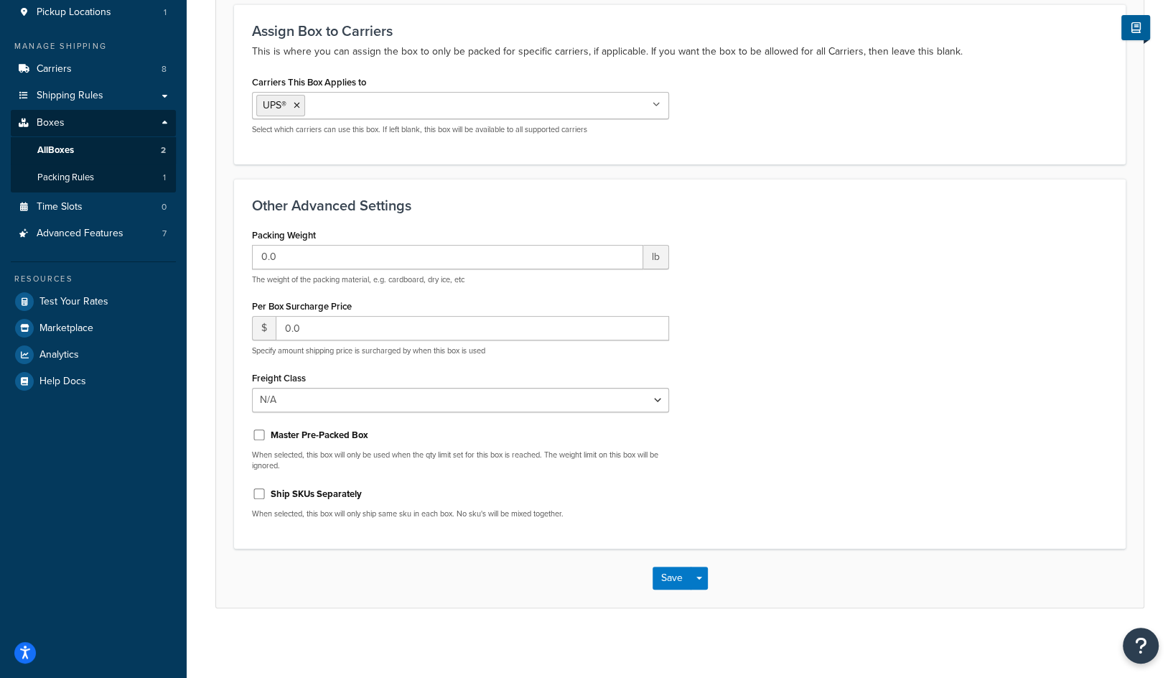
click at [441, 291] on div "Packing Weight 0.0 lb The weight of the packing material, e.g. cardboard, dry i…" at bounding box center [460, 378] width 439 height 306
click at [432, 276] on p "The weight of the packing material, e.g. cardboard, dry ice, etc" at bounding box center [460, 279] width 417 height 11
click at [426, 266] on input "0.0" at bounding box center [447, 257] width 391 height 24
click at [361, 261] on input "0.0" at bounding box center [447, 257] width 391 height 24
click at [686, 248] on div "Packing Weight 0.0 lb The weight of the packing material, e.g. cardboard, dry i…" at bounding box center [679, 378] width 877 height 306
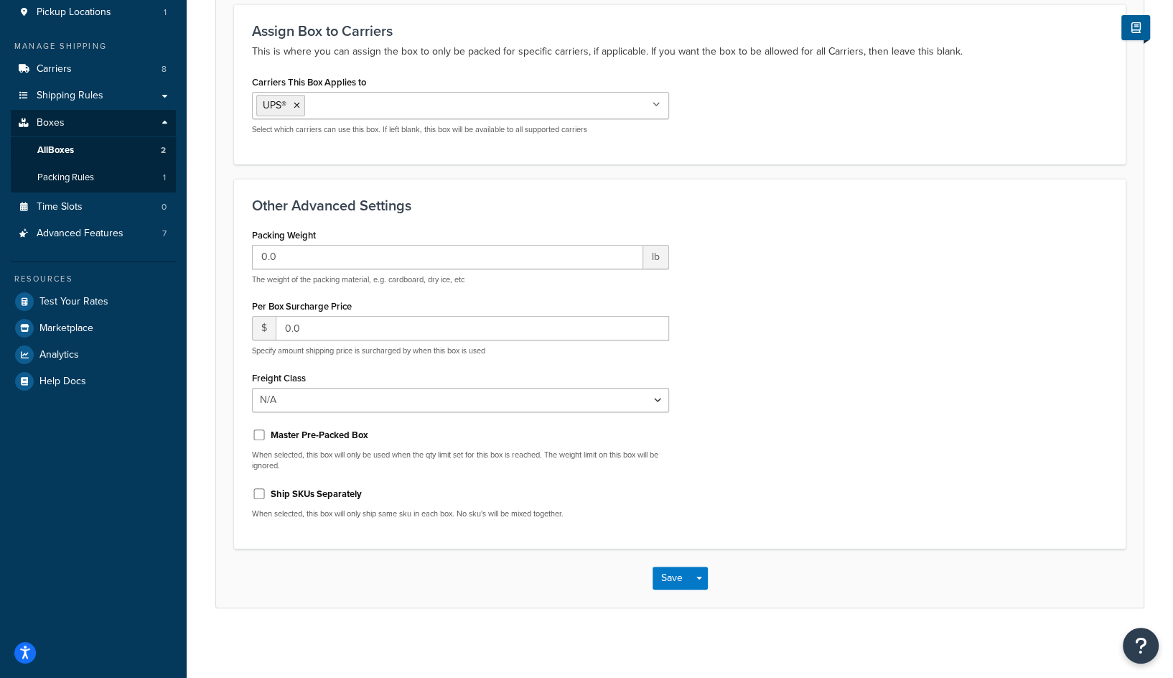
click at [648, 251] on span "lb" at bounding box center [656, 257] width 26 height 24
drag, startPoint x: 648, startPoint y: 251, endPoint x: 635, endPoint y: 251, distance: 13.6
click at [644, 251] on span "lb" at bounding box center [656, 257] width 26 height 24
click at [620, 251] on input "0.0" at bounding box center [447, 257] width 391 height 24
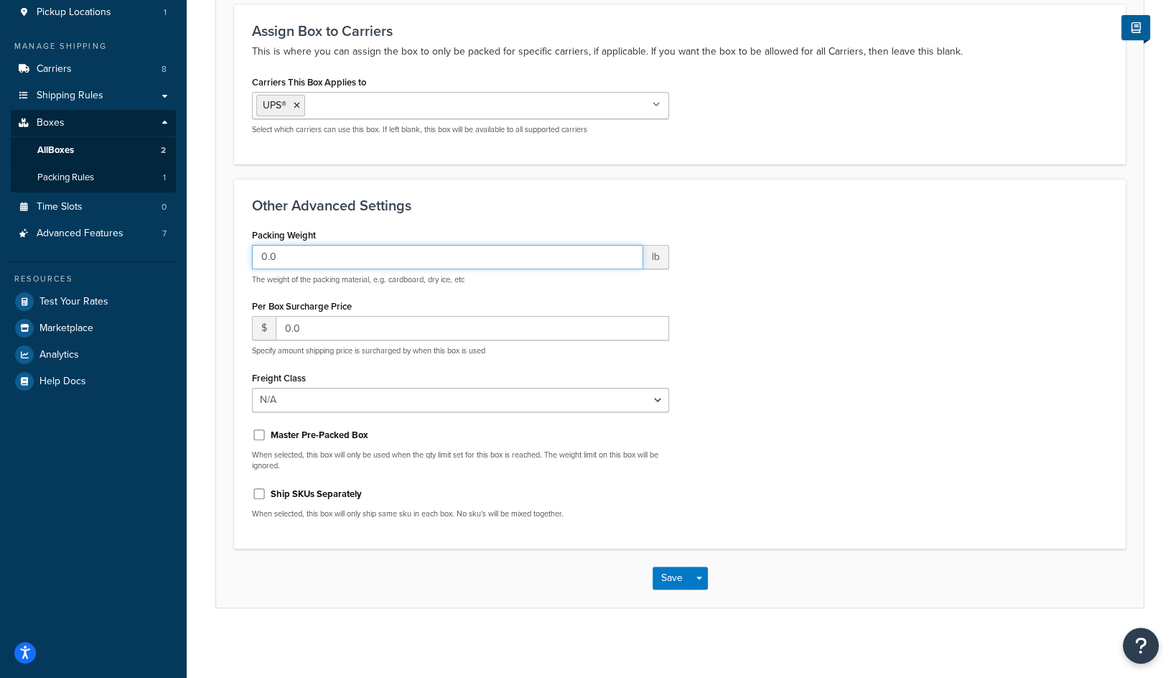
click at [620, 251] on input "0.0" at bounding box center [447, 257] width 391 height 24
click at [411, 259] on input "0.0" at bounding box center [447, 257] width 391 height 24
click at [413, 279] on p "The weight of the packing material, e.g. cardboard, dry ice, etc" at bounding box center [460, 279] width 417 height 11
click at [369, 249] on input "0.0" at bounding box center [447, 257] width 391 height 24
click at [365, 249] on input "0.0" at bounding box center [447, 257] width 391 height 24
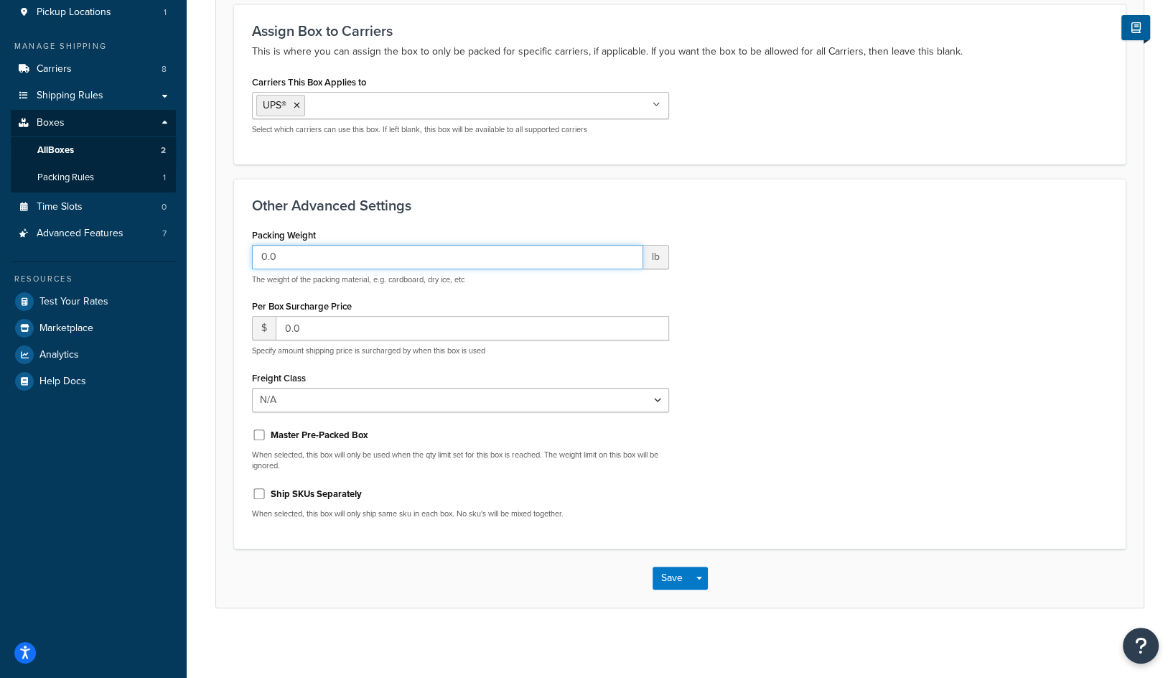
click at [365, 249] on input "0.0" at bounding box center [447, 257] width 391 height 24
type input "1"
click at [482, 289] on div "Packing Weight 1 lb The weight of the packing material, e.g. cardboard, dry ice…" at bounding box center [460, 378] width 439 height 306
click at [655, 259] on span "lb" at bounding box center [656, 257] width 26 height 24
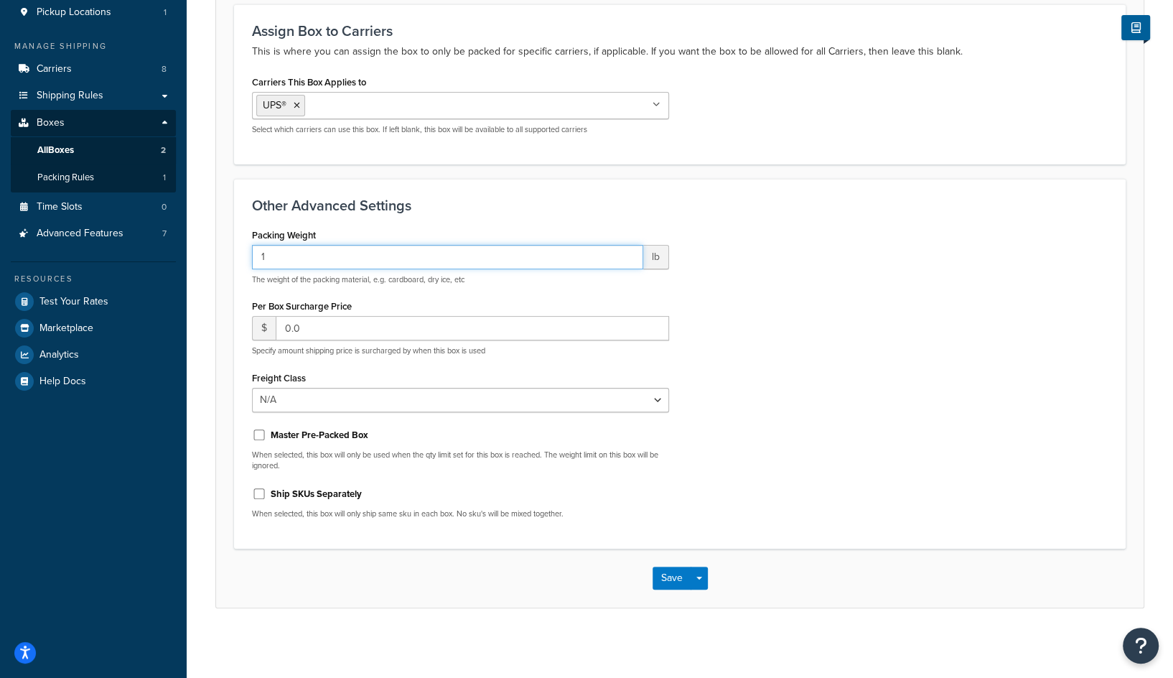
click at [449, 259] on input "1" at bounding box center [447, 257] width 391 height 24
type input "0"
click at [466, 269] on div ".5 lb The weight of the packing material, e.g. cardboard, dry ice, etc" at bounding box center [460, 265] width 417 height 40
click at [388, 268] on div ".5 lb The weight of the packing material, e.g. cardboard, dry ice, etc" at bounding box center [460, 265] width 417 height 40
click at [388, 263] on input ".5" at bounding box center [447, 257] width 391 height 24
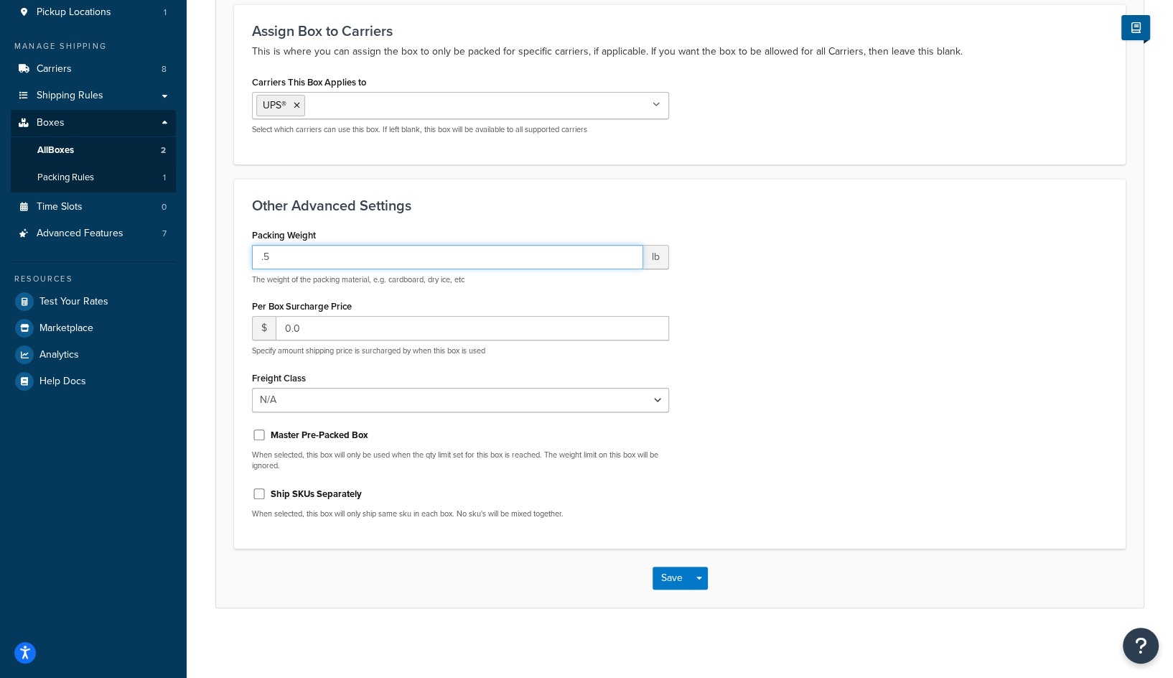
click at [388, 247] on input ".5" at bounding box center [447, 257] width 391 height 24
click at [388, 252] on input ".5" at bounding box center [447, 257] width 391 height 24
type input "."
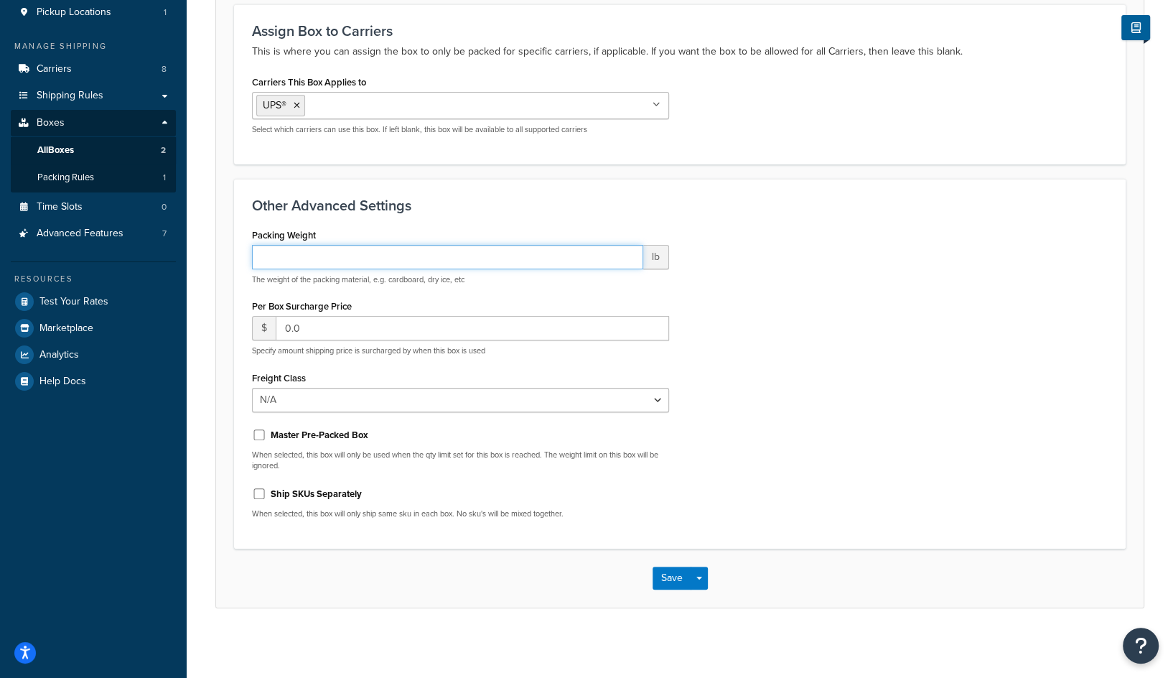
type input "-"
type input "0"
click at [455, 282] on p "The weight of the packing material, e.g. cardboard, dry ice, etc" at bounding box center [460, 279] width 417 height 11
click at [501, 240] on div "Packing Weight lb The weight of the packing material, e.g. cardboard, dry ice, …" at bounding box center [460, 255] width 417 height 60
click at [655, 258] on span "lb" at bounding box center [656, 257] width 26 height 24
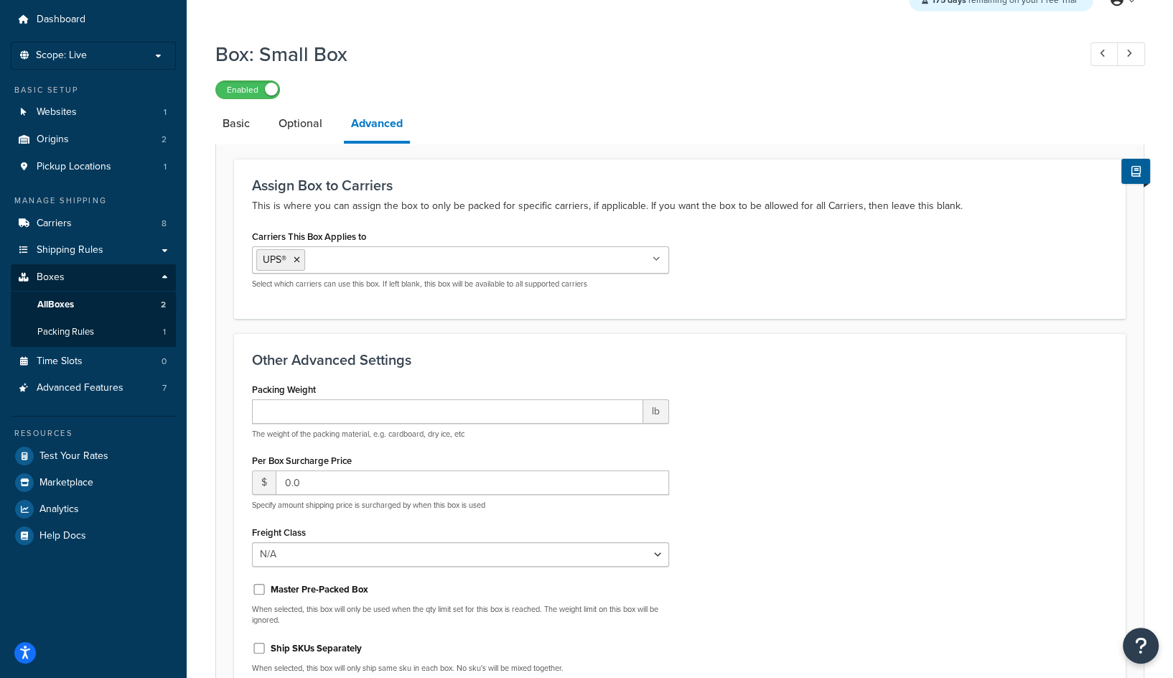
scroll to position [0, 0]
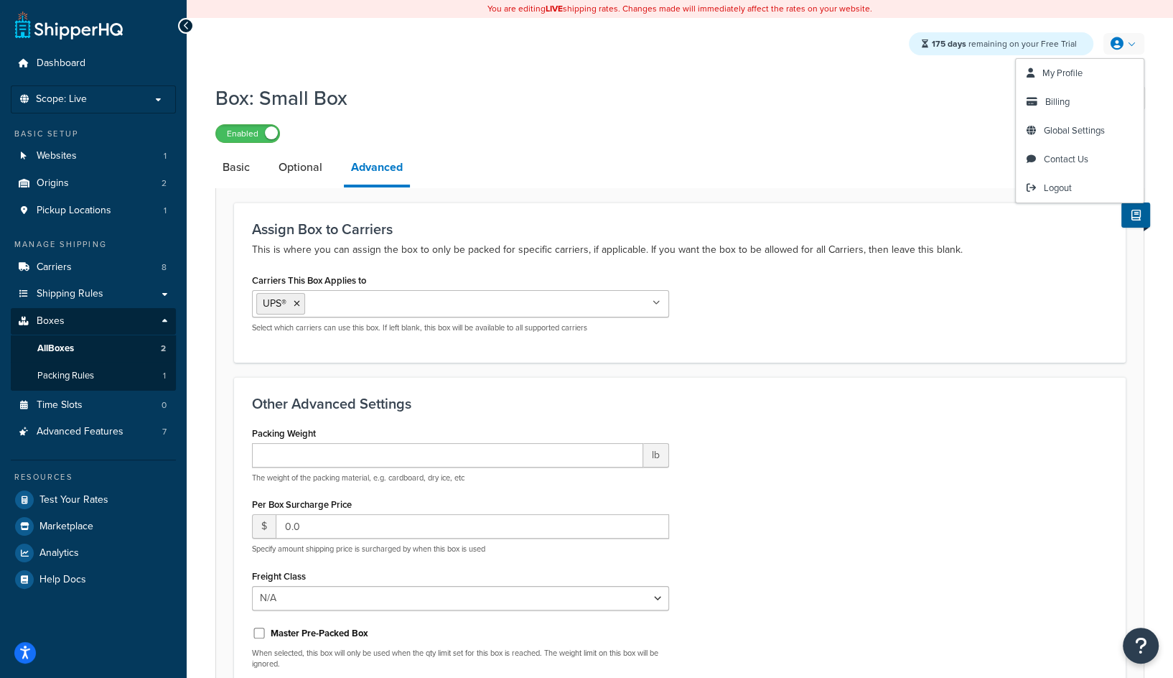
click at [1085, 42] on link at bounding box center [1123, 44] width 41 height 22
click at [1066, 131] on span "Global Settings" at bounding box center [1074, 130] width 61 height 14
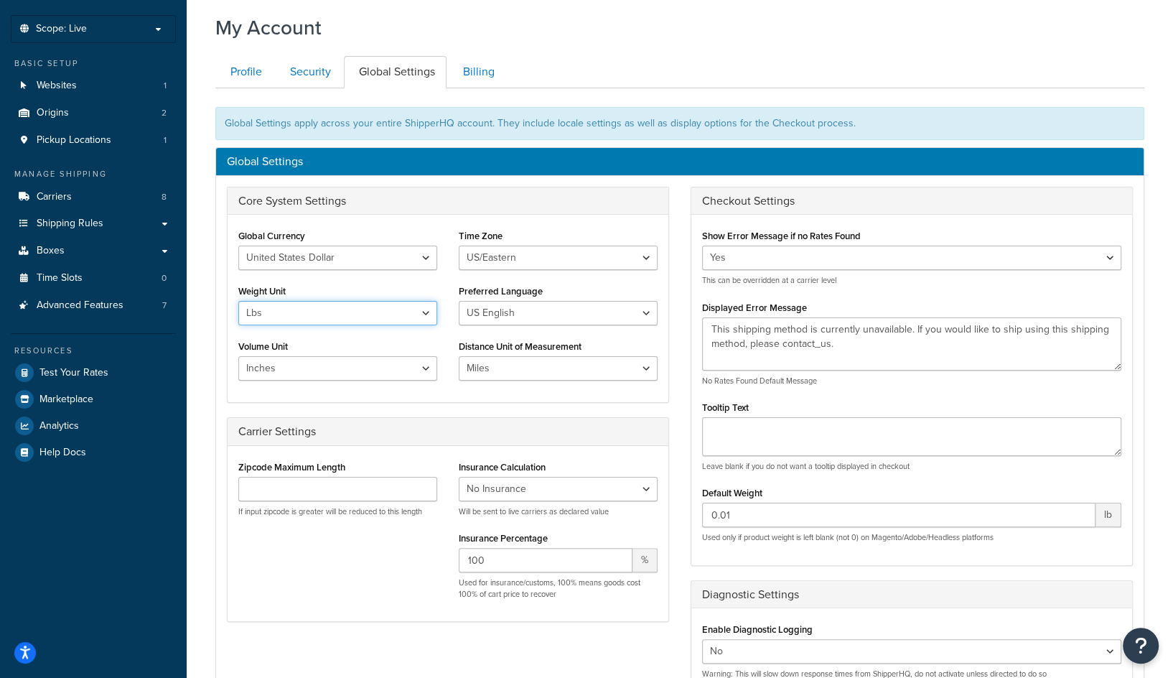
click at [379, 319] on select "Lbs Kgs" at bounding box center [337, 313] width 199 height 24
click at [354, 296] on div "Weight Unit Lbs Kgs" at bounding box center [337, 303] width 199 height 45
click at [350, 301] on select "Lbs Kgs" at bounding box center [337, 313] width 199 height 24
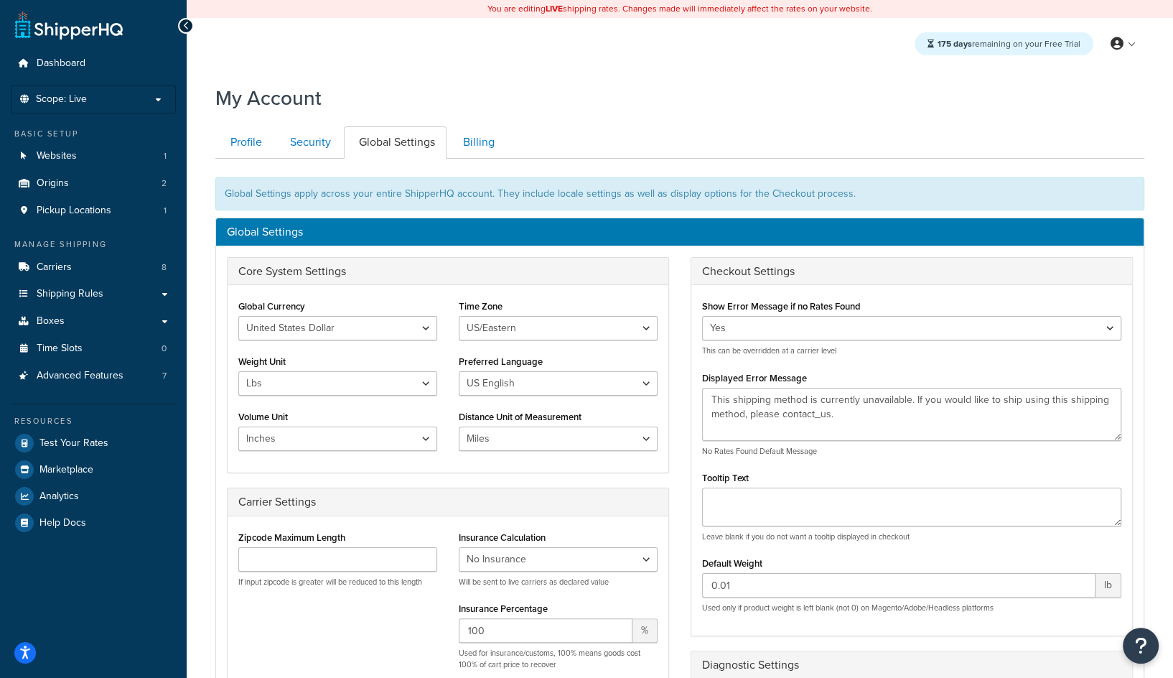
click at [1134, 55] on div "175 days remaining on your Free Trial My Profile Billing Global Settings Contac…" at bounding box center [680, 44] width 986 height 52
click at [1129, 38] on link at bounding box center [1123, 44] width 41 height 22
click at [1116, 37] on icon at bounding box center [1117, 43] width 13 height 13
click at [1125, 50] on link at bounding box center [1123, 44] width 41 height 22
click at [1078, 141] on link "Global Settings" at bounding box center [1080, 130] width 128 height 29
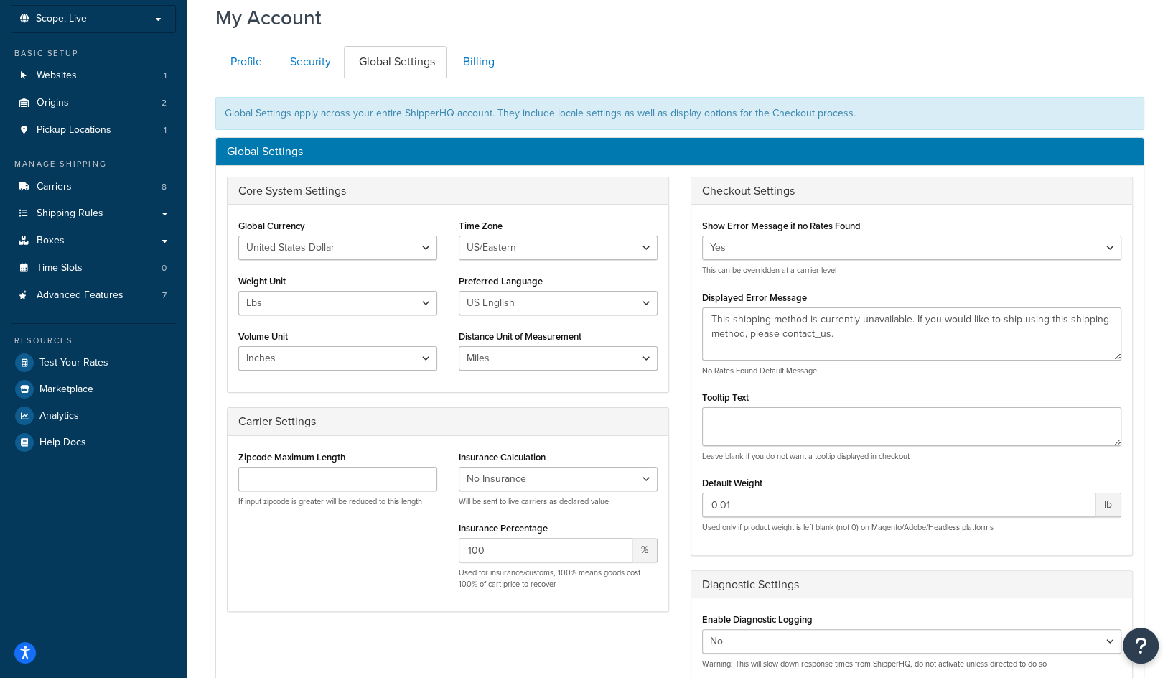
scroll to position [80, 0]
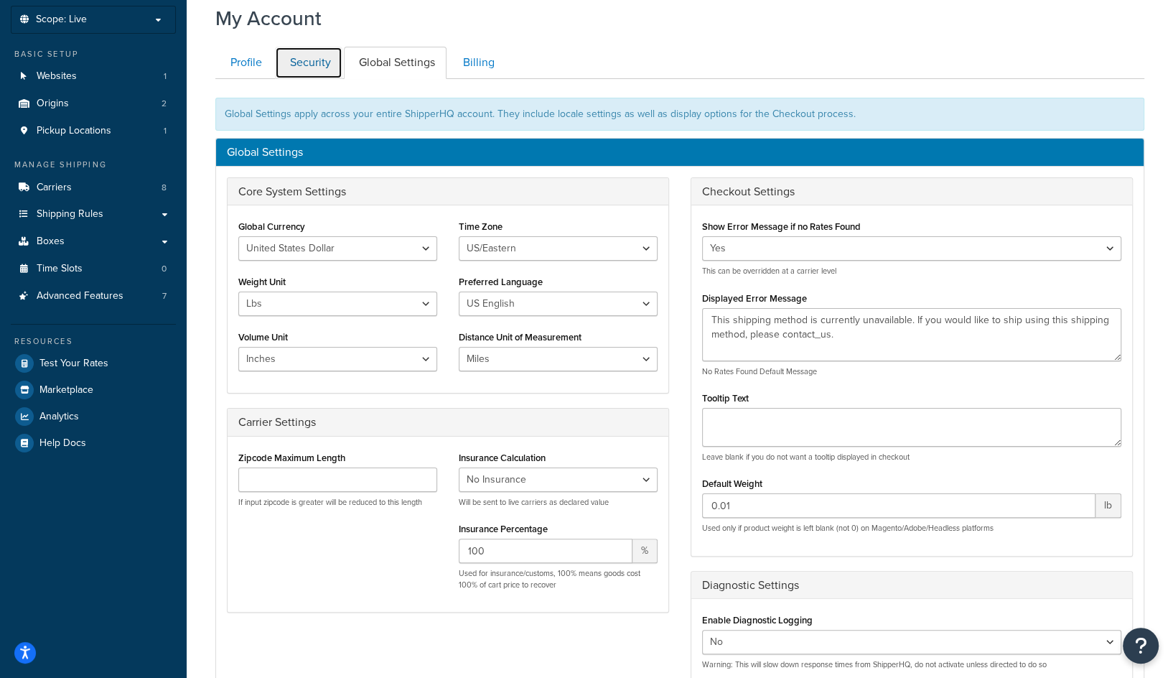
click at [326, 65] on link "Security" at bounding box center [308, 63] width 67 height 32
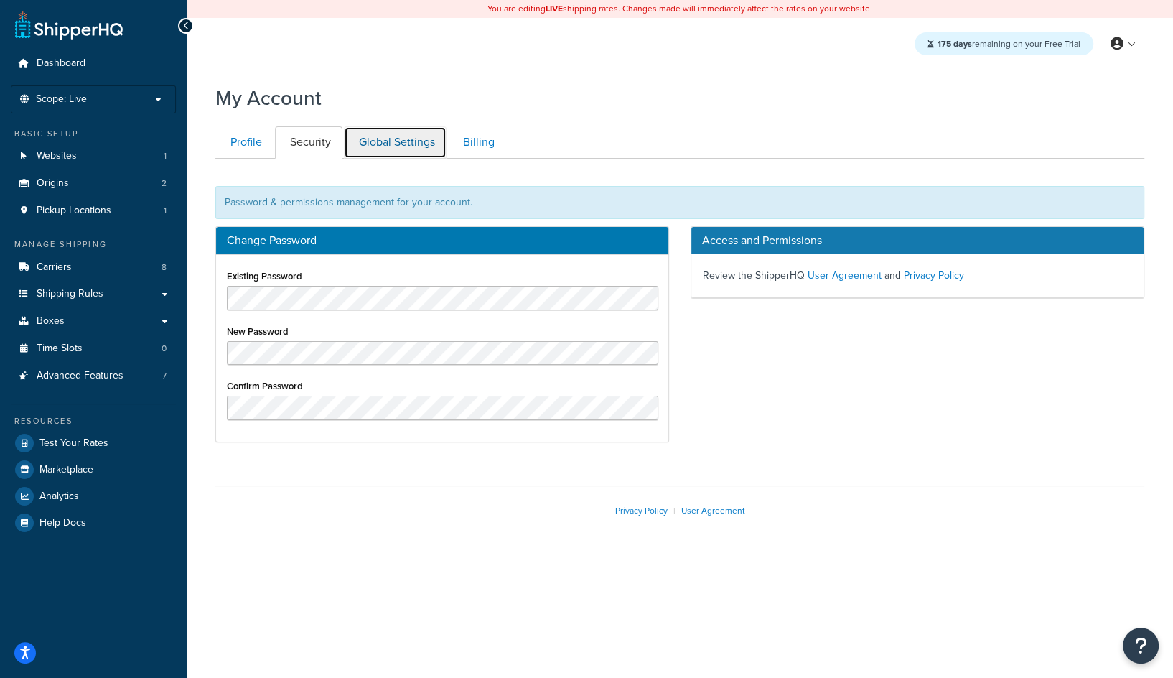
click at [391, 148] on link "Global Settings" at bounding box center [395, 142] width 103 height 32
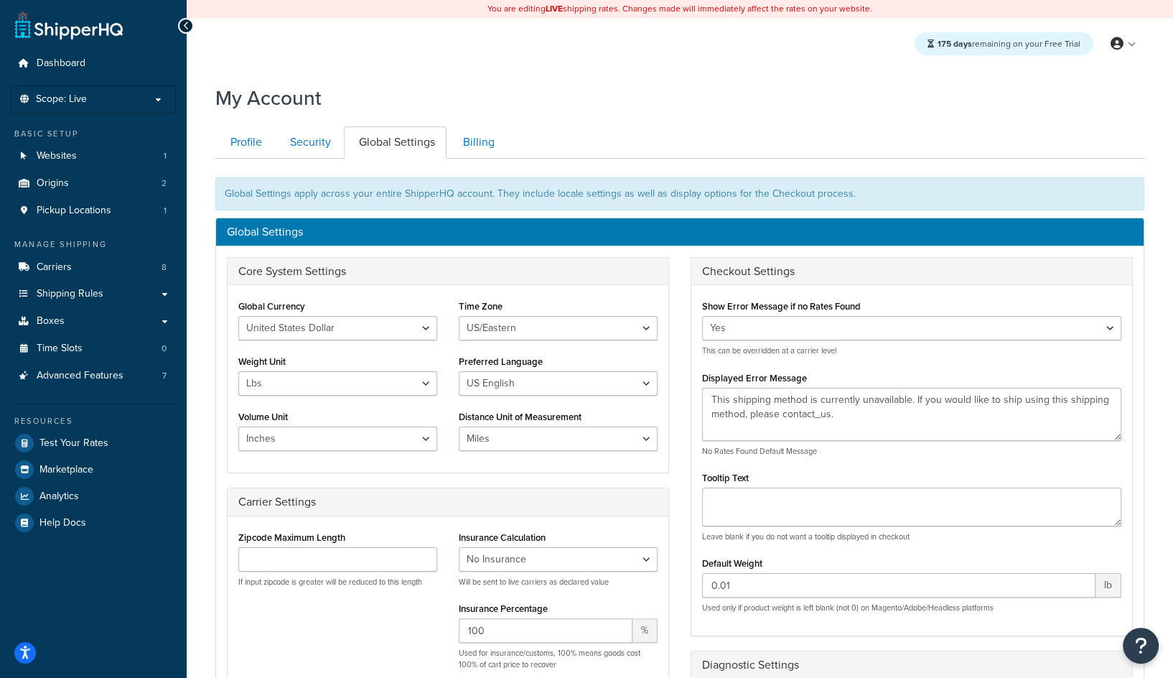
scroll to position [158, 0]
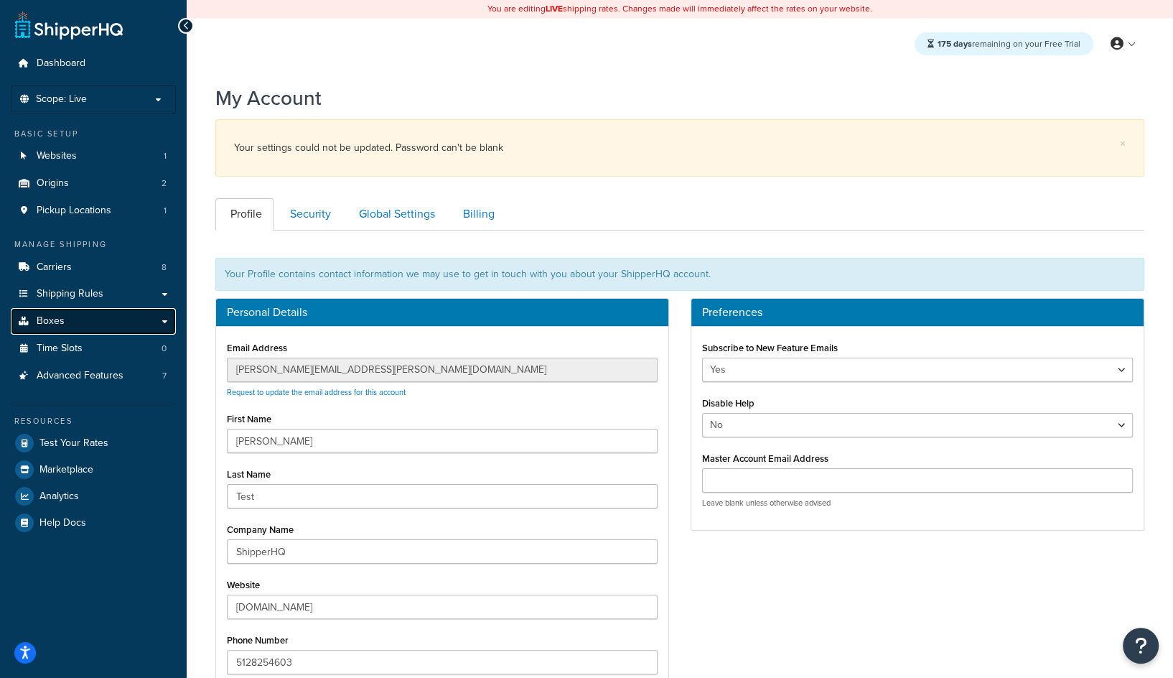
click at [65, 319] on link "Boxes" at bounding box center [93, 321] width 165 height 27
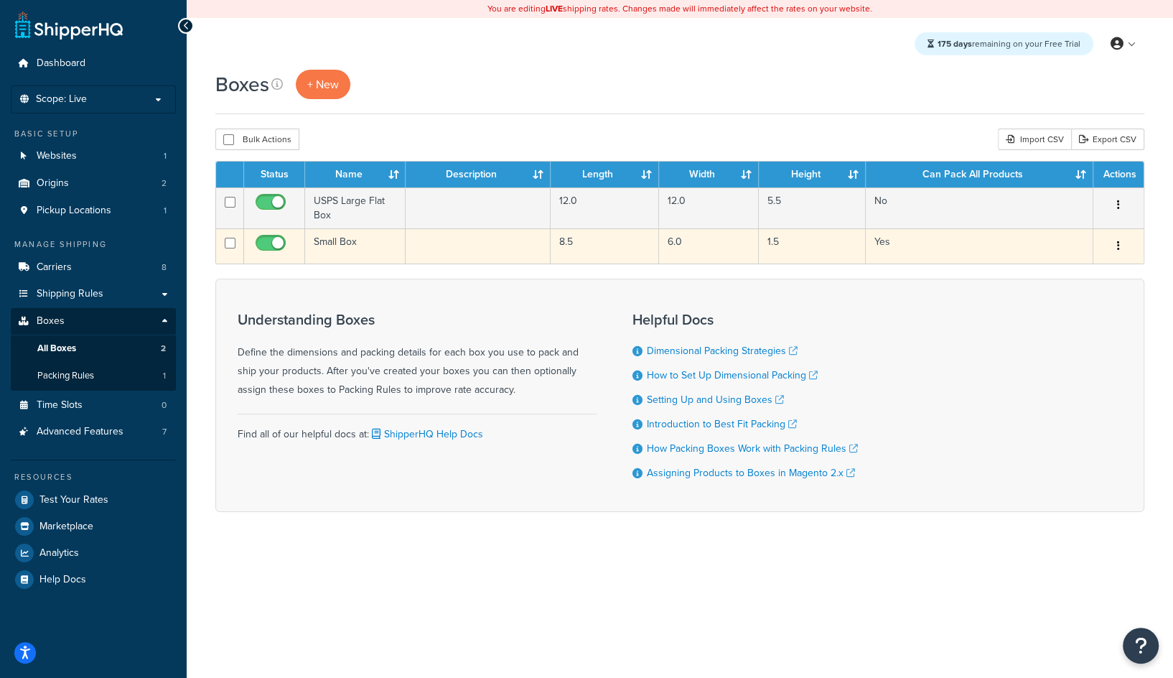
click at [348, 249] on td "Small Box" at bounding box center [355, 245] width 101 height 35
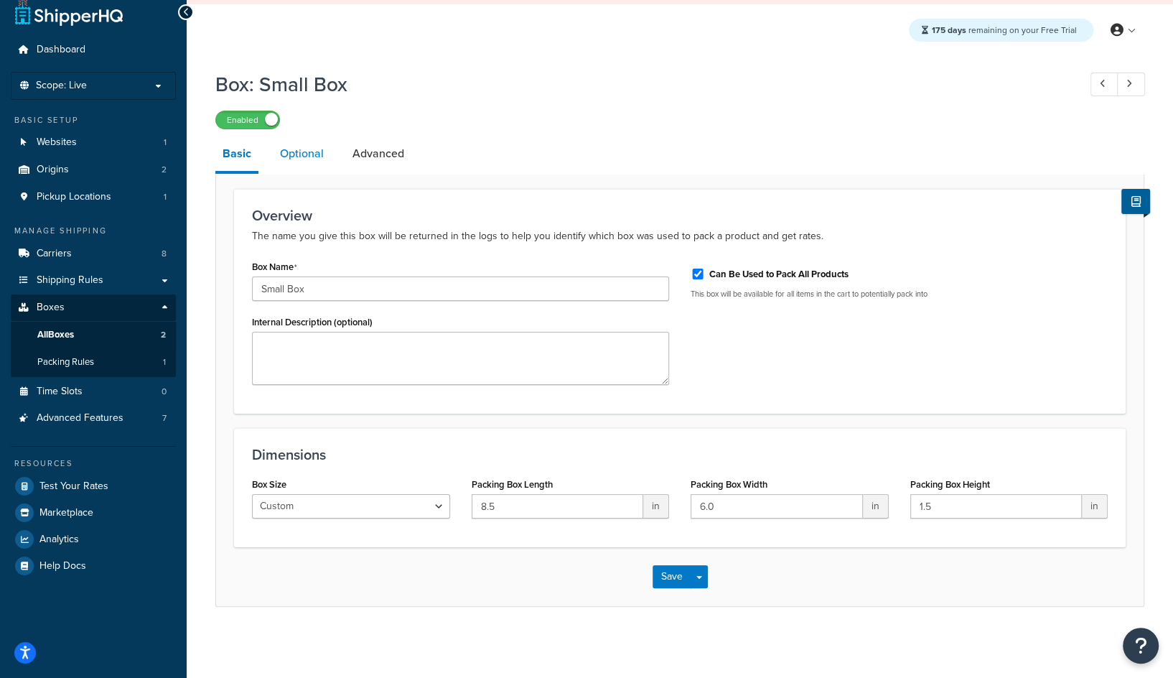
click at [296, 167] on link "Optional" at bounding box center [302, 153] width 58 height 34
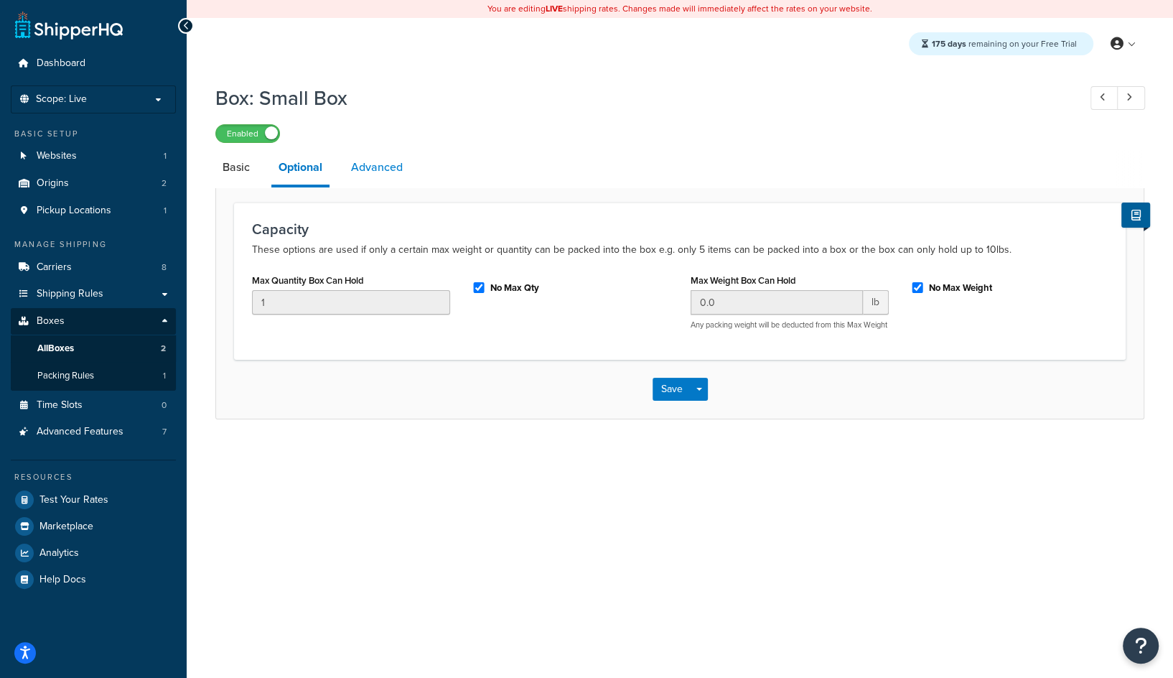
click at [383, 163] on link "Advanced" at bounding box center [377, 167] width 66 height 34
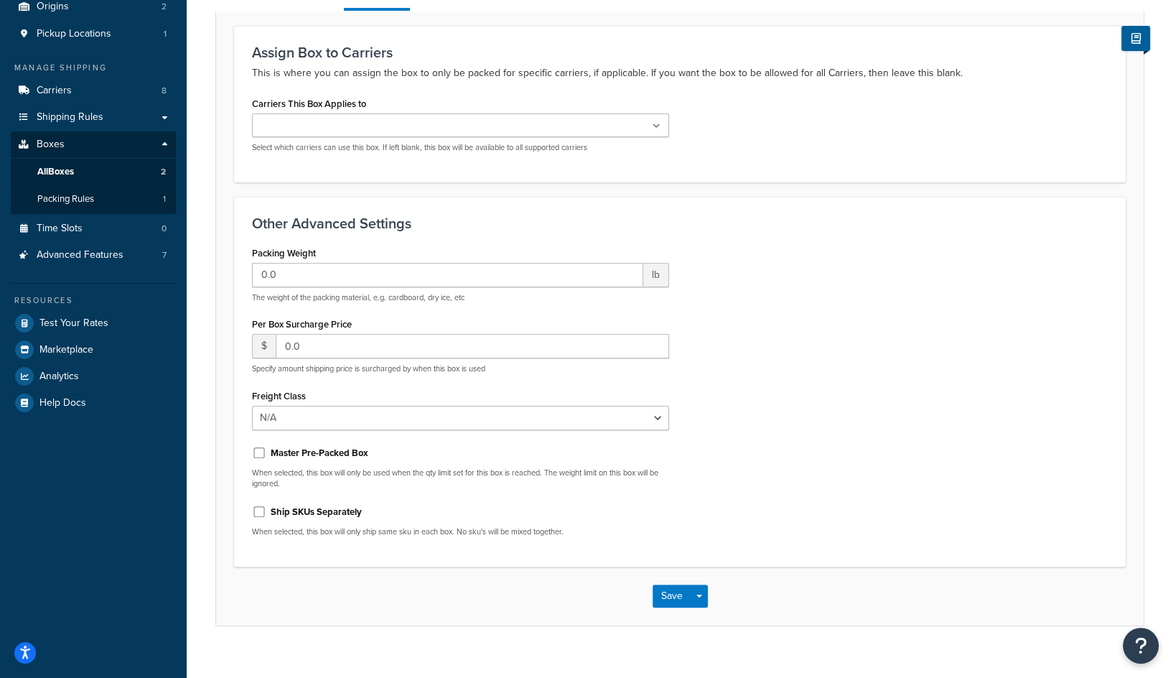
scroll to position [178, 0]
click at [406, 270] on input "0.0" at bounding box center [447, 273] width 391 height 24
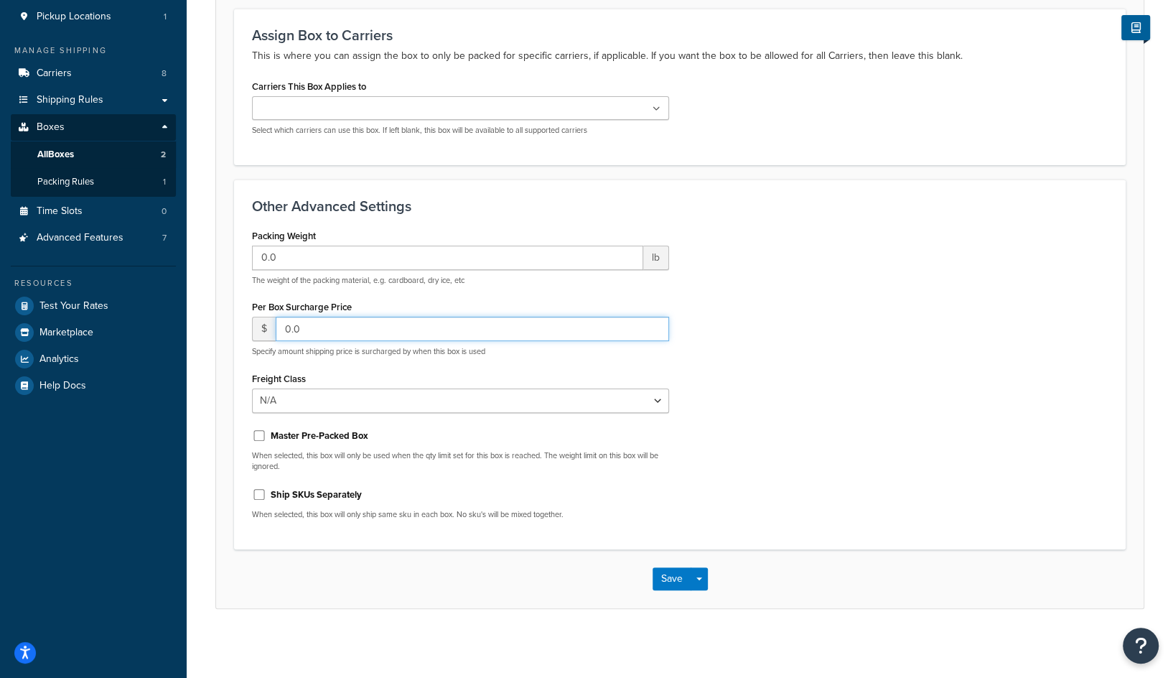
click at [452, 321] on input "0.0" at bounding box center [472, 329] width 393 height 24
type input "-14"
click at [456, 357] on div "Packing Weight 0.0 lb The weight of the packing material, e.g. cardboard, dry i…" at bounding box center [460, 377] width 439 height 306
click at [397, 355] on div "Packing Weight 0.0 lb The weight of the packing material, e.g. cardboard, dry i…" at bounding box center [460, 377] width 439 height 306
drag, startPoint x: 347, startPoint y: 325, endPoint x: 278, endPoint y: 325, distance: 68.9
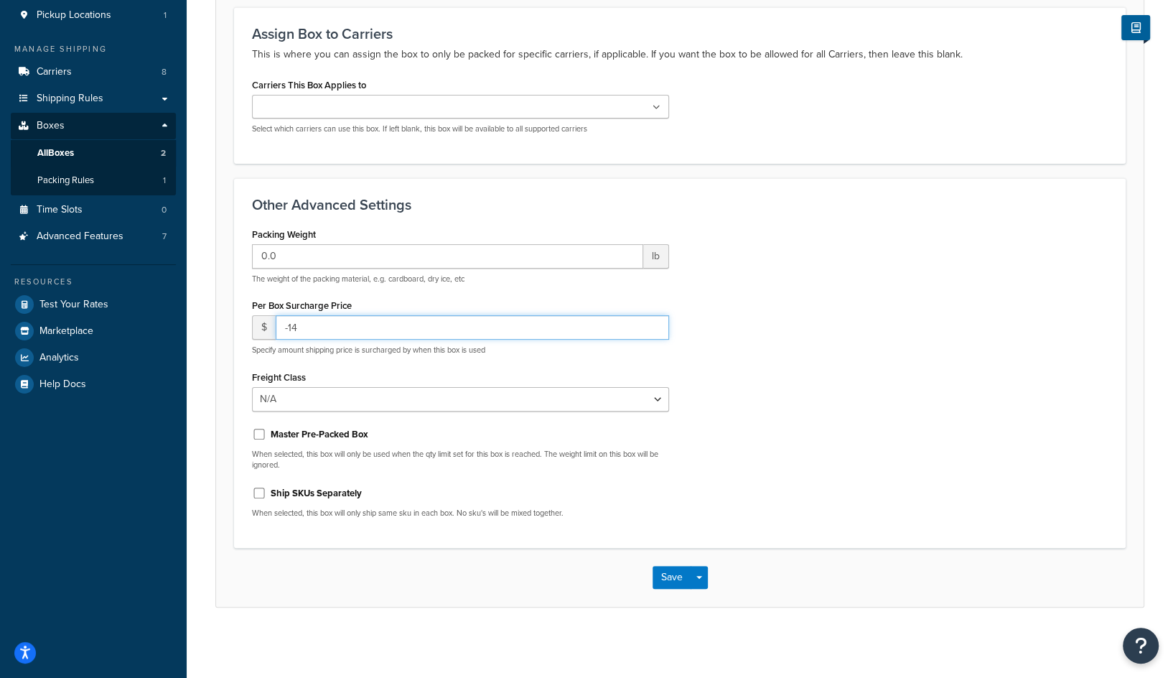
click at [278, 325] on input "-14" at bounding box center [472, 327] width 393 height 24
click at [393, 335] on input "number" at bounding box center [472, 327] width 393 height 24
click at [415, 352] on p "Specify amount shipping price is surcharged by when this box is used" at bounding box center [460, 350] width 417 height 11
click at [345, 352] on p "Specify amount shipping price is surcharged by when this box is used" at bounding box center [460, 350] width 417 height 11
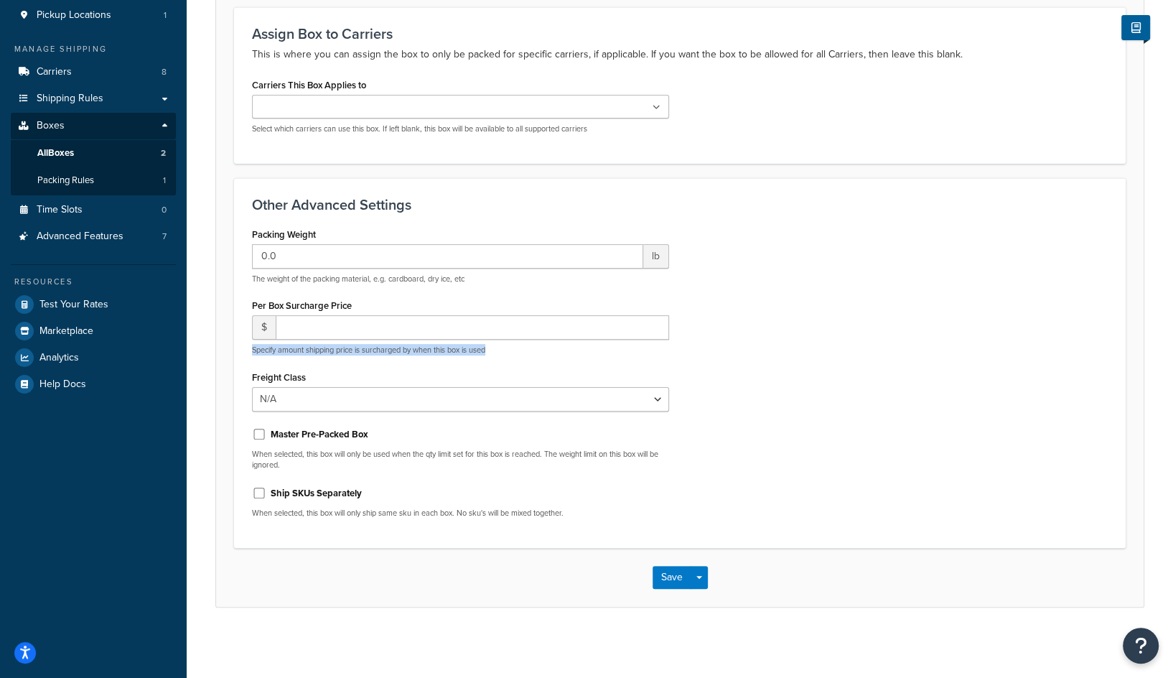
click at [345, 352] on p "Specify amount shipping price is surcharged by when this box is used" at bounding box center [460, 350] width 417 height 11
copy p "Specify amount shipping price is surcharged by when this box is used"
click at [379, 392] on select "N/A 50 55 60 65 70 77.5 85 92.5 100 110 125 150 175 200 250 300 400 500" at bounding box center [460, 399] width 417 height 24
click at [318, 453] on p "When selected, this box will only be used when the qty limit set for this box i…" at bounding box center [460, 460] width 417 height 22
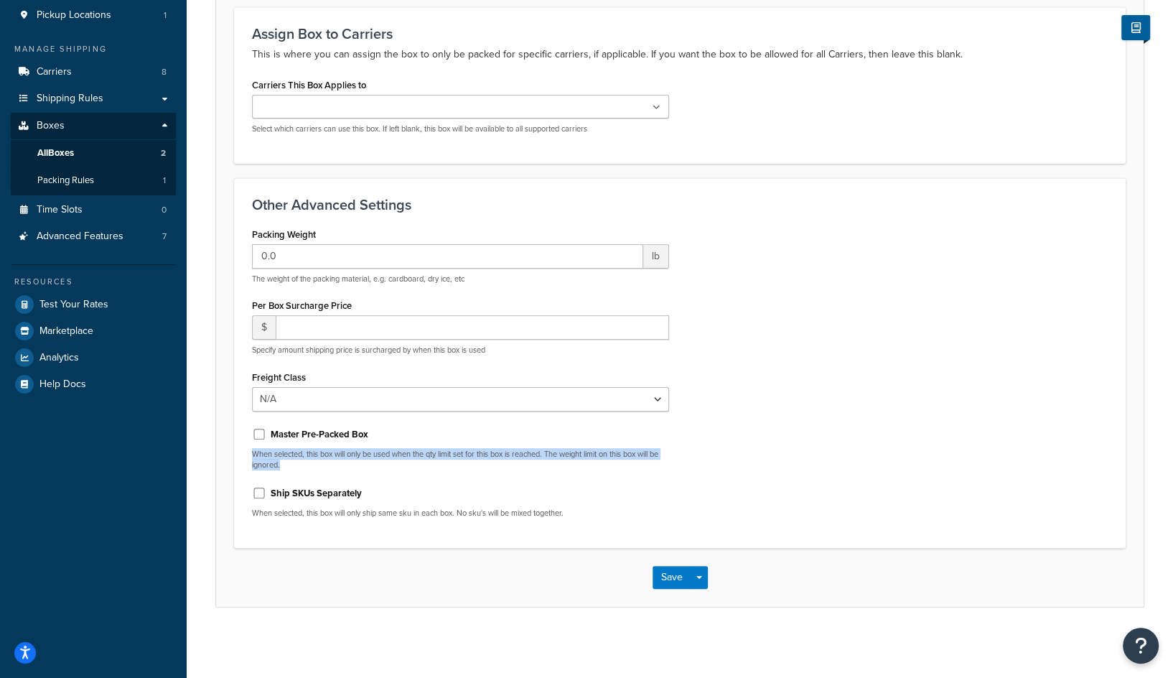
click at [318, 453] on p "When selected, this box will only be used when the qty limit set for this box i…" at bounding box center [460, 460] width 417 height 22
copy div "When selected, this box will only be used when the qty limit set for this box i…"
click at [343, 460] on p "When selected, this box will only be used when the qty limit set for this box i…" at bounding box center [460, 460] width 417 height 22
click at [376, 515] on p "When selected, this box will only ship same sku in each box. No sku's will be m…" at bounding box center [460, 513] width 417 height 11
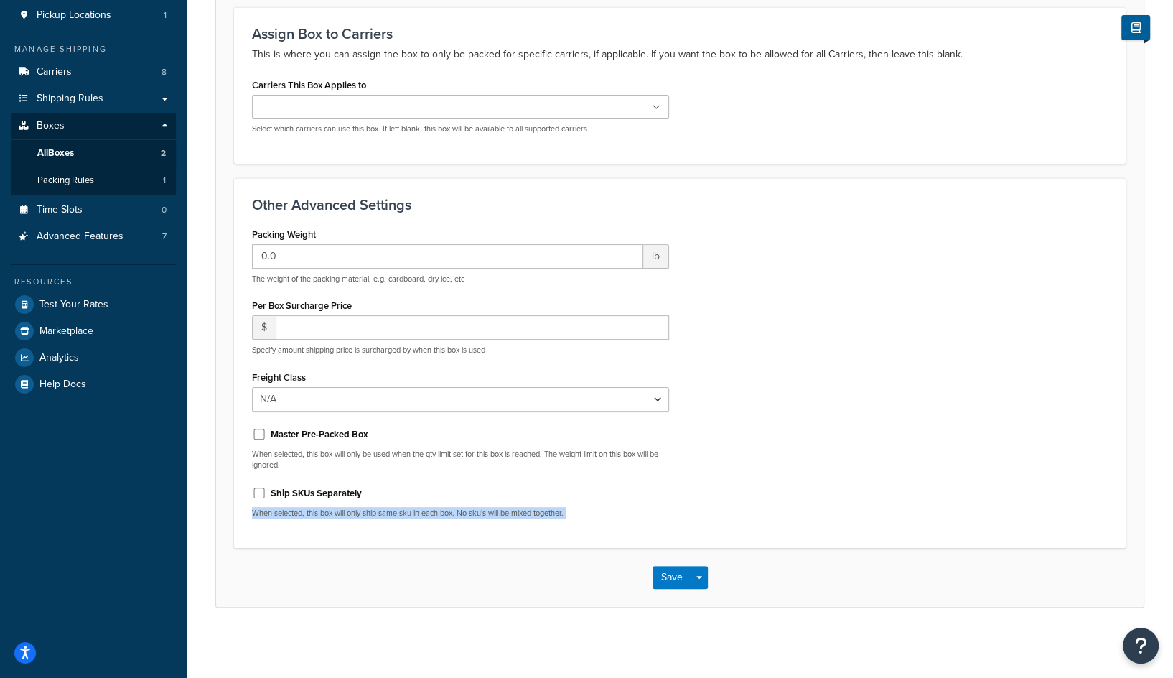
click at [376, 515] on p "When selected, this box will only ship same sku in each box. No sku's will be m…" at bounding box center [460, 513] width 417 height 11
copy form "When selected, this box will only ship same sku in each box. No sku's will be m…"
click at [497, 518] on div "Packing Weight 0.0 lb The weight of the packing material, e.g. cardboard, dry i…" at bounding box center [460, 377] width 439 height 306
click at [404, 510] on p "When selected, this box will only ship same sku in each box. No sku's will be m…" at bounding box center [460, 513] width 417 height 11
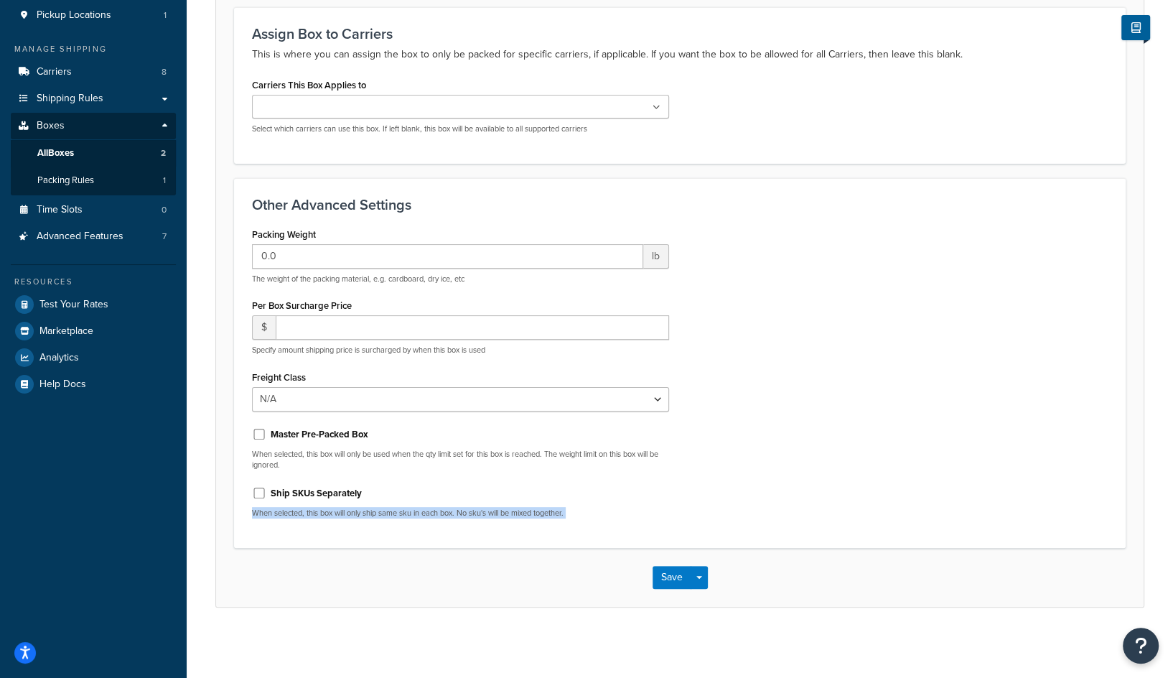
click at [404, 510] on p "When selected, this box will only ship same sku in each box. No sku's will be m…" at bounding box center [460, 513] width 417 height 11
click at [487, 511] on p "When selected, this box will only ship same sku in each box. No sku's will be m…" at bounding box center [460, 513] width 417 height 11
click at [396, 518] on div "Packing Weight 0.0 lb The weight of the packing material, e.g. cardboard, dry i…" at bounding box center [460, 377] width 439 height 306
click at [396, 515] on p "When selected, this box will only ship same sku in each box. No sku's will be m…" at bounding box center [460, 513] width 417 height 11
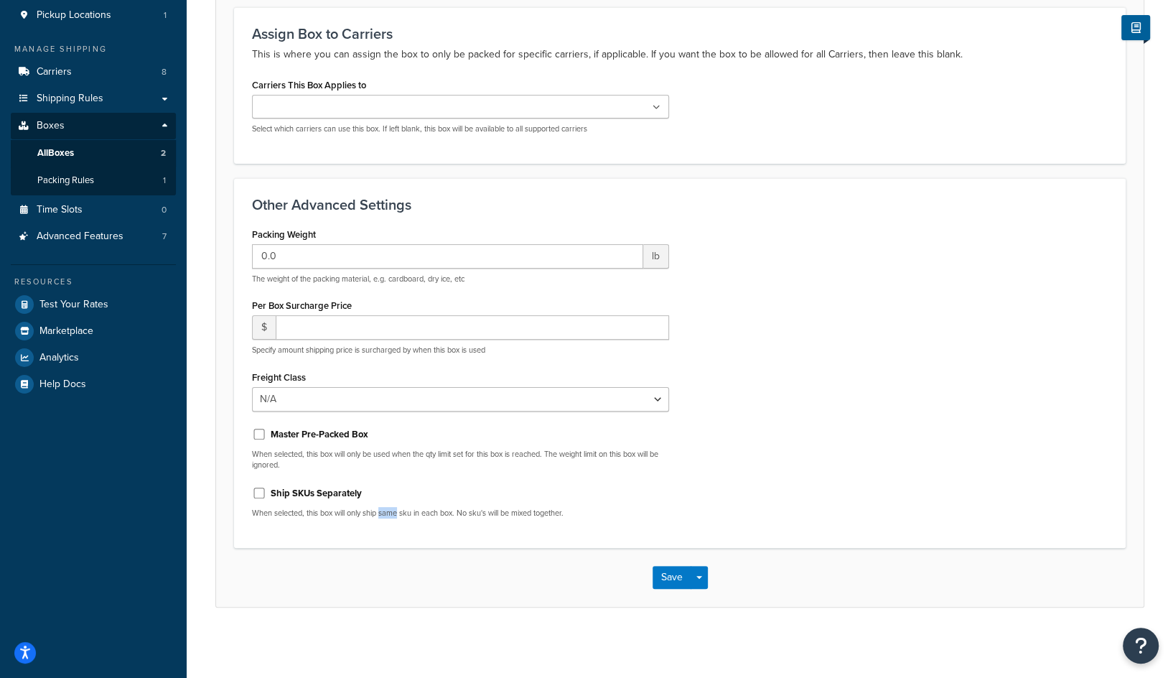
click at [396, 515] on p "When selected, this box will only ship same sku in each box. No sku's will be m…" at bounding box center [460, 513] width 417 height 11
copy form "When selected, this box will only ship same sku in each box. No sku's will be m…"
click at [259, 495] on input "Ship SKUs Separately" at bounding box center [259, 492] width 14 height 11
click at [259, 494] on input "Ship SKUs Separately" at bounding box center [259, 492] width 14 height 11
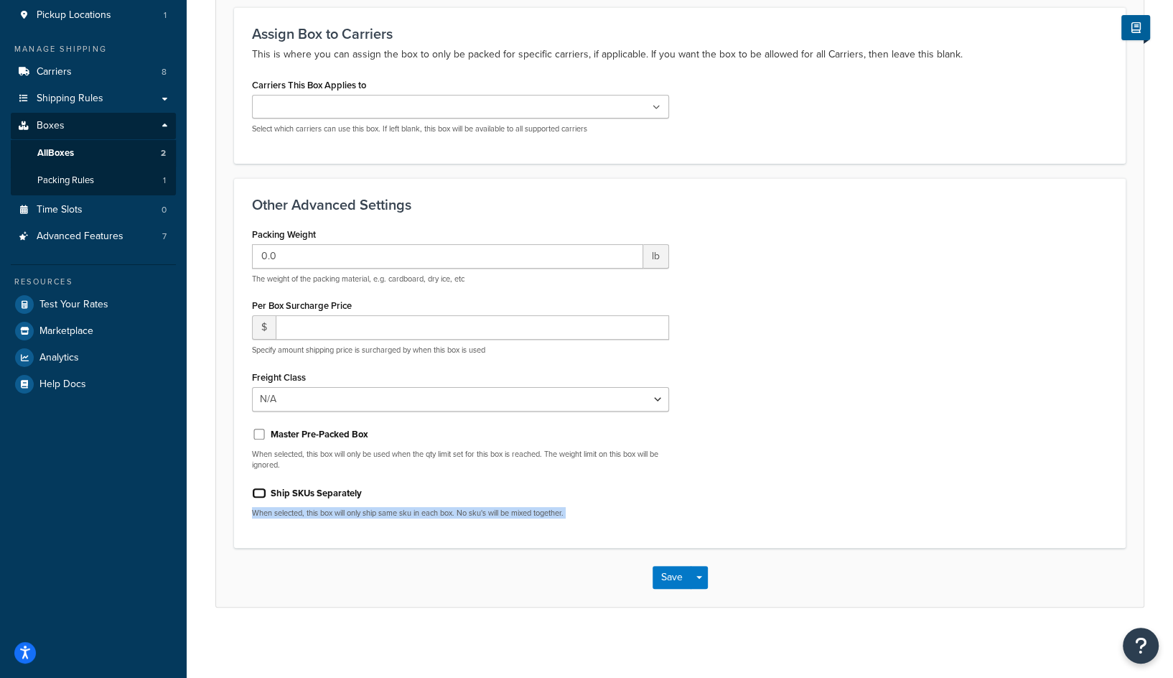
checkbox input "false"
click at [508, 508] on p "When selected, this box will only ship same sku in each box. No sku's will be m…" at bounding box center [460, 513] width 417 height 11
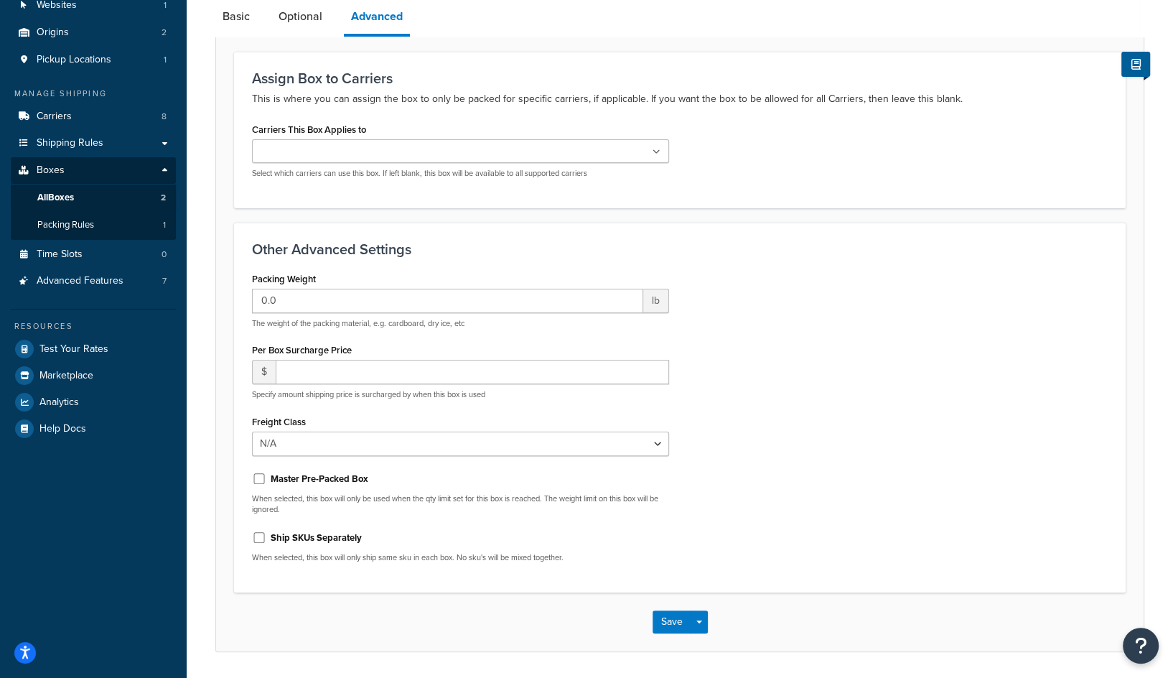
scroll to position [154, 0]
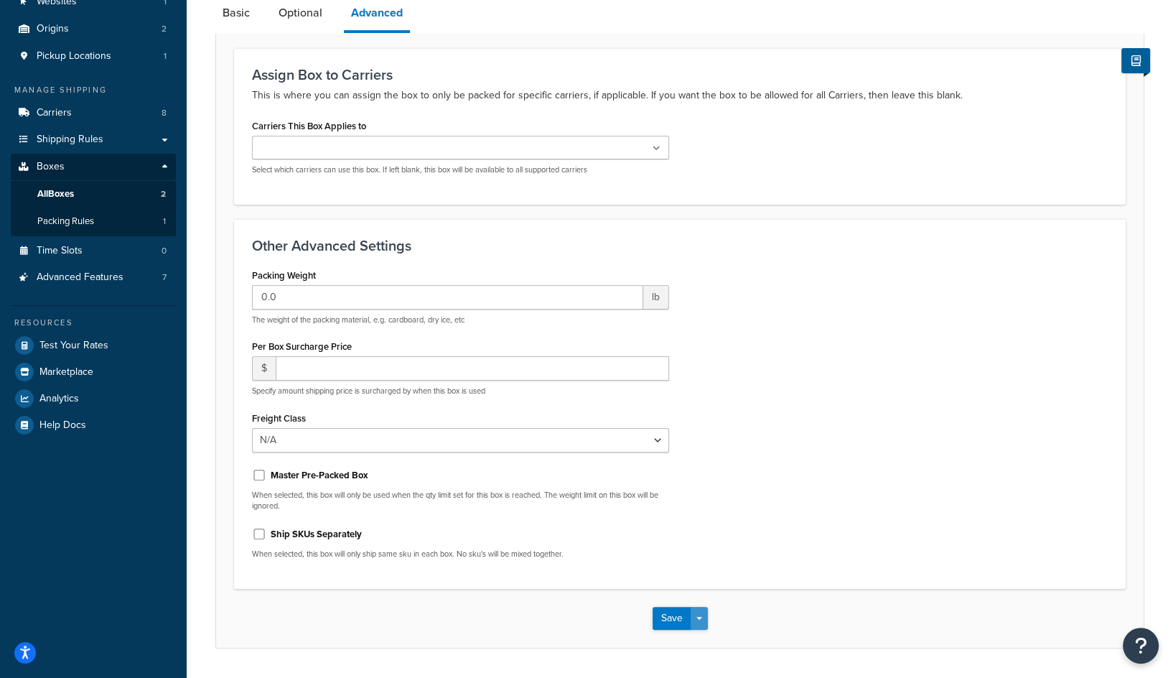
click at [704, 620] on button "Save Dropdown" at bounding box center [699, 618] width 17 height 23
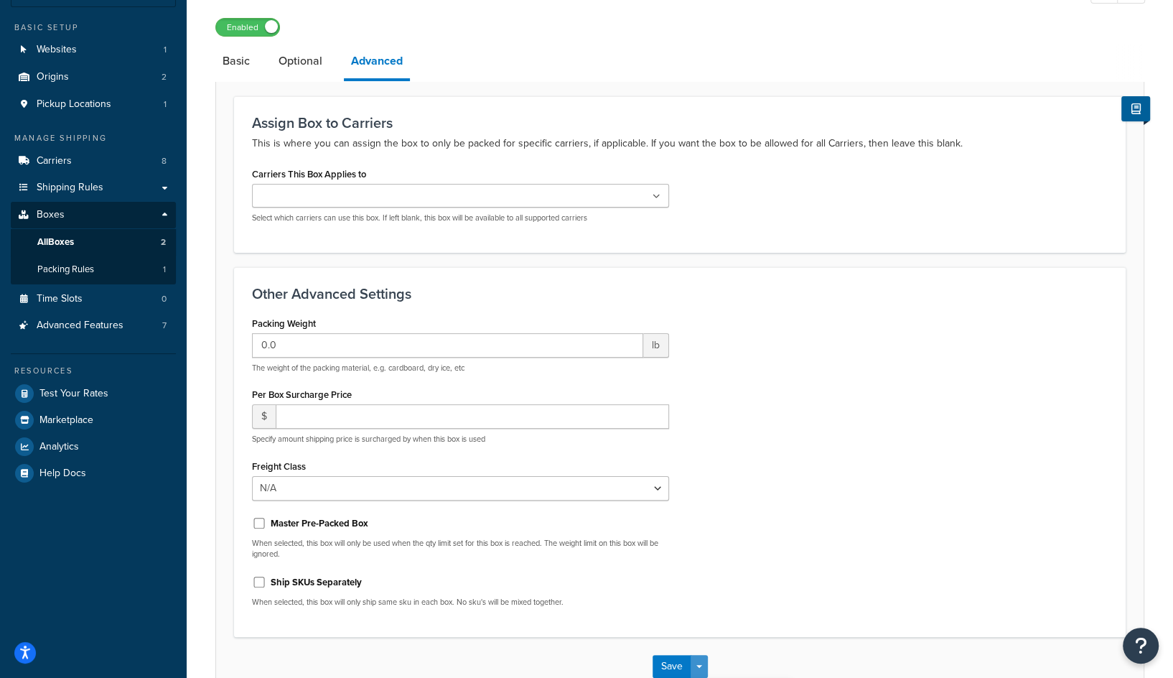
scroll to position [195, 0]
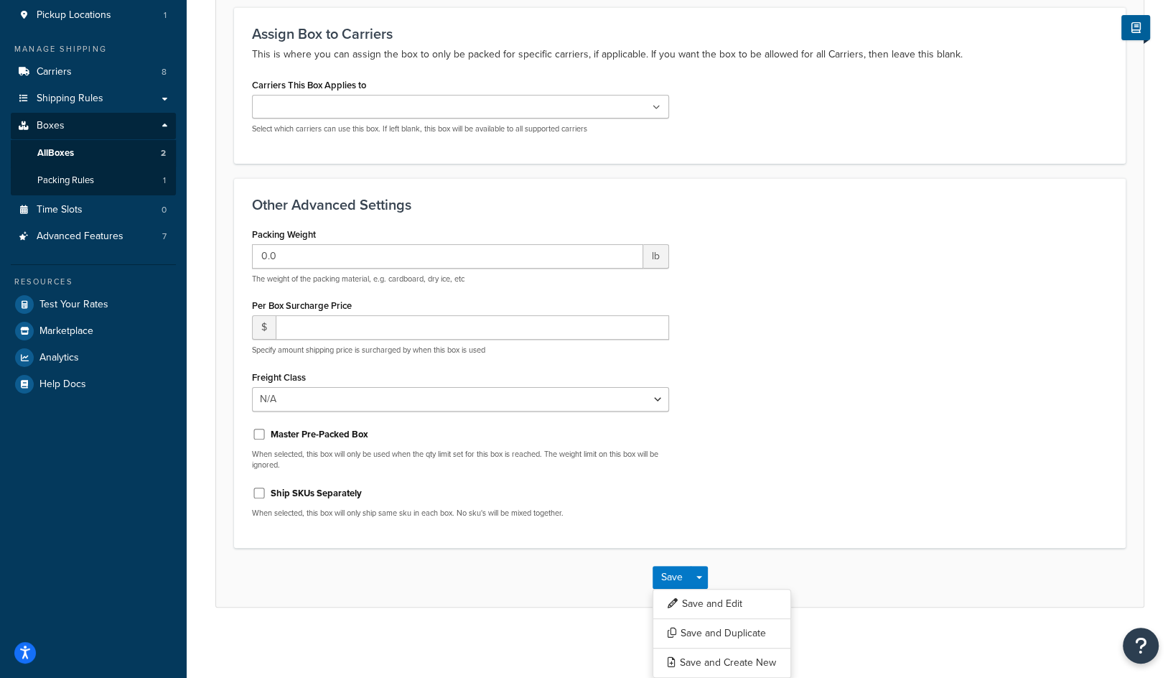
click at [535, 574] on div "Save Save Dropdown Save and Edit Save and Duplicate Save and Create New" at bounding box center [679, 577] width 927 height 59
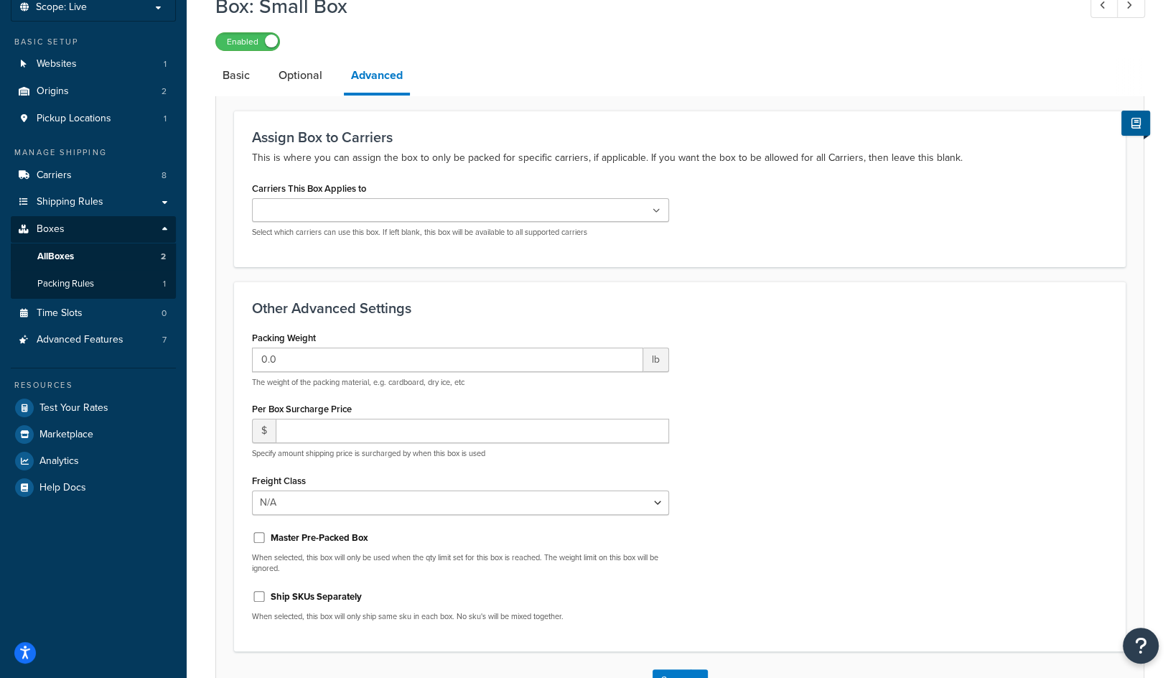
scroll to position [0, 0]
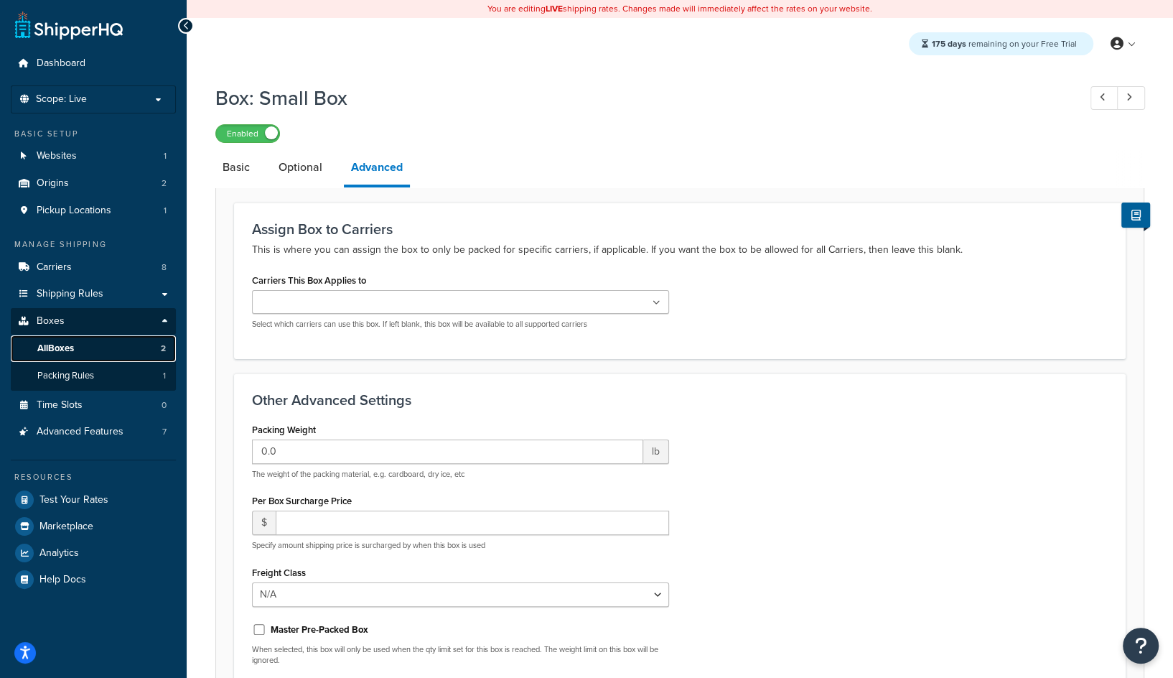
click at [82, 341] on link "All Boxes 2" at bounding box center [93, 348] width 165 height 27
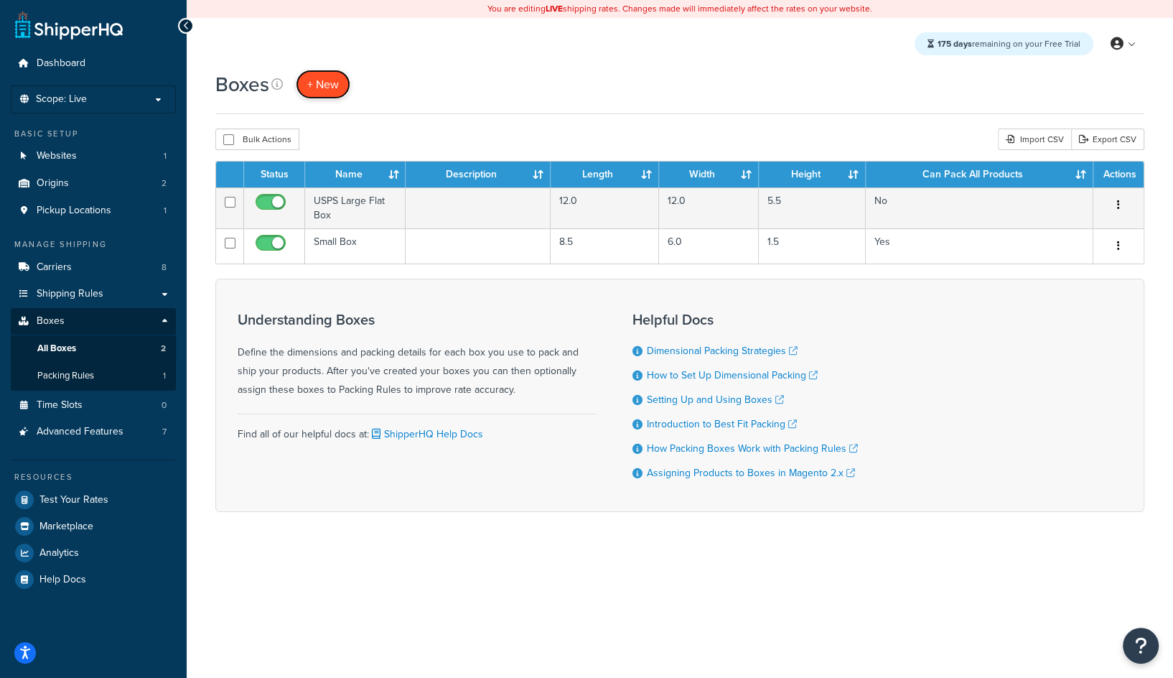
click at [314, 86] on span "+ New" at bounding box center [323, 84] width 32 height 17
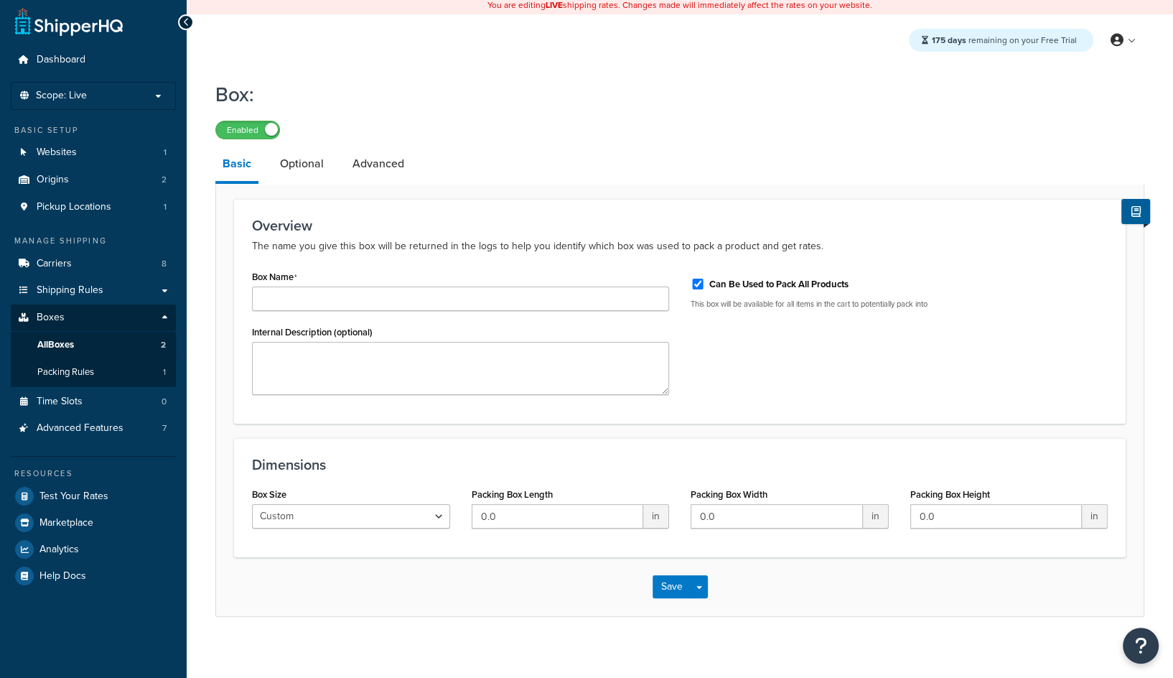
scroll to position [14, 0]
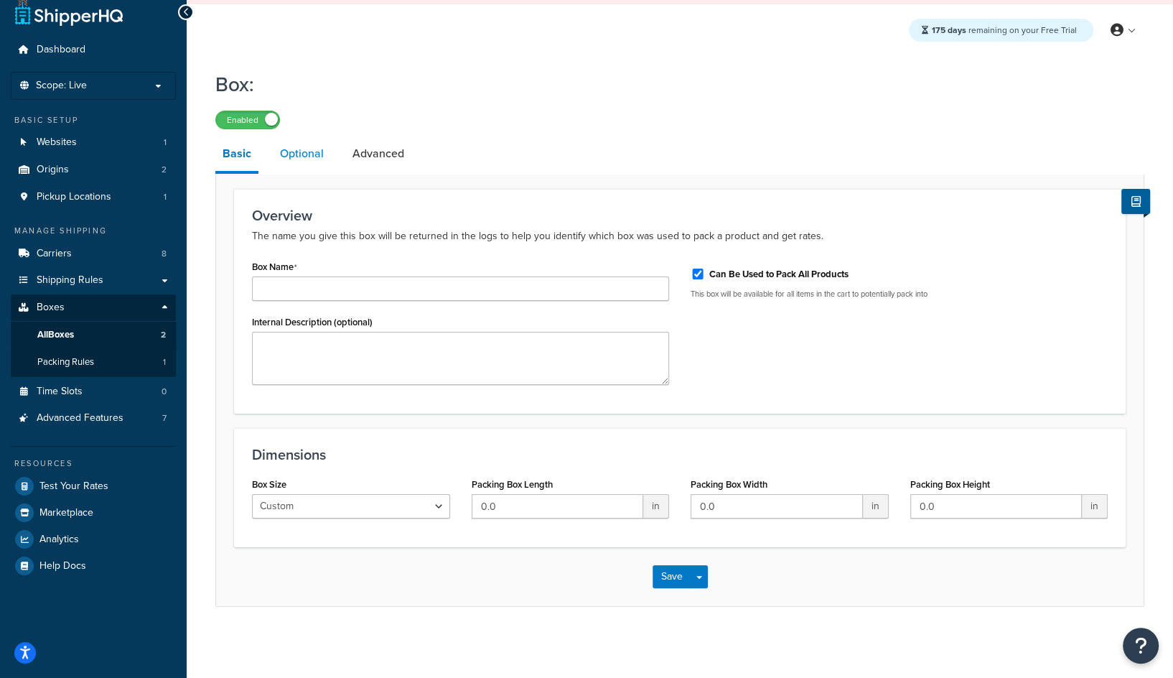
click at [314, 156] on link "Optional" at bounding box center [302, 153] width 58 height 34
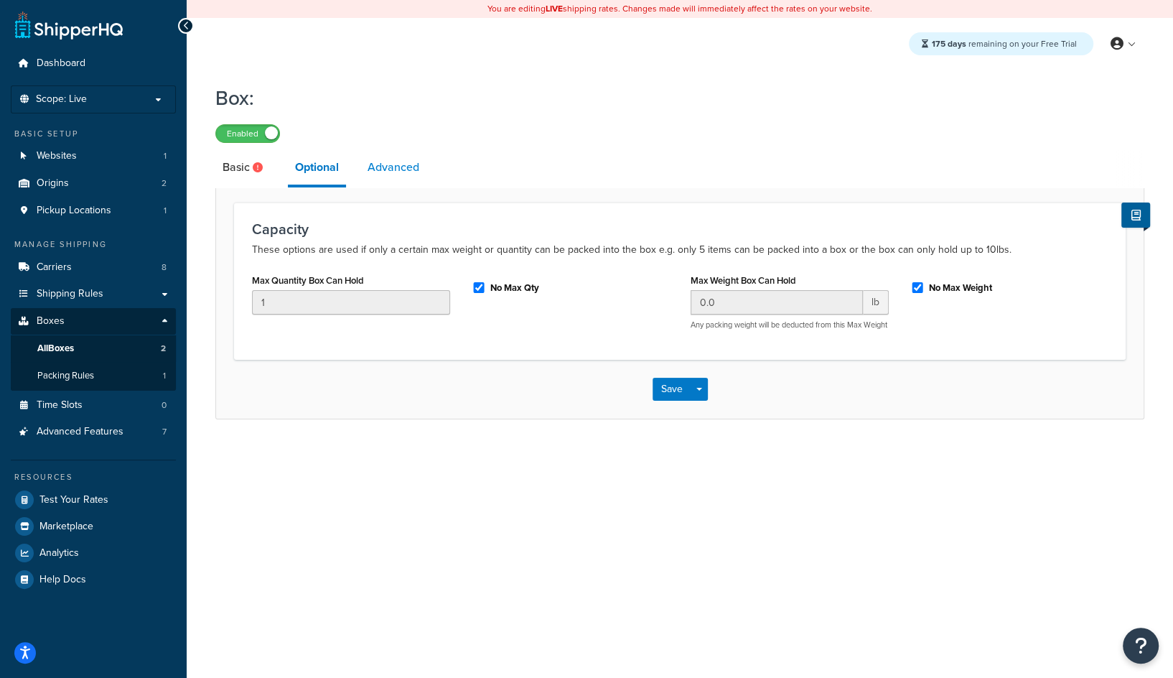
click at [416, 171] on link "Advanced" at bounding box center [393, 167] width 66 height 34
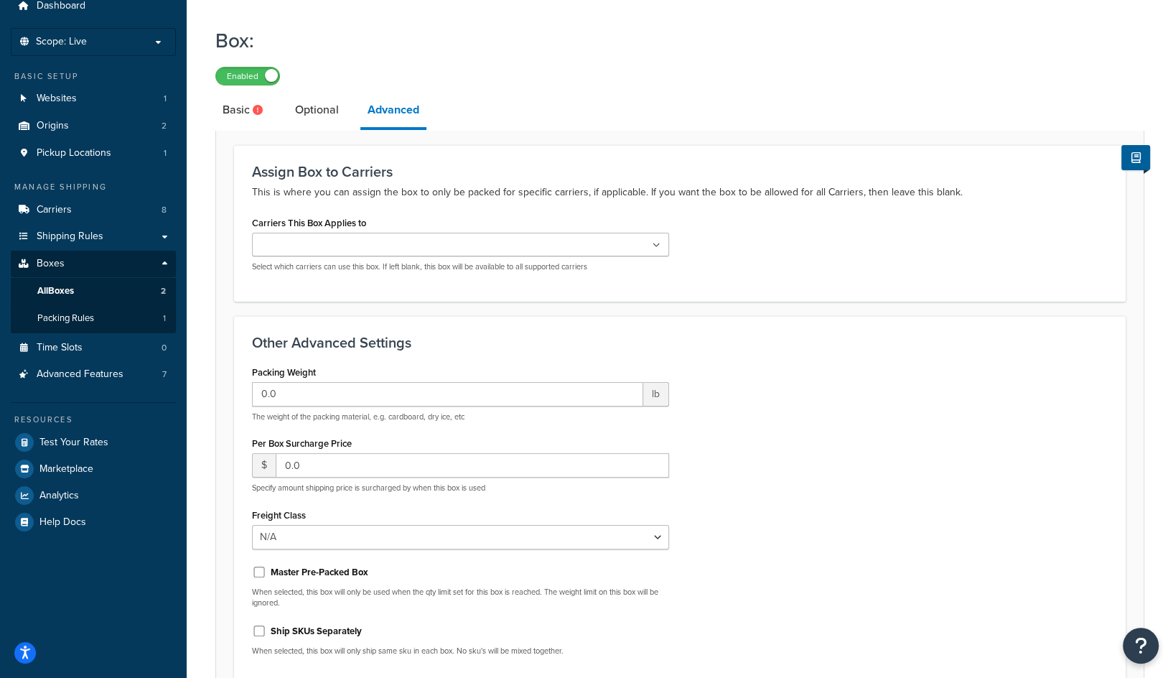
scroll to position [56, 0]
click at [318, 125] on link "Optional" at bounding box center [317, 111] width 58 height 34
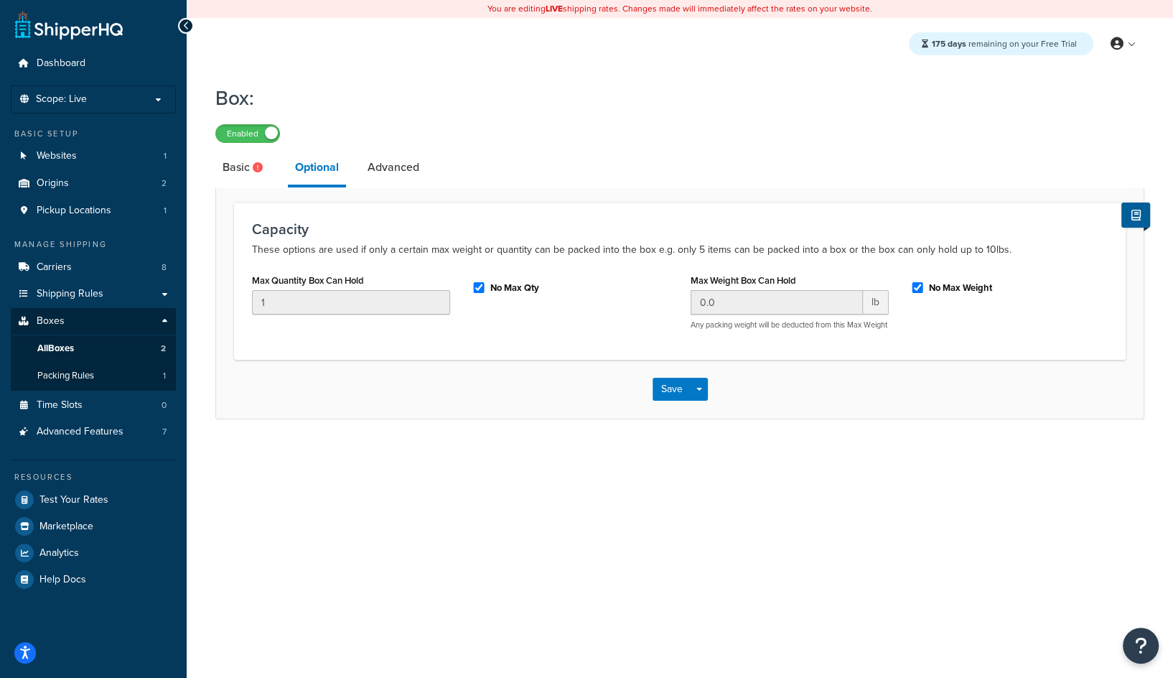
click at [499, 288] on label "No Max Qty" at bounding box center [514, 287] width 49 height 13
click at [486, 288] on input "No Max Qty" at bounding box center [479, 287] width 14 height 11
checkbox input "false"
click at [742, 299] on input "0.0" at bounding box center [777, 302] width 172 height 24
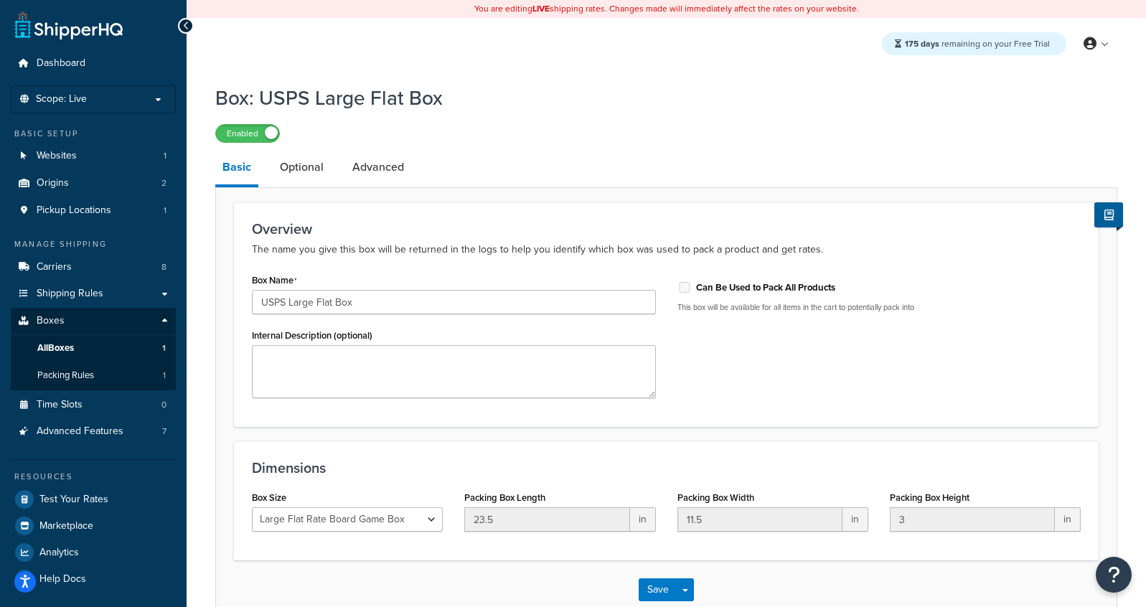
select select "usps_large_game_box"
